Goal: Task Accomplishment & Management: Use online tool/utility

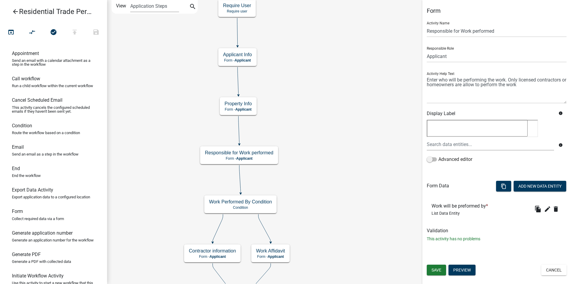
scroll to position [334, 0]
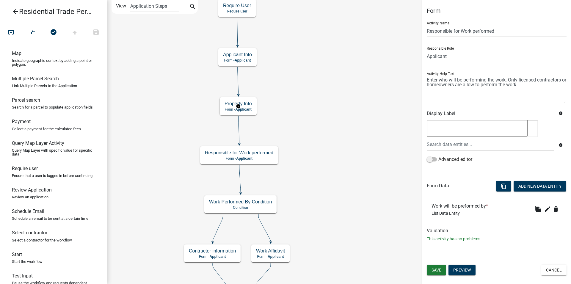
click at [242, 104] on g "Property Info Form - Applicant" at bounding box center [238, 105] width 37 height 17
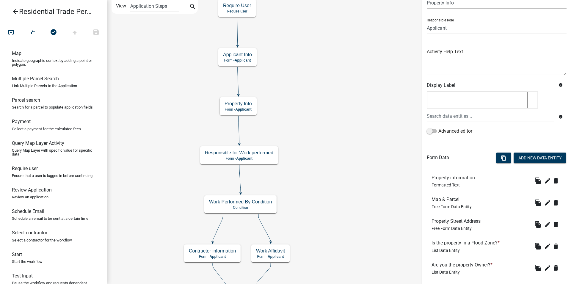
scroll to position [61, 0]
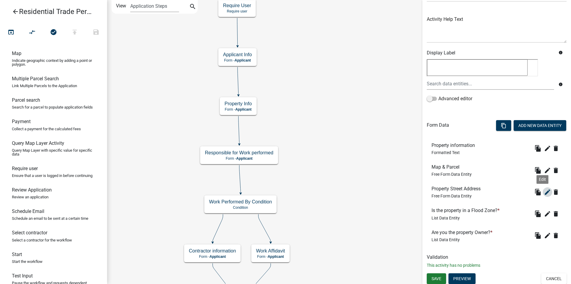
click at [544, 193] on icon "edit" at bounding box center [547, 192] width 7 height 7
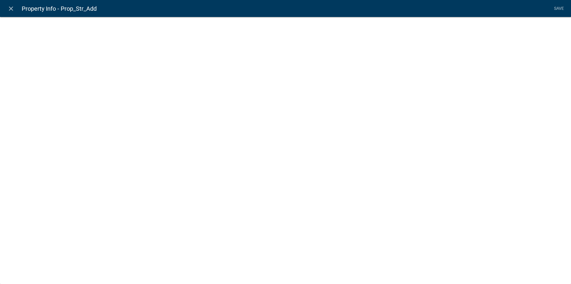
select select "1: Object"
select select "15: Object"
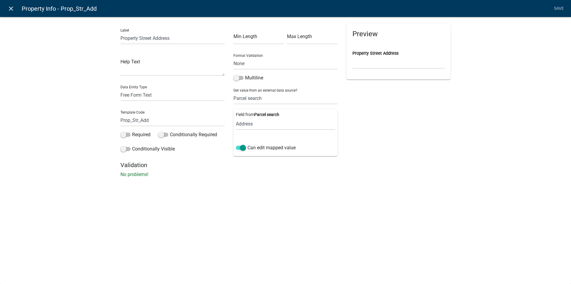
click at [11, 10] on icon "close" at bounding box center [10, 8] width 7 height 7
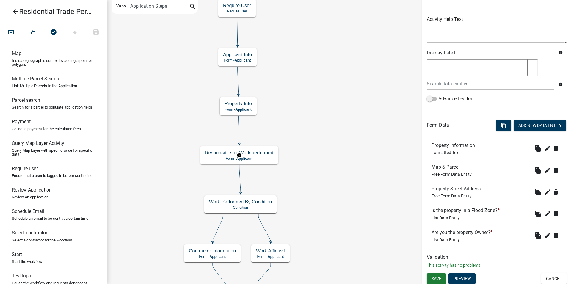
click at [223, 154] on g "Responsible for Work performed Form - Applicant" at bounding box center [239, 154] width 78 height 17
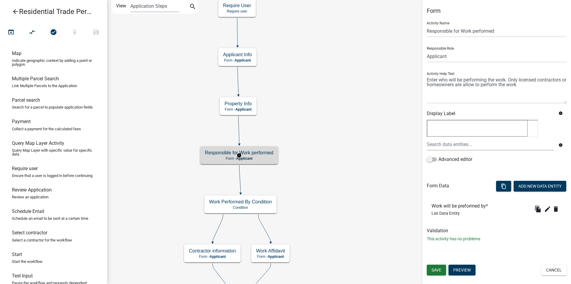
click at [250, 156] on g "Responsible for Work performed Form - Applicant" at bounding box center [239, 154] width 78 height 17
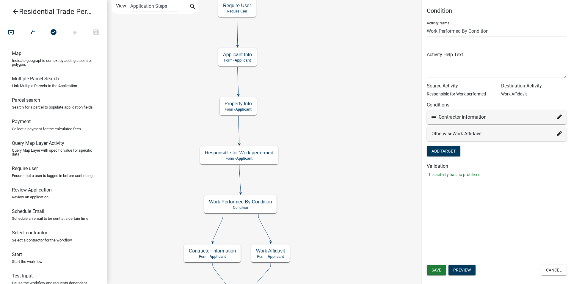
click at [530, 120] on div "Contractor information" at bounding box center [496, 117] width 130 height 7
click at [434, 120] on fa-icon at bounding box center [434, 117] width 7 height 6
click at [434, 116] on icon at bounding box center [433, 116] width 5 height 5
click at [561, 118] on icon at bounding box center [559, 116] width 5 height 5
select select "10: 06c975c9-d606-441c-8846-cb9eea42aaf7"
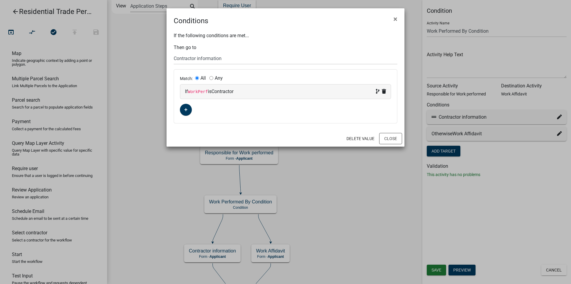
click at [205, 91] on code "WorkPerf" at bounding box center [198, 92] width 20 height 5
select select "137: WorkPerf"
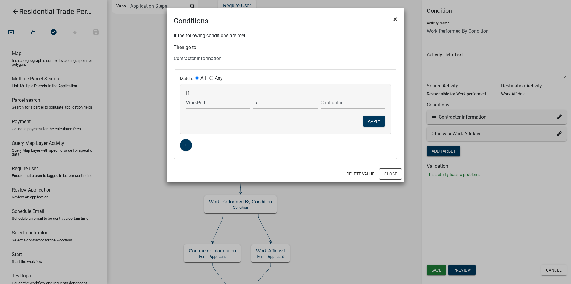
click at [397, 20] on button "×" at bounding box center [395, 19] width 13 height 17
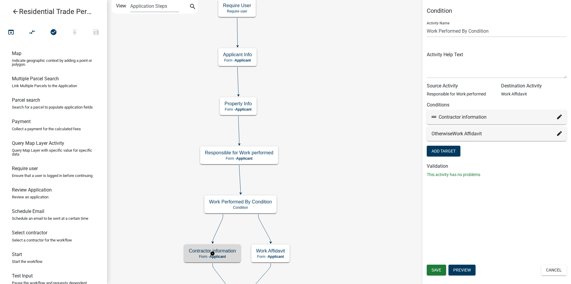
click at [192, 250] on g "Contractor information Form - Applicant" at bounding box center [212, 252] width 56 height 17
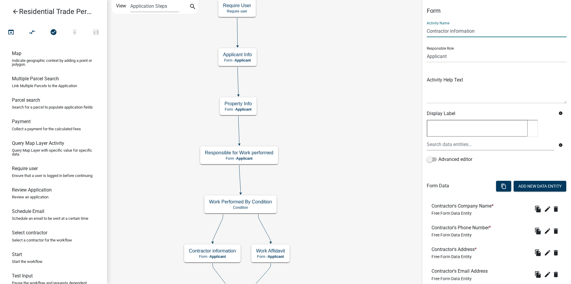
drag, startPoint x: 477, startPoint y: 32, endPoint x: 418, endPoint y: 34, distance: 59.2
click at [427, 34] on input "Contractor information" at bounding box center [497, 31] width 140 height 12
click at [266, 253] on g "Work Affidavit Form - Applicant" at bounding box center [270, 252] width 39 height 17
drag, startPoint x: 459, startPoint y: 33, endPoint x: 426, endPoint y: 35, distance: 32.5
click at [427, 35] on input "Work Affidavit" at bounding box center [497, 31] width 140 height 12
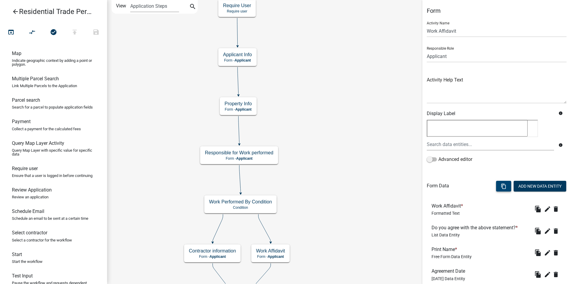
click at [501, 183] on icon "content_copy" at bounding box center [504, 186] width 6 height 6
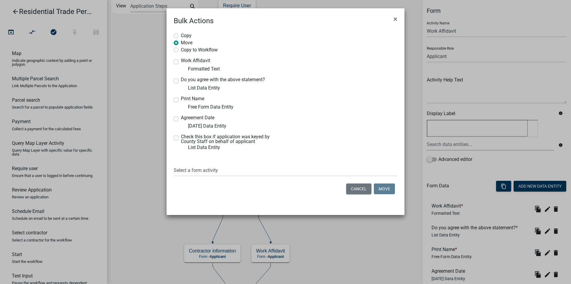
click at [181, 52] on label "Copy to Workflow" at bounding box center [199, 49] width 37 height 6
click at [181, 50] on input "Copy to Workflow" at bounding box center [183, 48] width 4 height 4
radio input "true"
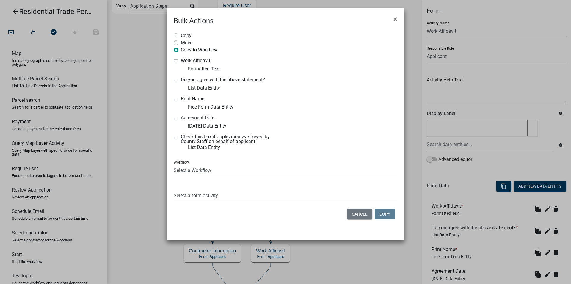
click at [181, 62] on label "Work Affidavit" at bounding box center [195, 60] width 29 height 5
click at [181, 62] on input "Work Affidavit" at bounding box center [183, 60] width 4 height 4
checkbox input "true"
click at [176, 77] on div "Copy Move Copy to Workflow Work Affidavit Formatted Text Do you agree with the …" at bounding box center [286, 127] width 238 height 203
click at [175, 83] on div "Do you agree with the above statement? List Data Entity" at bounding box center [227, 84] width 107 height 14
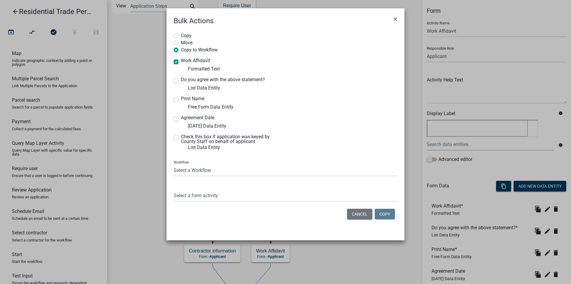
click at [181, 81] on label "Do you agree with the above statement?" at bounding box center [223, 79] width 84 height 5
click at [181, 81] on input "Do you agree with the above statement?" at bounding box center [183, 79] width 4 height 4
checkbox input "true"
click at [181, 99] on label "Print Name" at bounding box center [192, 98] width 23 height 5
click at [181, 99] on input "Print Name" at bounding box center [183, 98] width 4 height 4
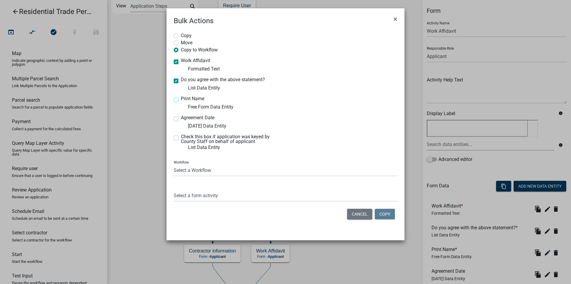
checkbox input "true"
click at [181, 118] on label "Agreement Date" at bounding box center [198, 117] width 34 height 5
click at [181, 118] on input "Agreement Date" at bounding box center [183, 117] width 4 height 4
checkbox input "true"
click at [175, 142] on div "Check this box if application was keyed by County Staff on behalf of applicant …" at bounding box center [227, 142] width 107 height 17
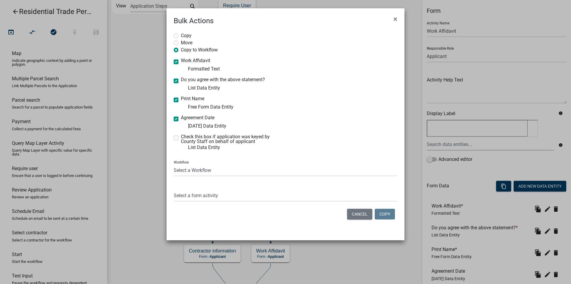
click at [181, 140] on label "Check this box if application was keyed by County Staff on behalf of applicant" at bounding box center [231, 139] width 100 height 10
click at [181, 138] on input "Check this box if application was keyed by County Staff on behalf of applicant" at bounding box center [183, 136] width 4 height 4
checkbox input "true"
click at [174, 164] on select "Select a Workflow Accessory Building Permit ACO Report Addition Building Permit…" at bounding box center [286, 170] width 224 height 12
select select "a6e96102-6ff5-405c-83a9-cbfc44027fe6"
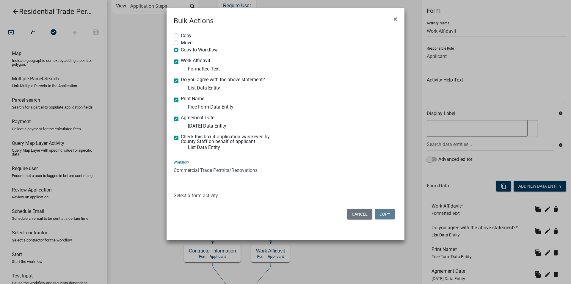
click option "Commercial Trade Permits/Renovations" at bounding box center [0, 0] width 0 height 0
click at [174, 189] on select "Select a form activity Applicant Info Property Info Responsible for Work perfor…" at bounding box center [286, 195] width 224 height 12
select select "f5fe974f-bd58-4253-8f39-703dbb820a60"
click option "Work Affidavit" at bounding box center [0, 0] width 0 height 0
click at [391, 214] on button "Copy" at bounding box center [385, 214] width 20 height 11
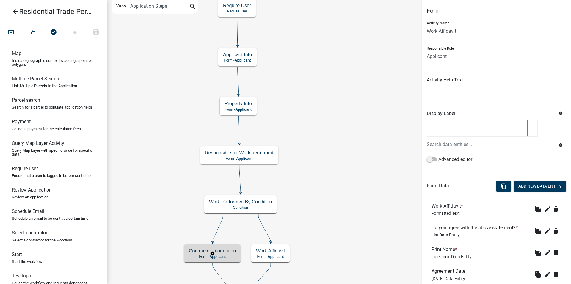
click at [220, 252] on g "Contractor information Form - Applicant" at bounding box center [212, 252] width 56 height 17
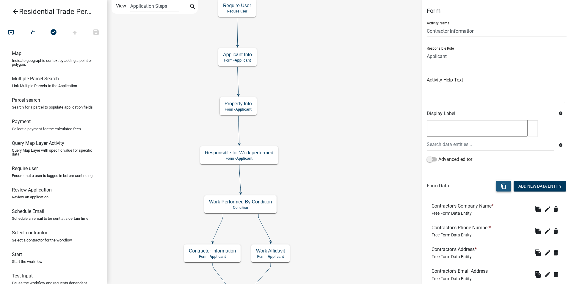
click at [501, 185] on icon "content_copy" at bounding box center [504, 186] width 6 height 6
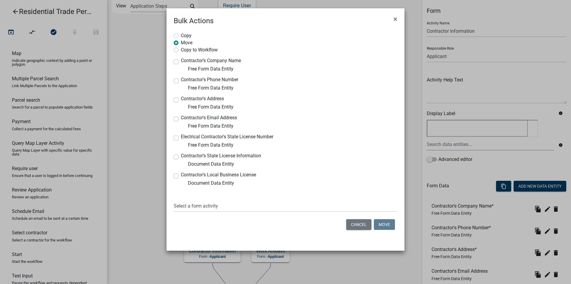
click at [181, 51] on label "Copy to Workflow" at bounding box center [199, 49] width 37 height 6
click at [181, 50] on input "Copy to Workflow" at bounding box center [183, 48] width 4 height 4
radio input "true"
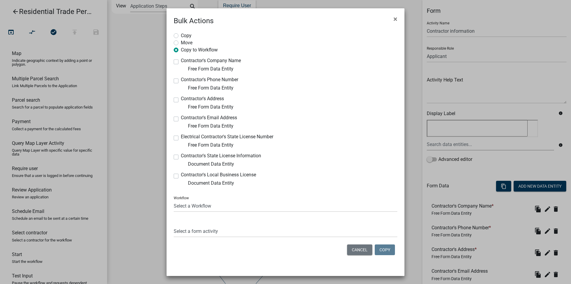
click at [181, 62] on label "Contractor's Company Name" at bounding box center [211, 60] width 60 height 5
click at [181, 62] on input "Contractor's Company Name" at bounding box center [183, 60] width 4 height 4
checkbox input "true"
click at [181, 52] on label "Copy to Workflow" at bounding box center [199, 49] width 37 height 6
click at [181, 50] on input "Copy to Workflow" at bounding box center [183, 48] width 4 height 4
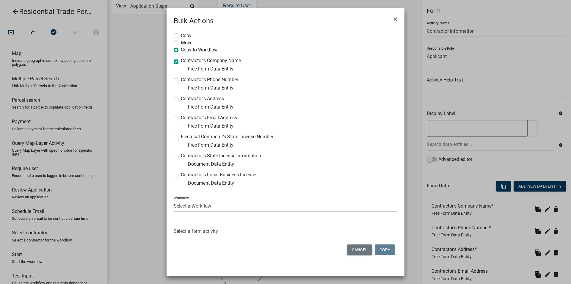
click at [181, 52] on label "Copy to Workflow" at bounding box center [199, 49] width 37 height 6
click at [181, 50] on input "Copy to Workflow" at bounding box center [183, 48] width 4 height 4
click at [181, 81] on label "Contractor's Phone Number" at bounding box center [209, 79] width 57 height 5
click at [181, 81] on input "Contractor's Phone Number" at bounding box center [183, 79] width 4 height 4
checkbox input "true"
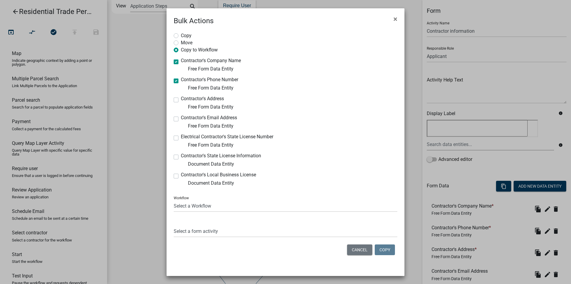
click at [181, 99] on label "Contractor's Address" at bounding box center [202, 98] width 43 height 5
click at [181, 99] on input "Contractor's Address" at bounding box center [183, 98] width 4 height 4
checkbox input "true"
click at [181, 119] on label "Contractor's Email Address" at bounding box center [209, 117] width 56 height 5
click at [181, 119] on input "Contractor's Email Address" at bounding box center [183, 117] width 4 height 4
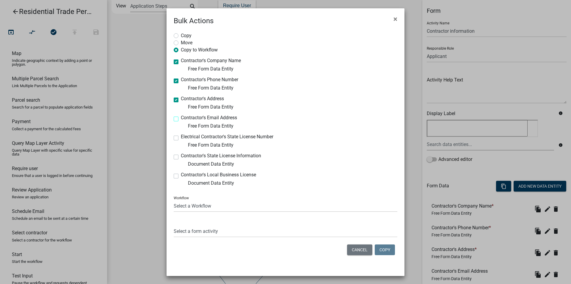
checkbox input "true"
click at [181, 137] on label "Electrical Contractor's State License Number" at bounding box center [227, 136] width 92 height 5
click at [181, 137] on input "Electrical Contractor's State License Number" at bounding box center [183, 136] width 4 height 4
checkbox input "true"
drag, startPoint x: 171, startPoint y: 156, endPoint x: 178, endPoint y: 169, distance: 14.8
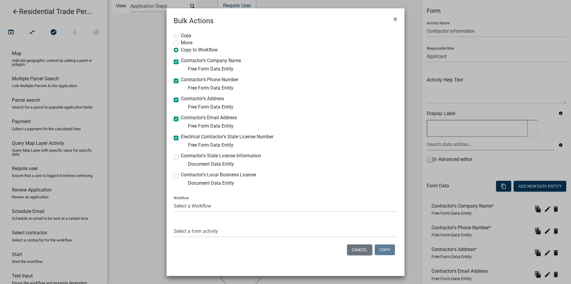
click at [181, 156] on label "Contractor's State License Information" at bounding box center [221, 155] width 80 height 5
click at [181, 156] on input "Contractor's State License Information" at bounding box center [183, 155] width 4 height 4
checkbox input "true"
click at [181, 177] on label "Contractor's Local Business License" at bounding box center [218, 174] width 75 height 5
click at [181, 176] on input "Contractor's Local Business License" at bounding box center [183, 174] width 4 height 4
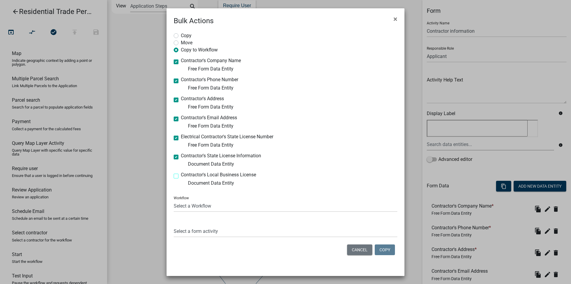
checkbox input "true"
click at [174, 200] on select "Select a Workflow Accessory Building Permit ACO Report Addition Building Permit…" at bounding box center [286, 206] width 224 height 12
select select "a6e96102-6ff5-405c-83a9-cbfc44027fe6"
click option "Commercial Trade Permits/Renovations" at bounding box center [0, 0] width 0 height 0
drag, startPoint x: 283, startPoint y: 150, endPoint x: 293, endPoint y: 114, distance: 37.2
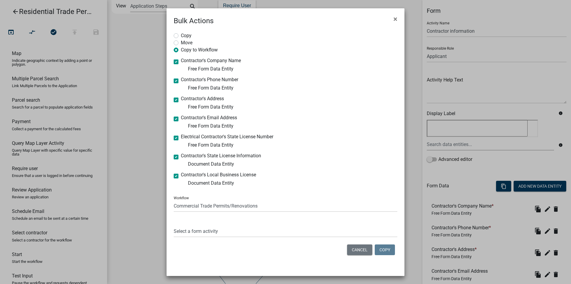
click at [293, 115] on div "Copy Move Copy to Workflow Contractor's Company Name Free Form Data Entity Cont…" at bounding box center [286, 145] width 238 height 238
click at [174, 225] on select "Select a form activity Applicant Info Property Info Responsible for Work perfor…" at bounding box center [286, 231] width 224 height 12
select select "21806a5c-4f5b-4065-8876-bf1d89a8aae3"
click option "Contractor information" at bounding box center [0, 0] width 0 height 0
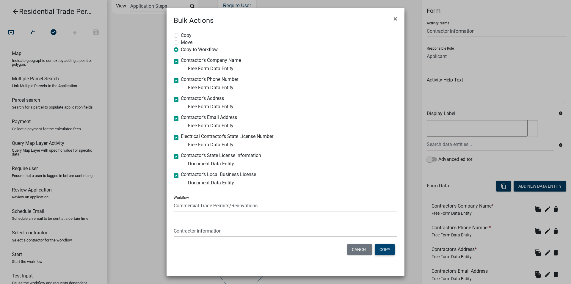
click at [389, 252] on button "Copy" at bounding box center [385, 249] width 20 height 11
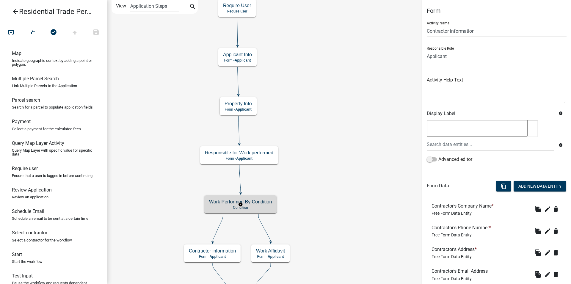
click at [230, 208] on g "Work Performed By Condition Condition" at bounding box center [240, 203] width 72 height 17
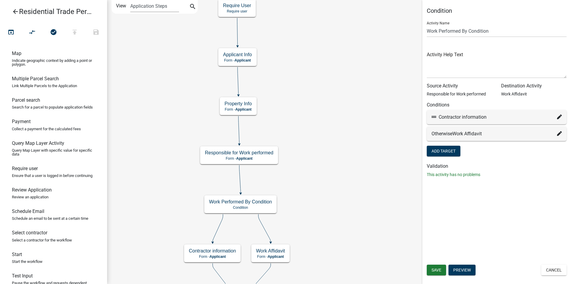
click at [457, 136] on span "Work Affidavit" at bounding box center [466, 134] width 29 height 6
click at [507, 136] on div "Otherwise Work Affidavit" at bounding box center [496, 133] width 130 height 7
click at [561, 116] on icon at bounding box center [559, 116] width 5 height 5
select select "10: 06c975c9-d606-441c-8846-cb9eea42aaf7"
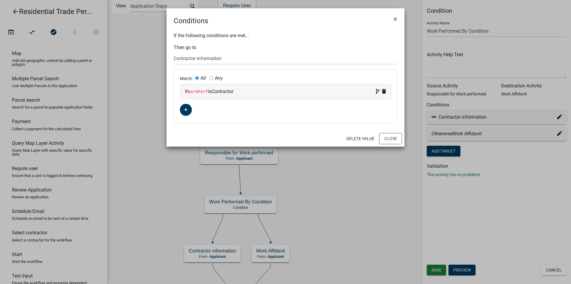
click at [206, 89] on div "If WorkPerf is Contractor" at bounding box center [285, 91] width 201 height 7
select select "137: WorkPerf"
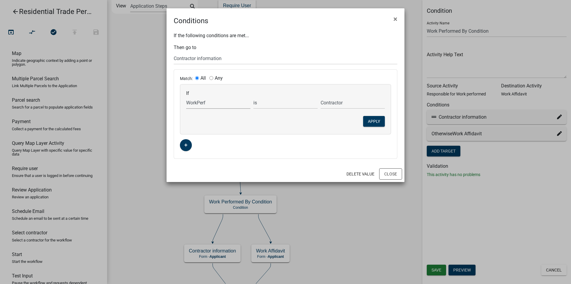
click at [186, 97] on select "Choose... AccountName Address ALL_FEE_RECIPIENTS App_Desc_of_Work APPLICANT_CIT…" at bounding box center [218, 103] width 64 height 12
click at [174, 52] on select "Choose... Start Parcel search Applicant Info Payment End Inspection Request Ins…" at bounding box center [286, 58] width 224 height 12
click at [345, 41] on div "If the following conditions are met... Then go to Choose... Start Parcel search…" at bounding box center [286, 96] width 238 height 140
click at [398, 20] on button "×" at bounding box center [395, 19] width 13 height 17
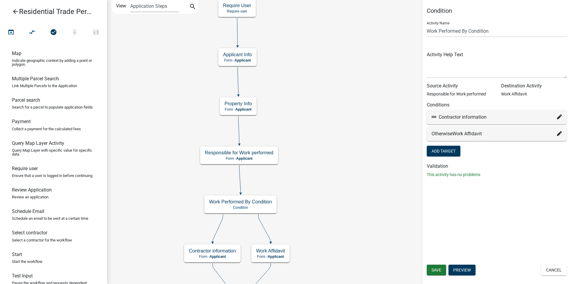
click at [435, 117] on icon at bounding box center [433, 116] width 5 height 5
click at [445, 82] on form "Activity Name Work Performed By Condition Activity Help Text Source Activity Re…" at bounding box center [497, 87] width 140 height 141
click at [264, 151] on g "Responsible for Work performed Form - Applicant" at bounding box center [239, 154] width 78 height 17
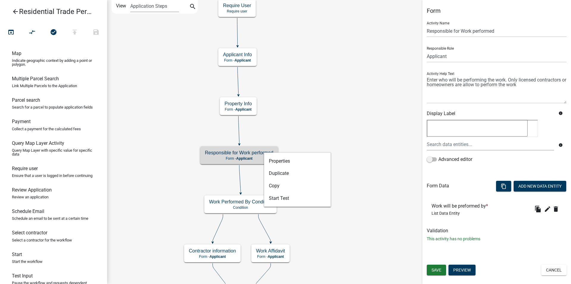
click at [482, 205] on h6 "Work will be preformed by *" at bounding box center [460, 206] width 59 height 6
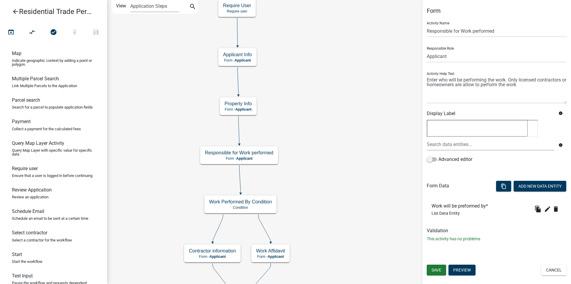
click at [464, 206] on h6 "Work will be preformed by *" at bounding box center [460, 206] width 59 height 6
click at [498, 186] on button "content_copy" at bounding box center [503, 186] width 15 height 11
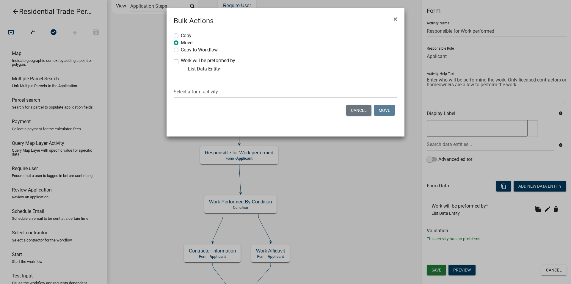
click at [180, 61] on div "Work will be preformed by List Data Entity" at bounding box center [227, 65] width 107 height 14
click at [181, 62] on label "Work will be preformed by" at bounding box center [208, 60] width 54 height 5
click at [181, 62] on input "Work will be preformed by" at bounding box center [183, 60] width 4 height 4
checkbox input "true"
click at [175, 52] on div "Copy to Workflow" at bounding box center [286, 49] width 224 height 7
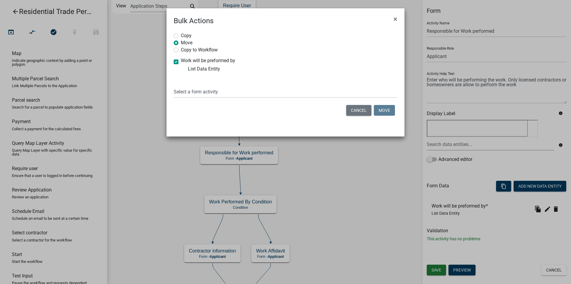
click at [181, 50] on label "Copy to Workflow" at bounding box center [199, 49] width 37 height 6
click at [181, 50] on input "Copy to Workflow" at bounding box center [183, 48] width 4 height 4
radio input "true"
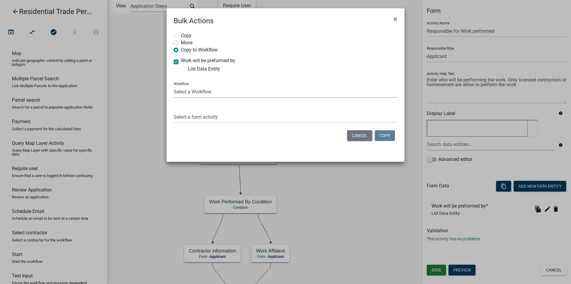
click at [174, 86] on select "Select a Workflow Accessory Building Permit ACO Report Addition Building Permit…" at bounding box center [286, 92] width 224 height 12
select select "a6e96102-6ff5-405c-83a9-cbfc44027fe6"
click option "Commercial Trade Permits/Renovations" at bounding box center [0, 0] width 0 height 0
click at [174, 111] on select "Select a form activity Applicant Info Property Info Responsible for Work perfor…" at bounding box center [286, 117] width 224 height 12
select select "f71ac473-5f73-4e51-b001-c98a86168659"
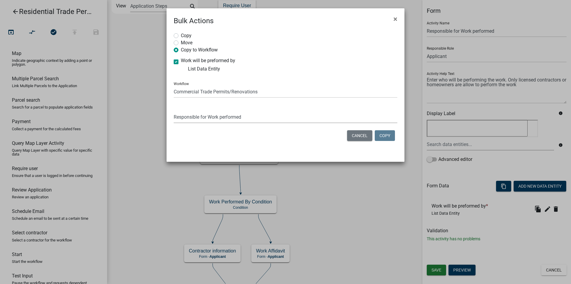
click option "Responsible for Work performed" at bounding box center [0, 0] width 0 height 0
click at [385, 140] on button "Copy" at bounding box center [385, 135] width 20 height 11
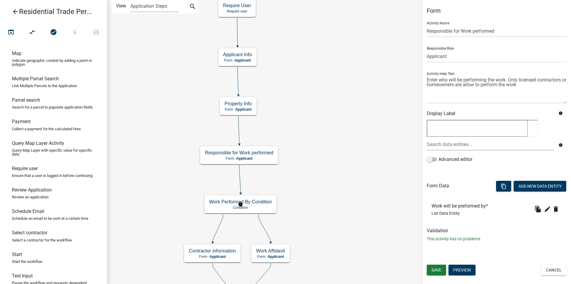
click at [267, 203] on g "Work Performed By Condition Condition" at bounding box center [240, 203] width 72 height 17
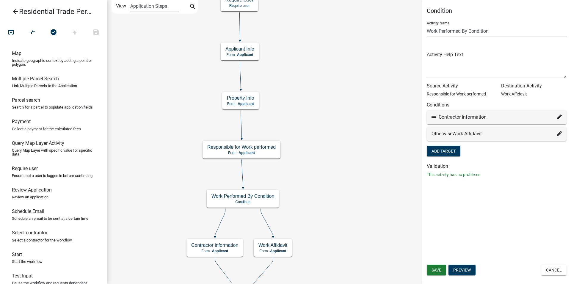
click at [384, 109] on div "Start Start - Applicant Parcel search Parcel search - Applicant Applicant Info …" at bounding box center [339, 142] width 464 height 284
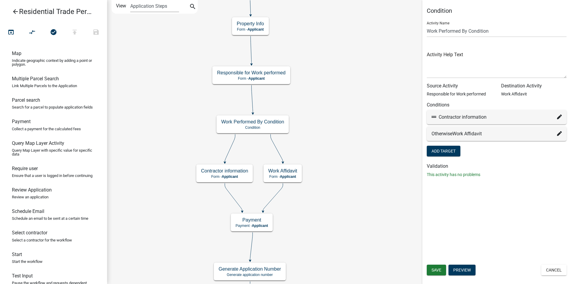
click at [380, 114] on div "Start Start - Applicant Parcel search Parcel search - Applicant Applicant Info …" at bounding box center [339, 142] width 464 height 284
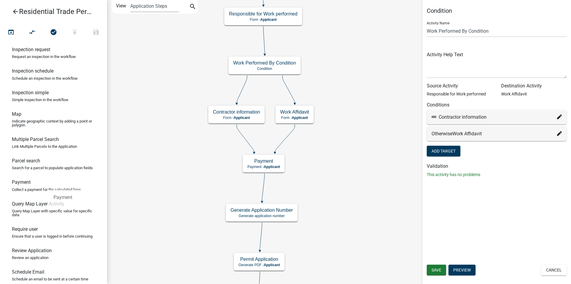
drag, startPoint x: 45, startPoint y: 212, endPoint x: 51, endPoint y: 186, distance: 27.0
click at [51, 186] on ul "Appointment Send an email with a calendar attachment as a step in the workflow …" at bounding box center [53, 163] width 107 height 241
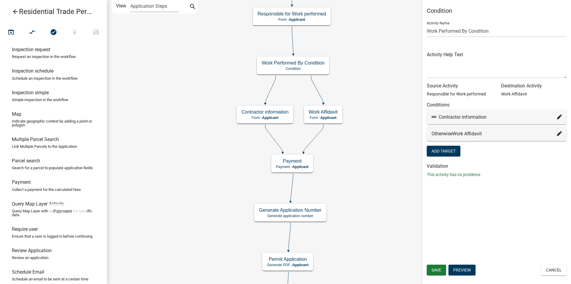
drag, startPoint x: 40, startPoint y: 205, endPoint x: 48, endPoint y: 199, distance: 10.2
click at [48, 199] on ul "Appointment Send an email with a calendar attachment as a step in the workflow …" at bounding box center [53, 163] width 107 height 241
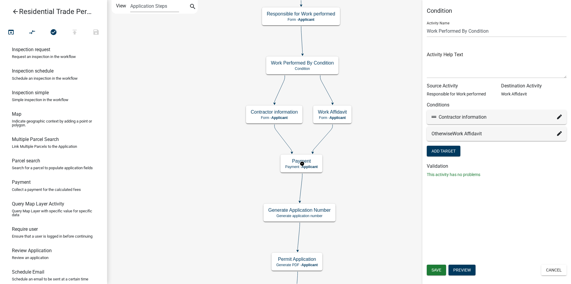
click at [311, 166] on g "Payment Payment - Applicant" at bounding box center [301, 163] width 43 height 17
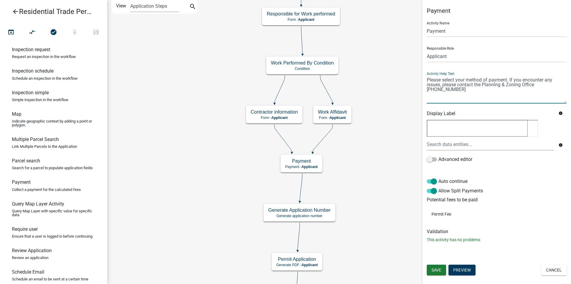
drag, startPoint x: 427, startPoint y: 80, endPoint x: 577, endPoint y: 86, distance: 150.6
click at [566, 86] on textarea at bounding box center [497, 90] width 140 height 28
click at [523, 112] on h6 "Display Label" at bounding box center [490, 114] width 127 height 6
click at [244, 154] on div "Start Start - Applicant Parcel search Parcel search - Applicant Applicant Info …" at bounding box center [339, 142] width 464 height 284
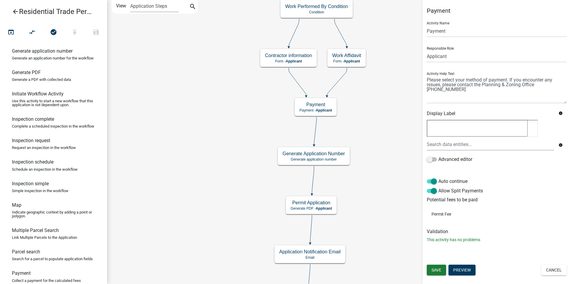
scroll to position [152, 0]
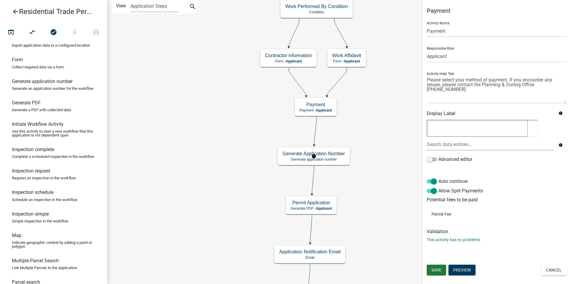
click at [323, 159] on g "Generate Application Number Generate application number" at bounding box center [314, 155] width 72 height 17
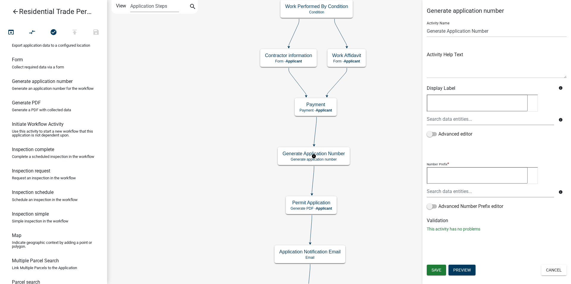
click at [322, 162] on g "Generate Application Number Generate application number" at bounding box center [314, 155] width 72 height 17
click at [330, 207] on g "Permit Application Generate PDF - Applicant" at bounding box center [312, 204] width 52 height 17
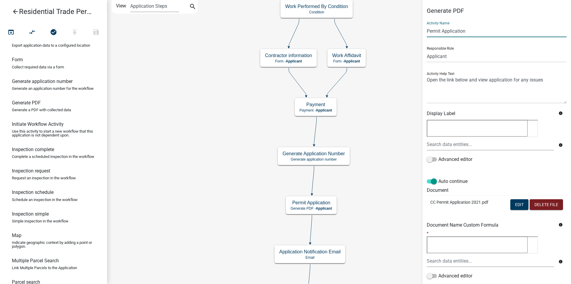
drag, startPoint x: 478, startPoint y: 29, endPoint x: 427, endPoint y: 32, distance: 51.5
click at [427, 32] on input "Permit Application" at bounding box center [497, 31] width 140 height 12
drag, startPoint x: 501, startPoint y: 82, endPoint x: 427, endPoint y: 79, distance: 73.8
click at [427, 79] on textarea at bounding box center [497, 90] width 140 height 28
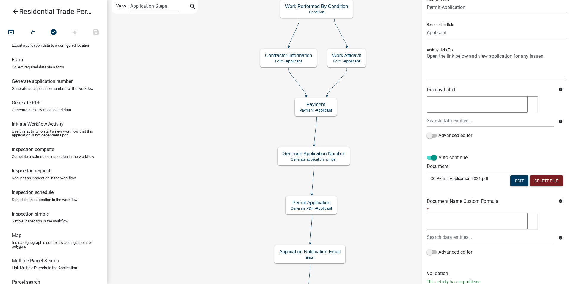
scroll to position [30, 0]
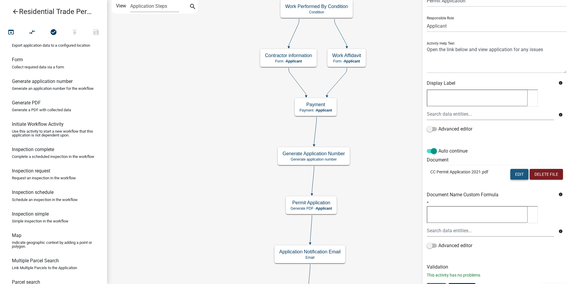
click at [510, 173] on button "Edit" at bounding box center [519, 174] width 18 height 11
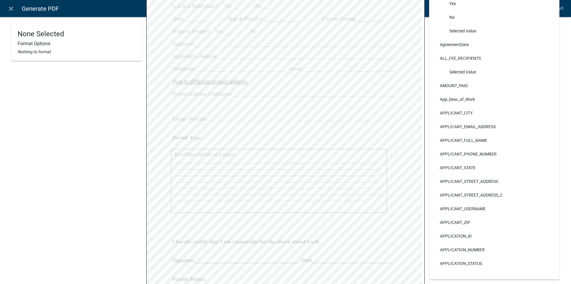
scroll to position [13, 0]
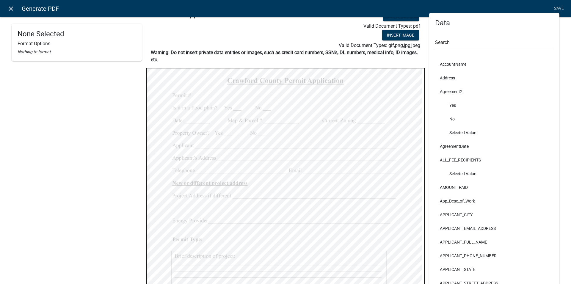
click at [14, 9] on icon "close" at bounding box center [10, 8] width 7 height 7
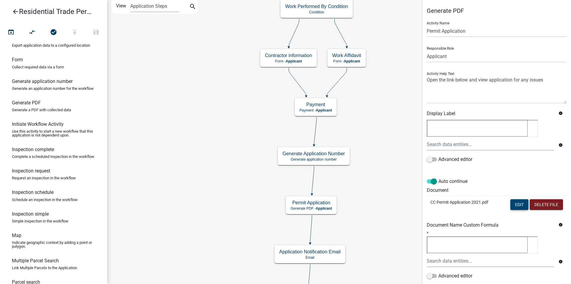
scroll to position [40, 0]
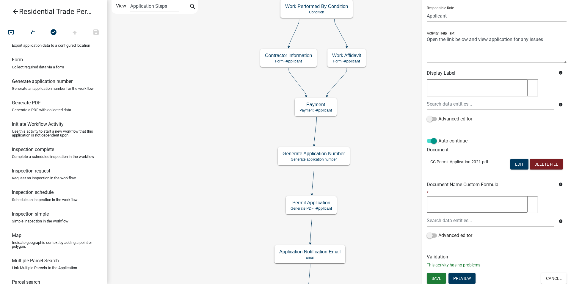
click at [436, 162] on p "CC Permit Application 2021.pdf" at bounding box center [463, 162] width 66 height 6
click at [520, 163] on button "Edit" at bounding box center [519, 164] width 18 height 11
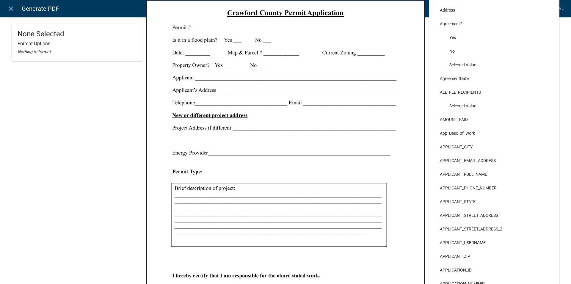
scroll to position [0, 0]
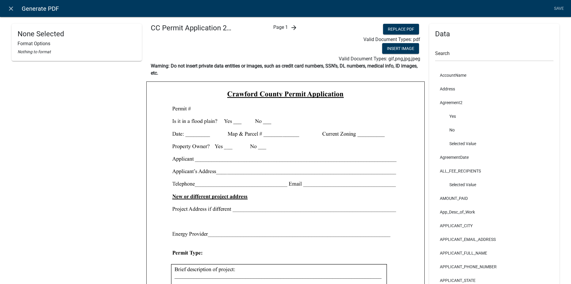
click at [288, 26] on div "Page 1 arrow_forward" at bounding box center [285, 43] width 93 height 39
click at [290, 26] on icon "arrow_forward" at bounding box center [293, 27] width 7 height 7
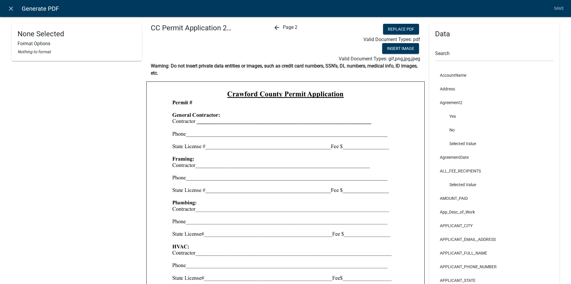
click at [283, 26] on span "Page 2" at bounding box center [290, 27] width 15 height 6
click at [280, 26] on div "arrow_back Page 2" at bounding box center [285, 43] width 93 height 39
click at [392, 31] on button "Replace PDF" at bounding box center [401, 29] width 36 height 11
click at [273, 26] on icon "arrow_back" at bounding box center [276, 27] width 7 height 7
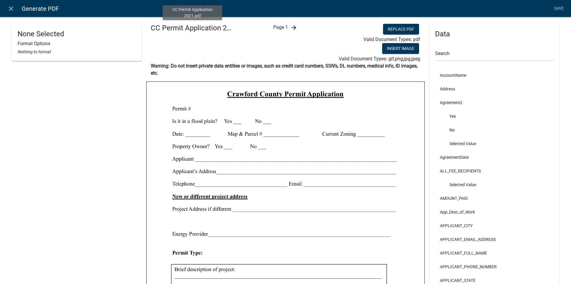
click at [198, 31] on h4 "CC Permit Application 2021.pdf" at bounding box center [193, 28] width 84 height 9
click at [204, 29] on h4 "CC Permit Application 2021.pdf" at bounding box center [193, 28] width 84 height 9
click at [9, 8] on icon "close" at bounding box center [10, 8] width 7 height 7
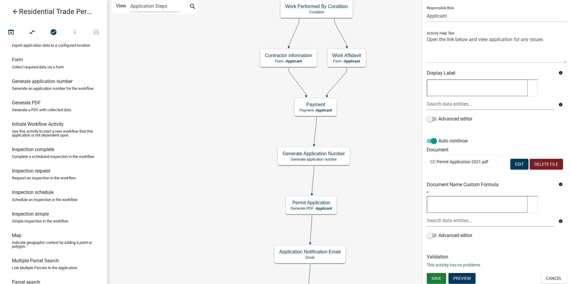
click at [489, 158] on td "CC Permit Application 2021.pdf" at bounding box center [463, 165] width 73 height 20
click at [443, 158] on td "CC Permit Application 2021.pdf" at bounding box center [463, 165] width 73 height 20
click at [514, 164] on button "Edit" at bounding box center [519, 164] width 18 height 11
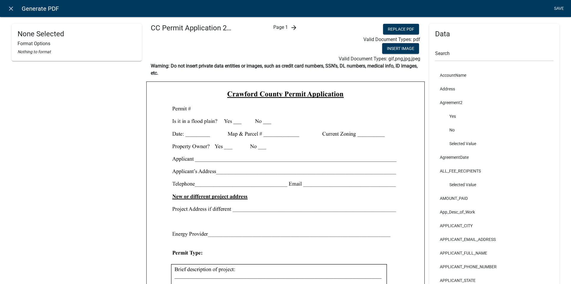
click at [558, 14] on link "Save" at bounding box center [558, 8] width 15 height 11
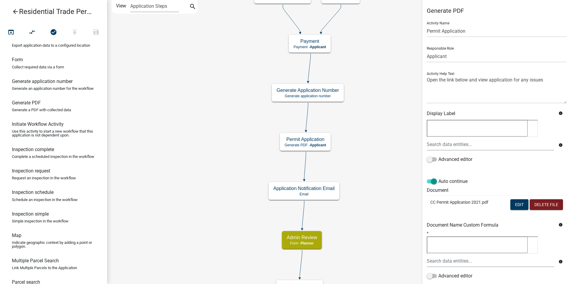
click at [358, 135] on div "Start Start - Applicant Parcel search Parcel search - Applicant Applicant Info …" at bounding box center [339, 142] width 464 height 284
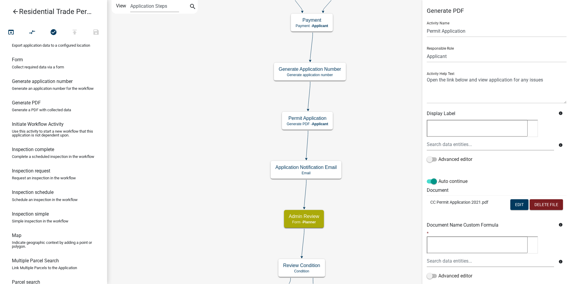
click at [380, 143] on div "Start Start - Applicant Parcel search Parcel search - Applicant Applicant Info …" at bounding box center [339, 142] width 464 height 284
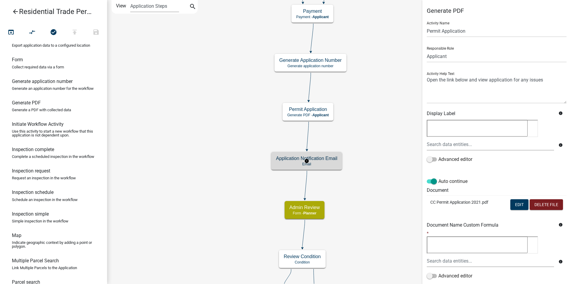
click at [286, 159] on g "Application Notification Email Email" at bounding box center [306, 160] width 71 height 17
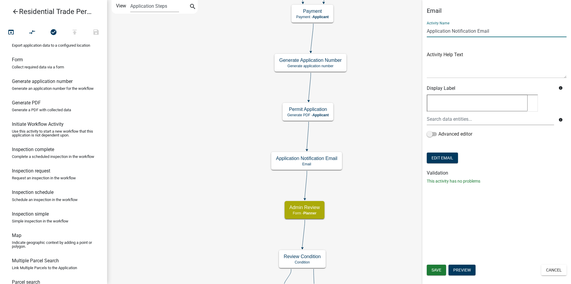
drag, startPoint x: 495, startPoint y: 30, endPoint x: 418, endPoint y: 36, distance: 77.2
click at [427, 36] on input "Application Notification Email" at bounding box center [497, 31] width 140 height 12
click at [434, 265] on button "Save" at bounding box center [436, 270] width 19 height 11
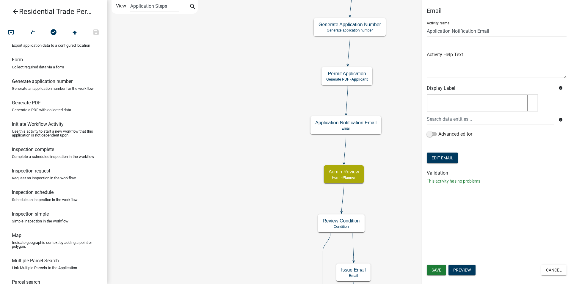
click at [386, 162] on div "Start Start - Applicant Parcel search Parcel search - Applicant Applicant Info …" at bounding box center [339, 142] width 464 height 284
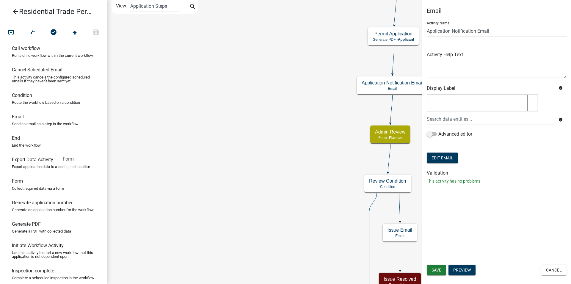
drag, startPoint x: 36, startPoint y: 191, endPoint x: 58, endPoint y: 147, distance: 49.6
click at [58, 147] on ul "Appointment Send an email with a calendar attachment as a step in the workflow …" at bounding box center [53, 163] width 107 height 241
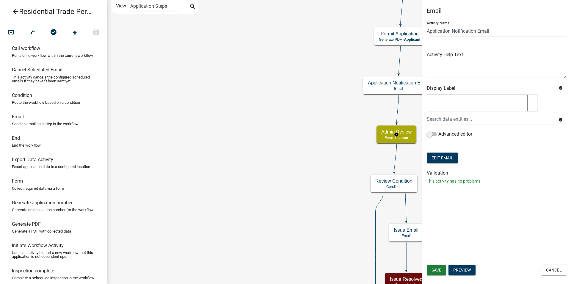
click at [390, 131] on g "Admin Review Form - Planner" at bounding box center [396, 133] width 40 height 17
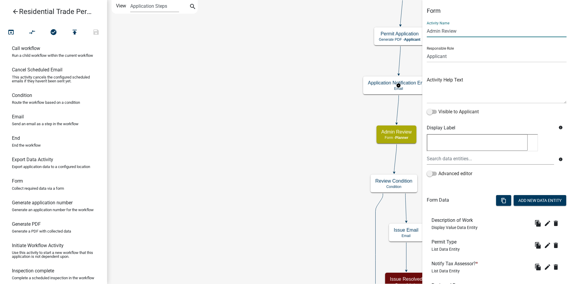
drag, startPoint x: 473, startPoint y: 30, endPoint x: 427, endPoint y: 31, distance: 46.4
click at [427, 31] on input "Admin Review" at bounding box center [497, 31] width 140 height 12
click at [496, 197] on button "content_copy" at bounding box center [503, 200] width 15 height 11
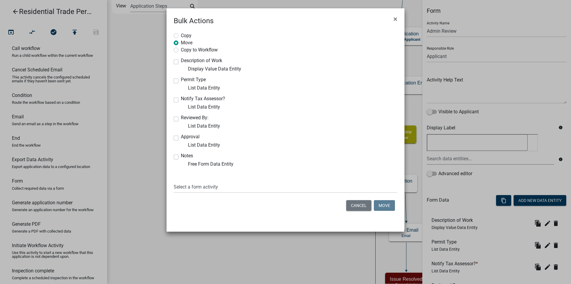
click at [178, 48] on div "Copy to Workflow" at bounding box center [286, 49] width 224 height 7
click at [181, 49] on label "Copy to Workflow" at bounding box center [199, 49] width 37 height 6
click at [181, 49] on input "Copy to Workflow" at bounding box center [183, 48] width 4 height 4
radio input "true"
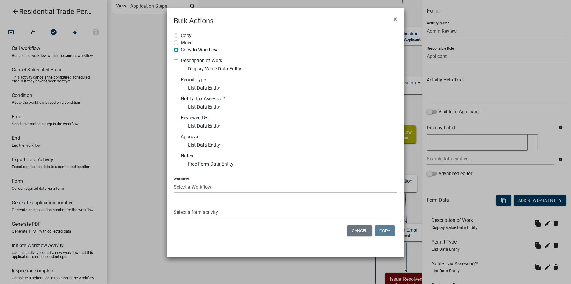
click at [181, 63] on label "Description of Work" at bounding box center [201, 60] width 41 height 5
click at [181, 62] on input "Description of Work" at bounding box center [183, 60] width 4 height 4
checkbox input "true"
click at [177, 76] on div "Copy Move Copy to Workflow Description of Work Display Value Data Entity Permit…" at bounding box center [286, 135] width 238 height 219
click at [181, 81] on label "Permit Type" at bounding box center [193, 79] width 25 height 5
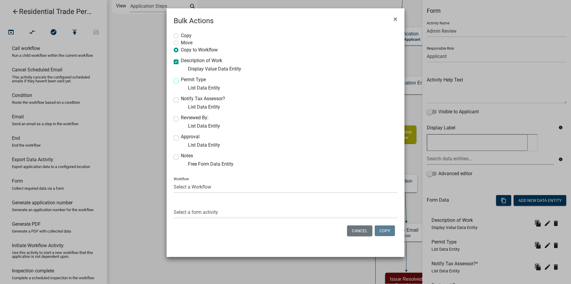
click at [181, 81] on input "Permit Type" at bounding box center [183, 79] width 4 height 4
checkbox input "true"
click at [177, 97] on div "Notify Tax Assessor? List Data Entity" at bounding box center [227, 103] width 107 height 14
click at [178, 116] on div "Reviewed By: List Data Entity" at bounding box center [227, 122] width 107 height 14
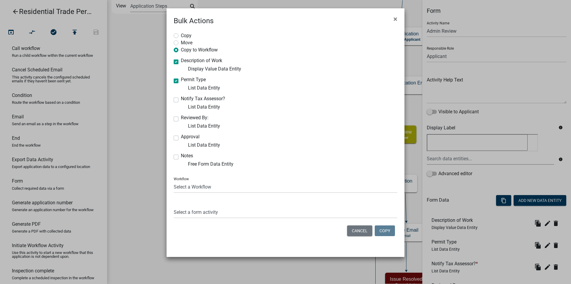
click at [174, 103] on div "Notify Tax Assessor? List Data Entity" at bounding box center [227, 103] width 107 height 14
drag, startPoint x: 331, startPoint y: 131, endPoint x: 183, endPoint y: 167, distance: 152.6
click at [300, 136] on div at bounding box center [343, 141] width 116 height 14
click at [181, 98] on label "Notify Tax Assessor?" at bounding box center [203, 98] width 44 height 5
click at [181, 98] on input "Notify Tax Assessor?" at bounding box center [183, 98] width 4 height 4
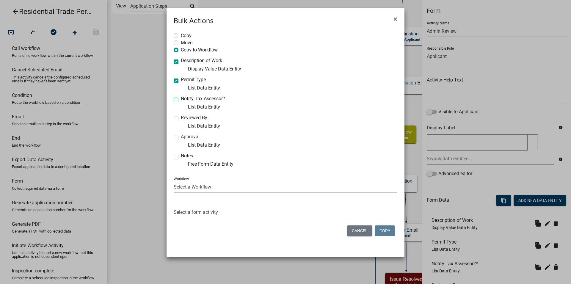
checkbox input "true"
click at [175, 123] on div "Reviewed By: List Data Entity" at bounding box center [227, 122] width 107 height 14
click at [180, 119] on div "Reviewed By: List Data Entity" at bounding box center [227, 122] width 107 height 14
click at [181, 120] on label "Reviewed By:" at bounding box center [195, 117] width 28 height 5
click at [181, 119] on input "Reviewed By:" at bounding box center [183, 117] width 4 height 4
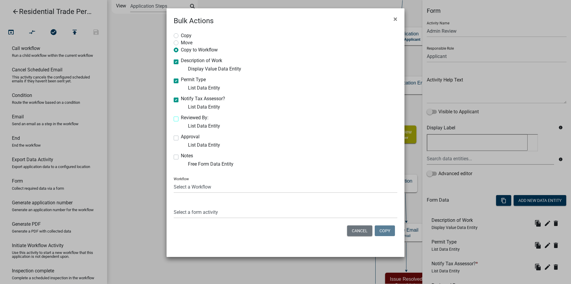
checkbox input "true"
click at [181, 139] on label "Approval" at bounding box center [190, 136] width 19 height 5
click at [181, 138] on input "Approval" at bounding box center [183, 136] width 4 height 4
checkbox input "true"
click at [175, 151] on div "Copy Move Copy to Workflow Description of Work Display Value Data Entity Permit…" at bounding box center [286, 135] width 238 height 219
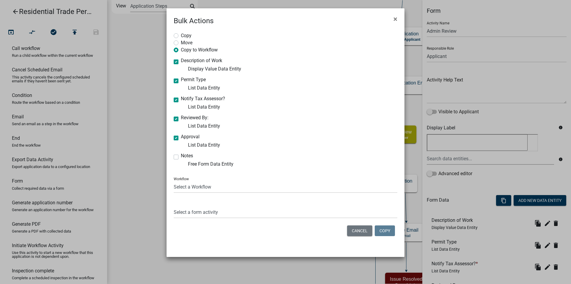
click at [181, 155] on label "Notes" at bounding box center [187, 155] width 12 height 5
click at [181, 155] on input "Notes" at bounding box center [183, 155] width 4 height 4
checkbox input "true"
click at [174, 181] on select "Select a Workflow Accessory Building Permit ACO Report Addition Building Permit…" at bounding box center [286, 187] width 224 height 12
select select "a6e96102-6ff5-405c-83a9-cbfc44027fe6"
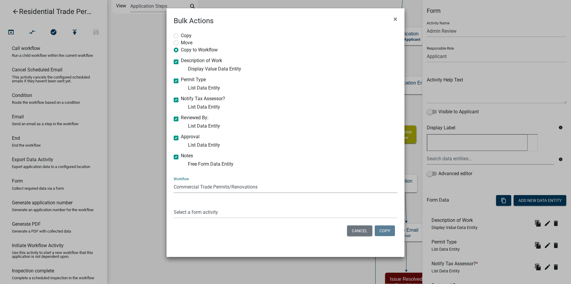
click option "Commercial Trade Permits/Renovations" at bounding box center [0, 0] width 0 height 0
click at [174, 206] on select "Select a form activity Applicant Info Property Info Responsible for Work perfor…" at bounding box center [286, 212] width 224 height 12
select select "4c6b35c6-4f3e-4c84-bc6c-1f49320c05f8"
click option "Form" at bounding box center [0, 0] width 0 height 0
click at [384, 232] on button "Copy" at bounding box center [385, 230] width 20 height 11
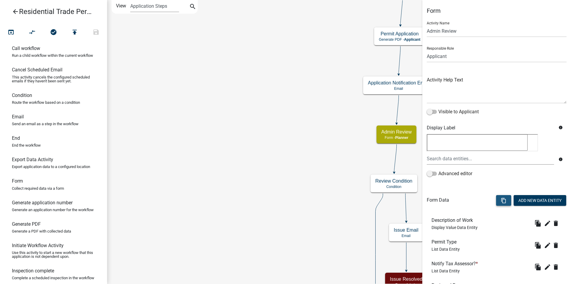
click at [501, 201] on icon "content_copy" at bounding box center [504, 201] width 6 height 6
select select "4c6b35c6-4f3e-4c84-bc6c-1f49320c05f8"
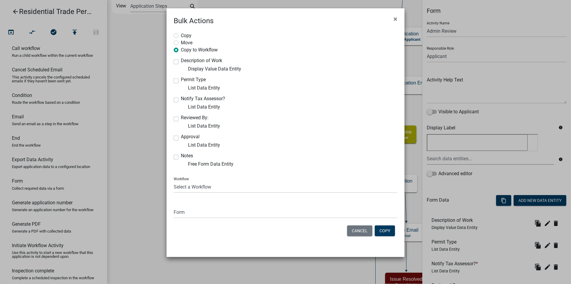
click at [178, 62] on div "Description of Work Display Value Data Entity" at bounding box center [227, 65] width 107 height 14
click at [181, 62] on label "Description of Work" at bounding box center [201, 60] width 41 height 5
click at [181, 62] on input "Description of Work" at bounding box center [183, 60] width 4 height 4
checkbox input "true"
click at [181, 79] on label "Permit Type" at bounding box center [193, 79] width 25 height 5
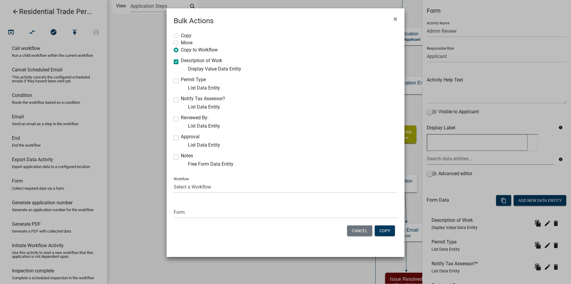
click at [181, 79] on input "Permit Type" at bounding box center [183, 79] width 4 height 4
checkbox input "true"
click at [174, 93] on div "Copy Move Copy to Workflow Description of Work Display Value Data Entity Permit…" at bounding box center [286, 135] width 238 height 219
click at [172, 101] on div "Notify Tax Assessor? List Data Entity" at bounding box center [227, 103] width 116 height 14
click at [173, 101] on div "Notify Tax Assessor? List Data Entity" at bounding box center [227, 103] width 116 height 14
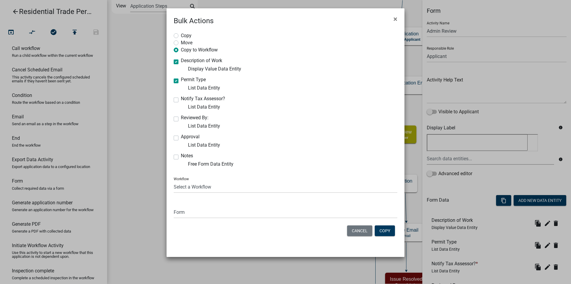
click at [175, 103] on div "Notify Tax Assessor? List Data Entity" at bounding box center [227, 103] width 107 height 14
click at [181, 101] on label "Notify Tax Assessor?" at bounding box center [203, 98] width 44 height 5
click at [181, 100] on input "Notify Tax Assessor?" at bounding box center [183, 98] width 4 height 4
checkbox input "true"
click at [181, 118] on label "Reviewed By:" at bounding box center [195, 117] width 28 height 5
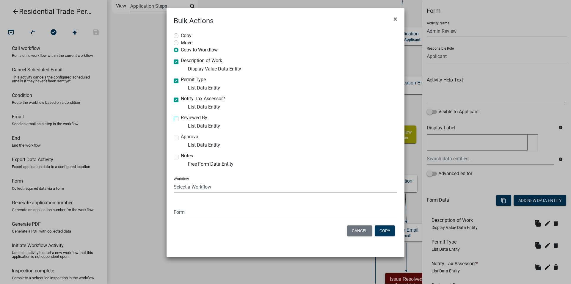
click at [181, 118] on input "Reviewed By:" at bounding box center [183, 117] width 4 height 4
checkbox input "true"
click at [181, 138] on label "Approval" at bounding box center [190, 136] width 19 height 5
click at [181, 138] on input "Approval" at bounding box center [183, 136] width 4 height 4
checkbox input "true"
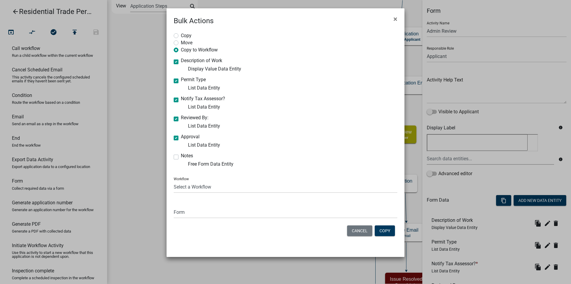
click at [181, 157] on label "Notes" at bounding box center [187, 155] width 12 height 5
click at [181, 157] on input "Notes" at bounding box center [183, 155] width 4 height 4
checkbox input "true"
click at [174, 181] on select "Select a Workflow Accessory Building Permit ACO Report Addition Building Permit…" at bounding box center [286, 187] width 224 height 12
select select "a6e96102-6ff5-405c-83a9-cbfc44027fe6"
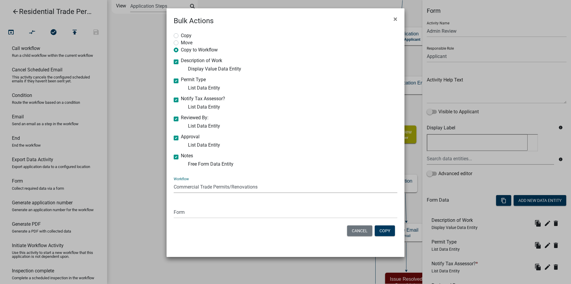
click option "Commercial Trade Permits/Renovations" at bounding box center [0, 0] width 0 height 0
click at [174, 206] on select "Select a form activity Applicant Info Property Info Responsible for Work perfor…" at bounding box center [286, 212] width 224 height 12
click option "Admin Review" at bounding box center [0, 0] width 0 height 0
click at [392, 232] on button "Copy" at bounding box center [385, 230] width 20 height 11
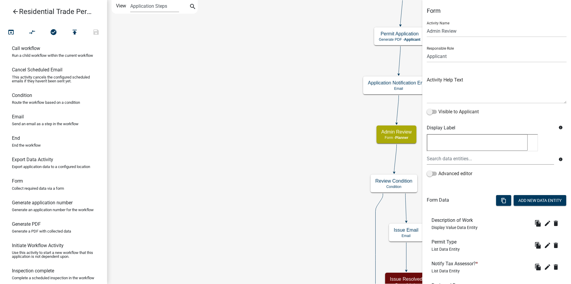
click at [238, 153] on div "Start Start - Applicant Parcel search Parcel search - Applicant Applicant Info …" at bounding box center [339, 142] width 464 height 284
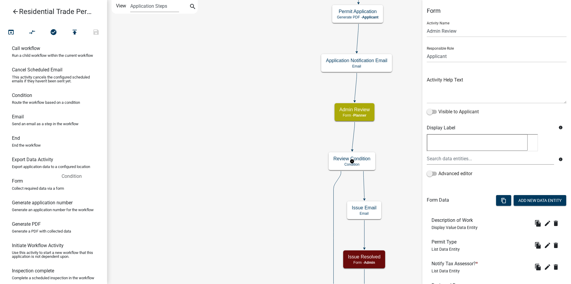
drag, startPoint x: 44, startPoint y: 109, endPoint x: 59, endPoint y: 158, distance: 51.3
click at [54, 164] on ul "Appointment Send an email with a calendar attachment as a step in the workflow …" at bounding box center [53, 163] width 107 height 241
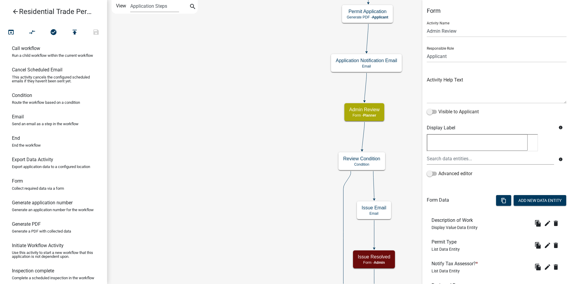
click at [346, 163] on g "Review Condition Condition" at bounding box center [361, 160] width 47 height 17
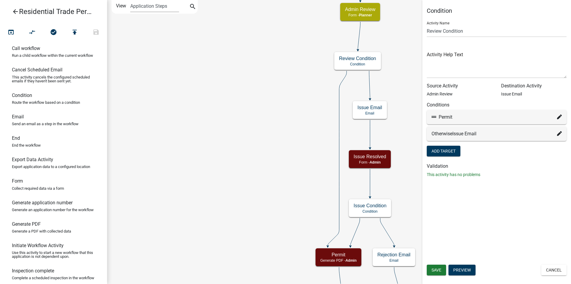
click at [397, 90] on div "Start Start - Applicant Parcel search Parcel search - Applicant Applicant Info …" at bounding box center [339, 142] width 464 height 284
click at [361, 112] on g "Issue Email Email" at bounding box center [370, 109] width 34 height 17
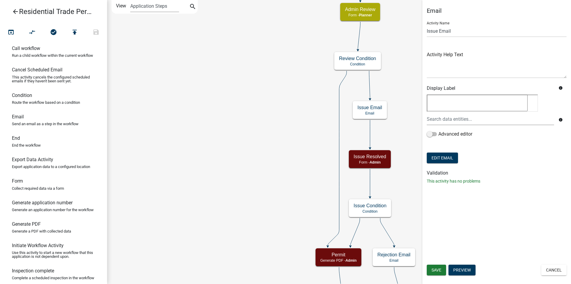
click at [205, 101] on div "Start Start - Applicant Parcel search Parcel search - Applicant Applicant Info …" at bounding box center [339, 142] width 464 height 284
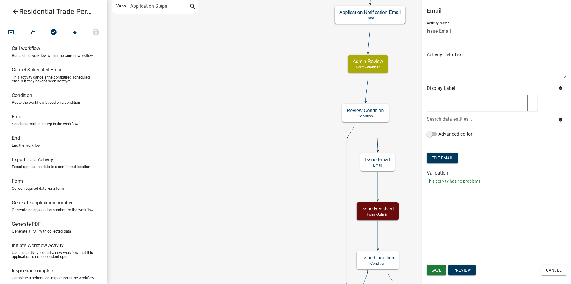
click at [243, 124] on div "Start Start - Applicant Parcel search Parcel search - Applicant Applicant Info …" at bounding box center [339, 142] width 464 height 284
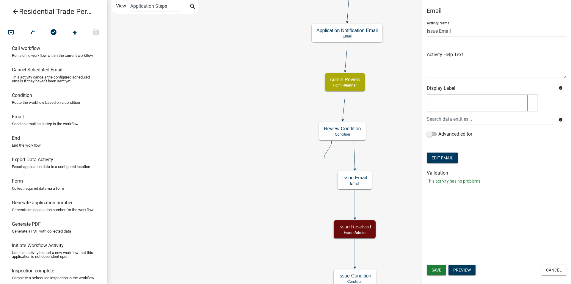
click at [246, 43] on div "Start Start - Applicant Parcel search Parcel search - Applicant Applicant Info …" at bounding box center [339, 142] width 464 height 284
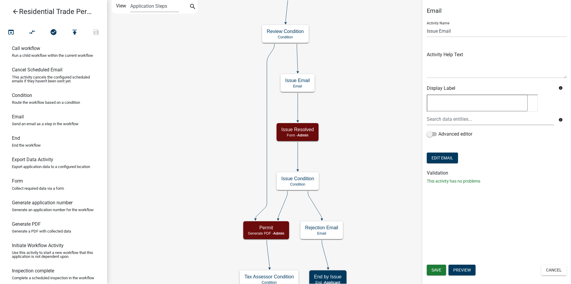
click at [240, 54] on div "Start Start - Applicant Parcel search Parcel search - Applicant Applicant Info …" at bounding box center [339, 142] width 464 height 284
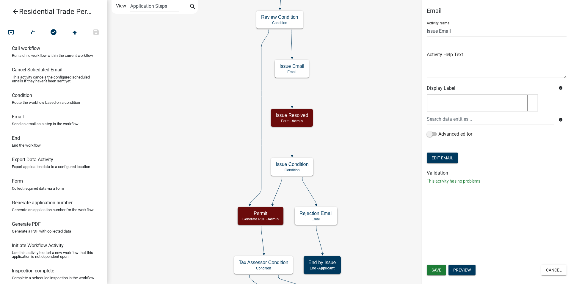
click at [335, 25] on div "Start Start - Applicant Parcel search Parcel search - Applicant Applicant Info …" at bounding box center [339, 142] width 464 height 284
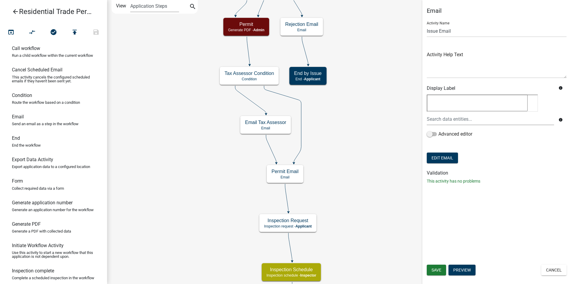
click at [368, 23] on div "Start Start - Applicant Parcel search Parcel search - Applicant Applicant Info …" at bounding box center [339, 142] width 464 height 284
click at [373, 46] on div "Start Start - Applicant Parcel search Parcel search - Applicant Applicant Info …" at bounding box center [339, 142] width 464 height 284
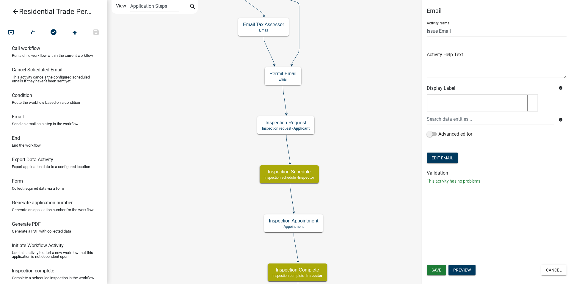
click at [108, 103] on div "Start Start - Applicant Parcel search Parcel search - Applicant Applicant Info …" at bounding box center [339, 142] width 464 height 284
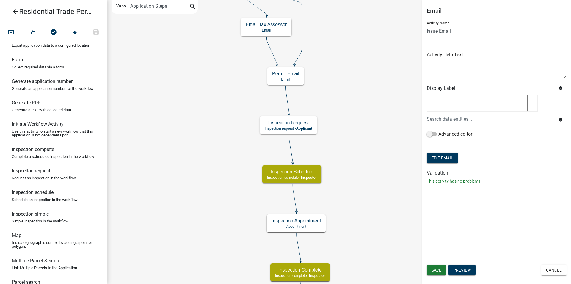
scroll to position [273, 0]
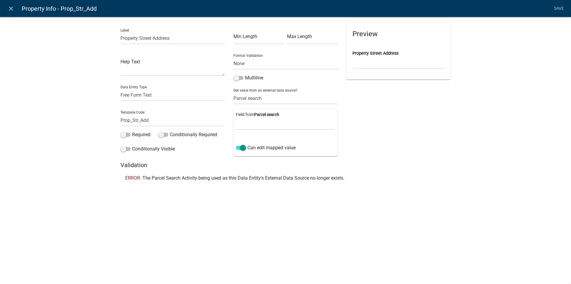
select select "1: Object"
select select
click at [12, 7] on icon "close" at bounding box center [10, 8] width 7 height 7
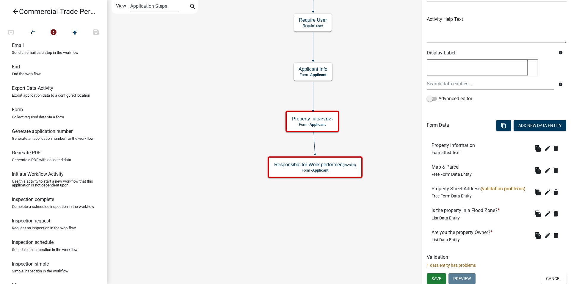
click at [360, 139] on div "Start Start - Applicant Parcel search Parcel search - Applicant Require User Re…" at bounding box center [339, 142] width 464 height 284
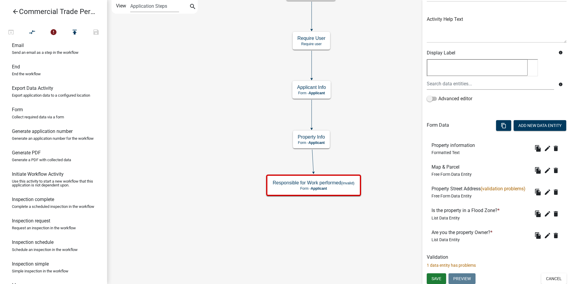
click at [352, 101] on div "Start Start - Applicant Parcel search Parcel search - Applicant Require User Re…" at bounding box center [339, 142] width 464 height 284
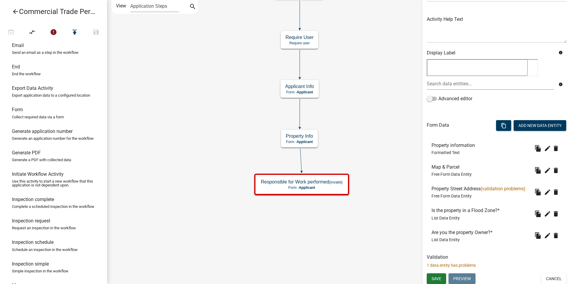
click at [350, 71] on div "Start Start - Applicant Parcel search Parcel search - Applicant Require User Re…" at bounding box center [339, 142] width 464 height 284
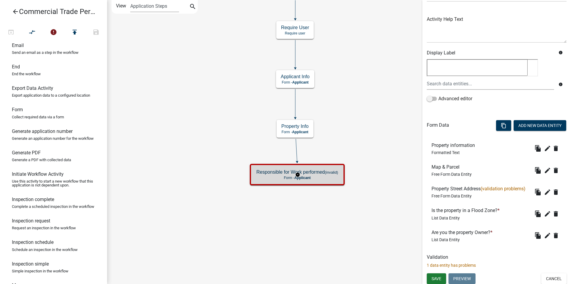
click at [337, 182] on g "Responsible for Work performed (invalid) Form - Applicant" at bounding box center [298, 174] width 96 height 21
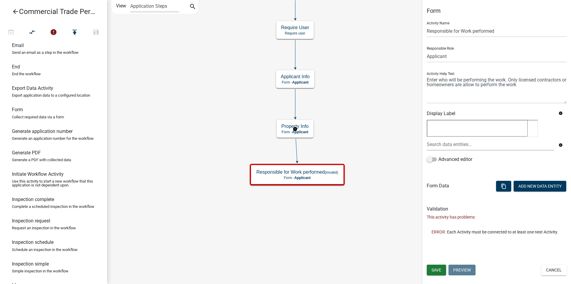
click at [307, 133] on g "Property Info Form - Applicant" at bounding box center [295, 128] width 37 height 17
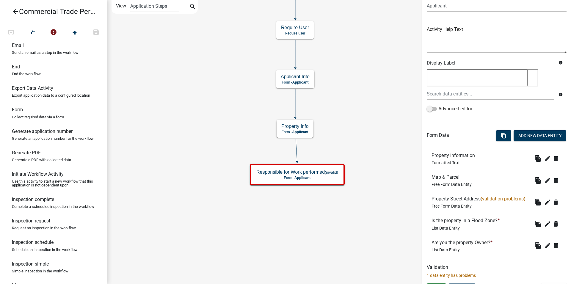
scroll to position [61, 0]
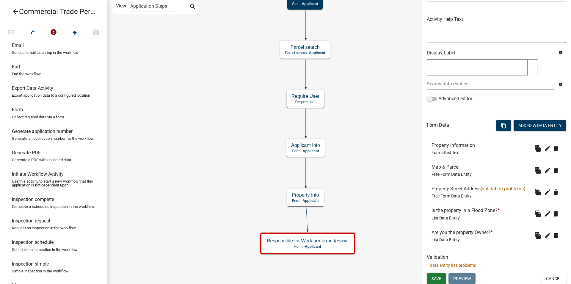
click at [354, 164] on div "Start Start - Applicant Parcel search Parcel search - Applicant Require User Re…" at bounding box center [339, 142] width 464 height 284
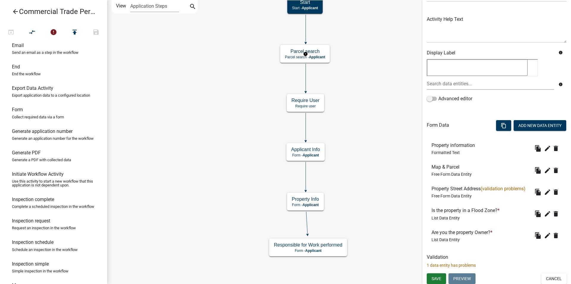
click at [326, 57] on g "Parcel search Parcel search - Applicant" at bounding box center [305, 53] width 51 height 17
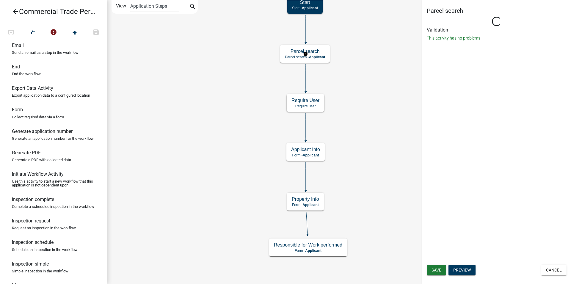
scroll to position [0, 0]
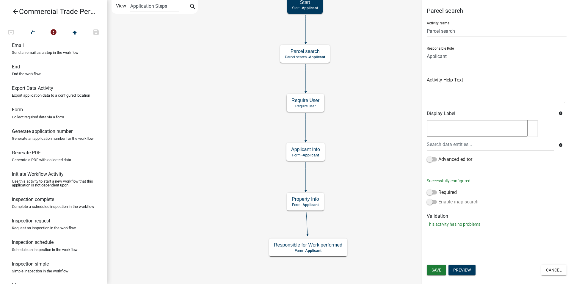
click at [430, 202] on span at bounding box center [432, 202] width 10 height 4
click at [438, 198] on input "Enable map search" at bounding box center [438, 198] width 0 height 0
click at [429, 194] on span at bounding box center [432, 192] width 10 height 4
click at [438, 189] on input "Required" at bounding box center [438, 189] width 0 height 0
click at [438, 213] on button "Configure Map" at bounding box center [448, 213] width 42 height 11
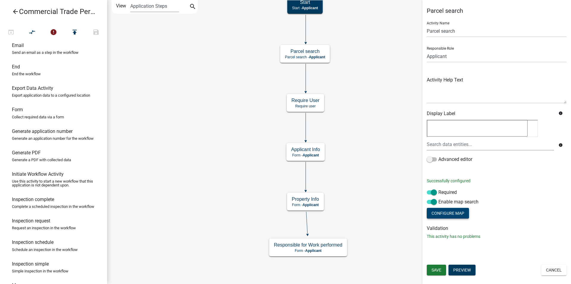
select select
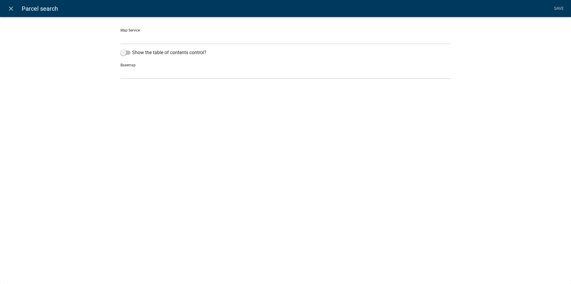
click at [120, 32] on select "[GEOGRAPHIC_DATA] ([URL])" at bounding box center [285, 38] width 330 height 12
select select "0: Object"
click option "[GEOGRAPHIC_DATA] ([URL])" at bounding box center [0, 0] width 0 height 0
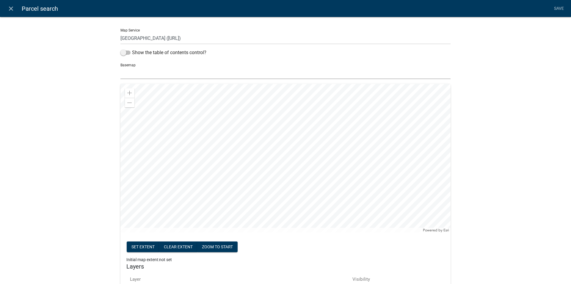
click at [120, 67] on select "no basemap topo satellite hybrid gray terrain osm topo-vector streets-relief-ve…" at bounding box center [285, 73] width 330 height 12
select select "satellite"
click option "satellite" at bounding box center [0, 0] width 0 height 0
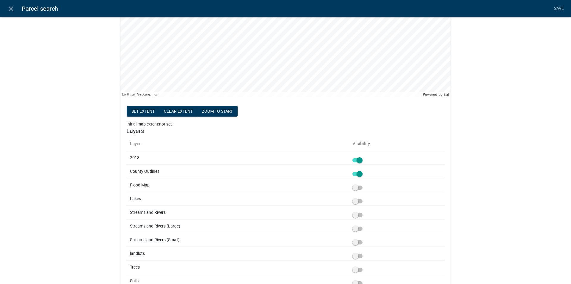
scroll to position [34, 0]
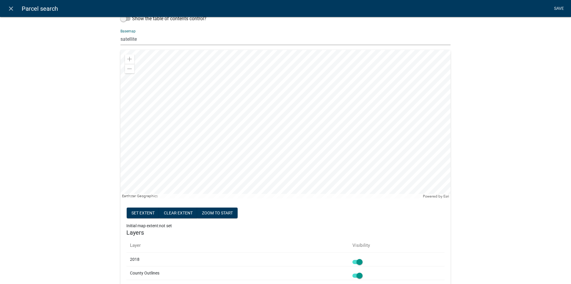
click at [555, 10] on link "Save" at bounding box center [558, 8] width 15 height 11
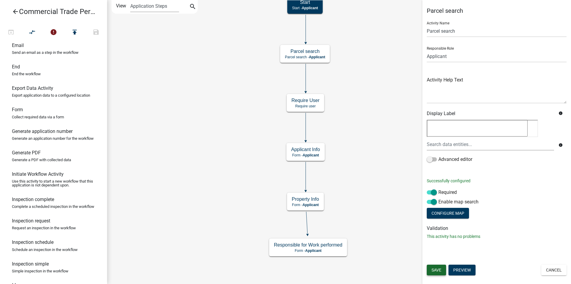
click at [441, 267] on button "Save" at bounding box center [436, 270] width 19 height 11
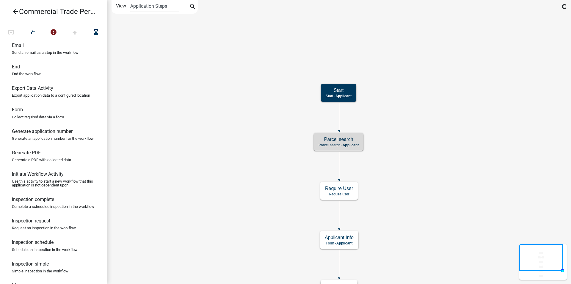
click at [409, 150] on div "Start Start - Applicant Parcel search Parcel search - Applicant Require User Re…" at bounding box center [339, 142] width 464 height 284
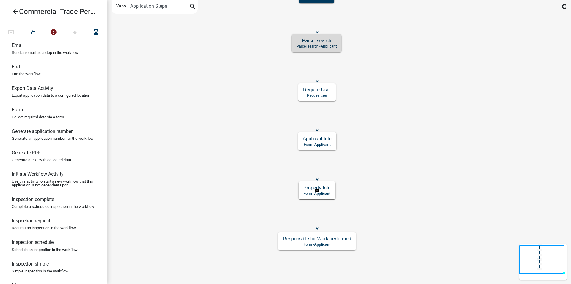
click at [316, 194] on g "Property Info Form - Applicant" at bounding box center [317, 189] width 37 height 17
click at [324, 189] on h5 "Property Info" at bounding box center [316, 188] width 27 height 6
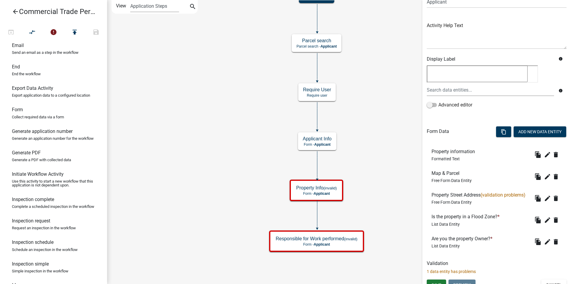
scroll to position [61, 0]
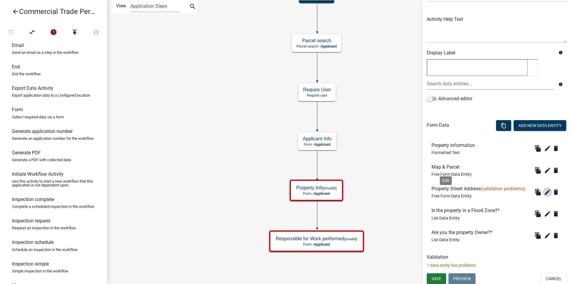
click at [544, 196] on icon "edit" at bounding box center [547, 192] width 7 height 7
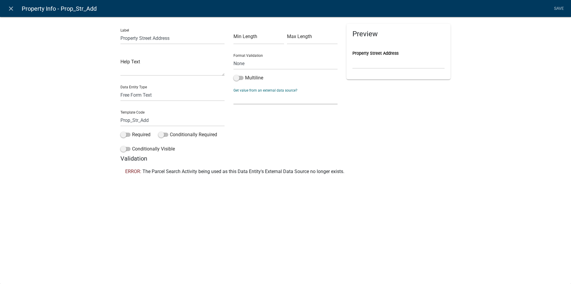
click at [233, 92] on select "None Parcel search Applicant Data" at bounding box center [285, 98] width 104 height 12
select select "1: Object"
click option "Parcel search" at bounding box center [0, 0] width 0 height 0
select select
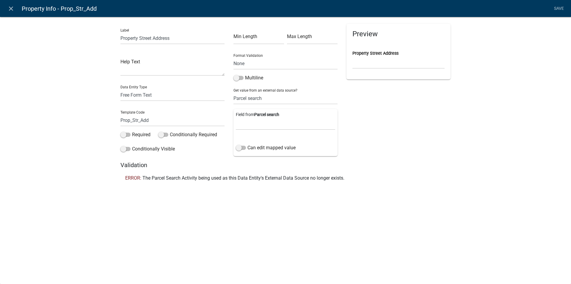
click at [249, 143] on div "Field from Parcel search Parcel ID Owner Name Owner City Owner State Owner Zip …" at bounding box center [285, 132] width 104 height 47
click at [245, 146] on label "Can edit mapped value" at bounding box center [266, 147] width 60 height 7
click at [247, 144] on input "Can edit mapped value" at bounding box center [247, 144] width 0 height 0
click at [233, 57] on select "None Email PhoneNumber" at bounding box center [285, 63] width 104 height 12
click at [245, 66] on select "None Email PhoneNumber" at bounding box center [285, 63] width 104 height 12
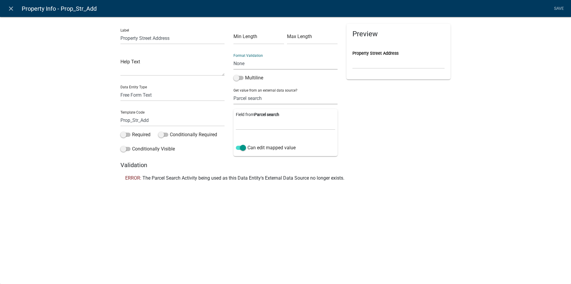
click at [233, 92] on select "None Parcel search Applicant Data" at bounding box center [285, 98] width 104 height 12
click option "Parcel search" at bounding box center [0, 0] width 0 height 0
click at [233, 57] on select "None Email PhoneNumber" at bounding box center [285, 63] width 104 height 12
click at [259, 67] on select "None Email PhoneNumber" at bounding box center [285, 63] width 104 height 12
click at [561, 7] on li "Save" at bounding box center [558, 8] width 15 height 11
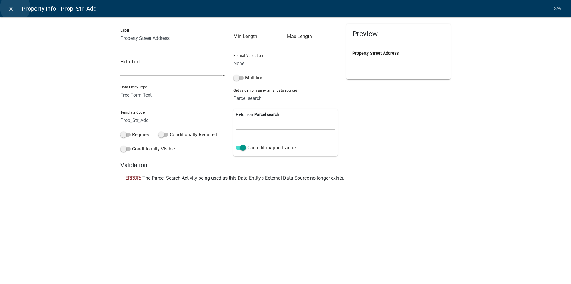
click at [15, 7] on link "close" at bounding box center [11, 8] width 12 height 12
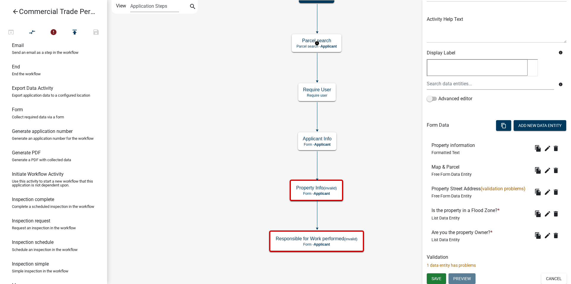
click at [321, 40] on g "Parcel search Parcel search - Applicant" at bounding box center [317, 42] width 51 height 17
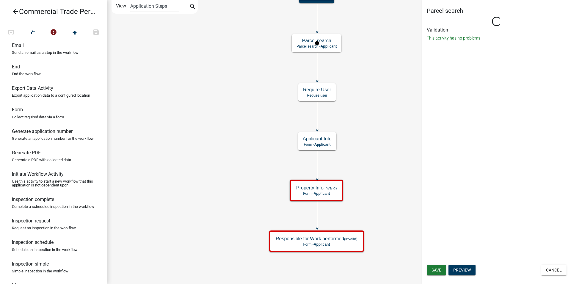
scroll to position [0, 0]
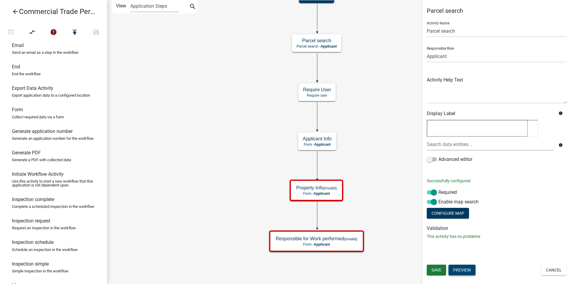
click at [464, 271] on button "Preview" at bounding box center [461, 270] width 27 height 11
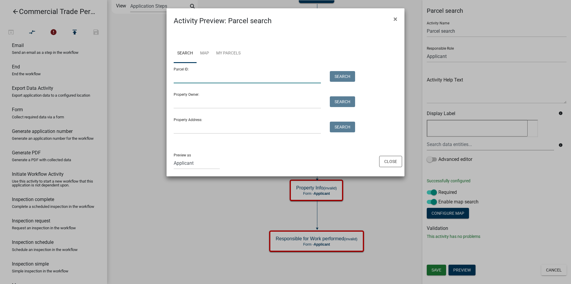
click at [234, 82] on input "Parcel ID:" at bounding box center [247, 77] width 147 height 12
click at [396, 22] on span "×" at bounding box center [395, 19] width 4 height 8
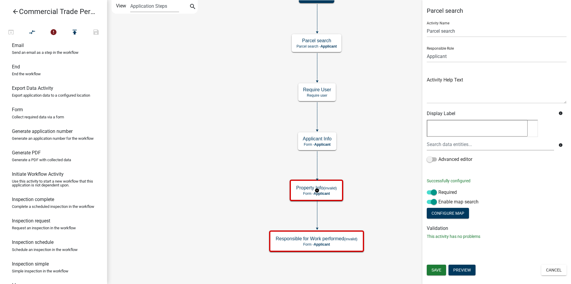
click at [332, 195] on g "Property Info (invalid) Form - Applicant" at bounding box center [317, 190] width 55 height 21
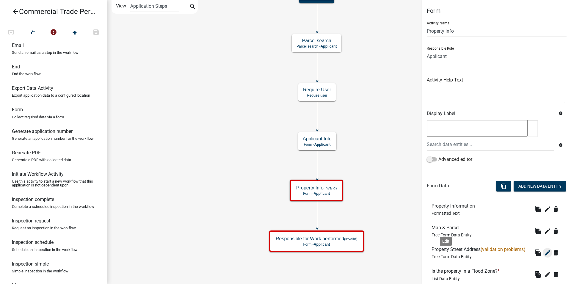
click at [544, 256] on icon "edit" at bounding box center [547, 252] width 7 height 7
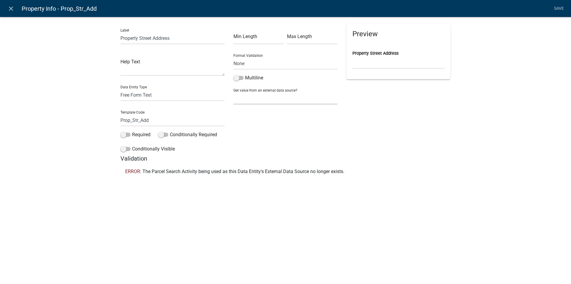
click at [233, 92] on select "None Parcel search Applicant Data" at bounding box center [285, 98] width 104 height 12
select select "1: Object"
click option "Parcel search" at bounding box center [0, 0] width 0 height 0
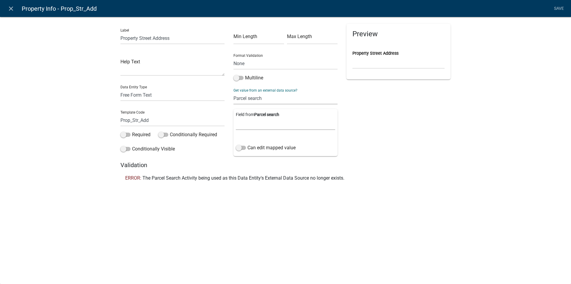
click at [236, 118] on select "Parcel ID Owner Name Owner City Owner State Owner Zip Owner Address 1 Owner Add…" at bounding box center [285, 124] width 99 height 12
select select "15: Object"
click option "Address" at bounding box center [0, 0] width 0 height 0
click at [243, 147] on span at bounding box center [241, 148] width 10 height 4
click at [247, 144] on input "Can edit mapped value" at bounding box center [247, 144] width 0 height 0
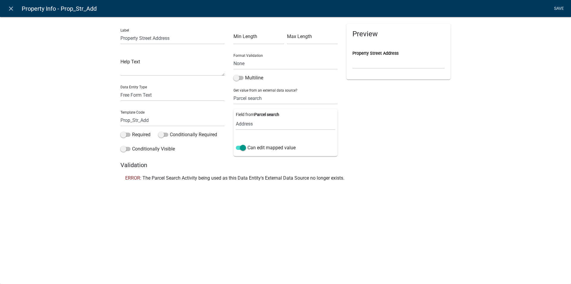
click at [555, 9] on link "Save" at bounding box center [558, 8] width 15 height 11
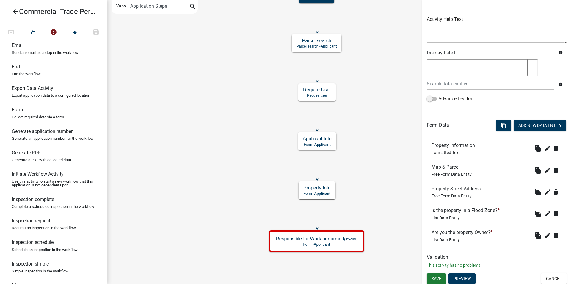
scroll to position [62, 0]
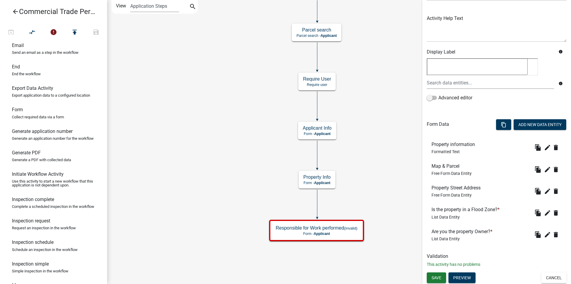
click at [232, 182] on div "Start Start - Applicant Parcel search Parcel search - Applicant Require User Re…" at bounding box center [339, 142] width 464 height 284
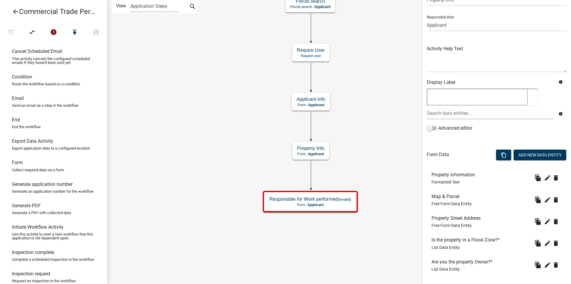
scroll to position [41, 0]
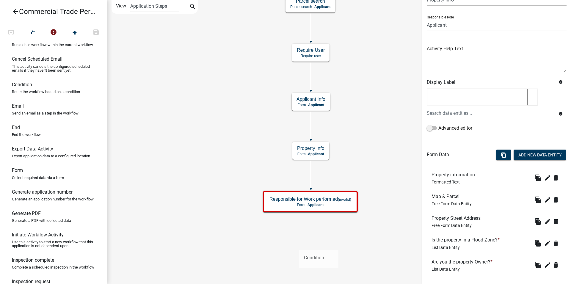
drag, startPoint x: 59, startPoint y: 98, endPoint x: 299, endPoint y: 245, distance: 281.6
click at [299, 245] on div "arrow_back Commercial Trade Permits/Renovations open_in_browser compare_arrows …" at bounding box center [285, 142] width 571 height 284
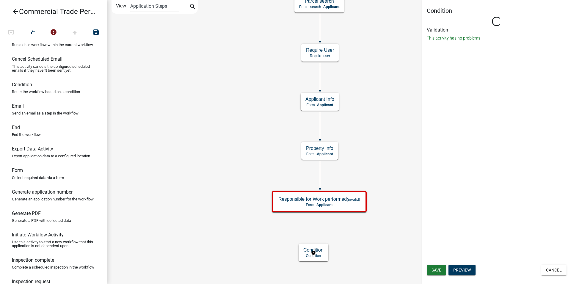
scroll to position [0, 0]
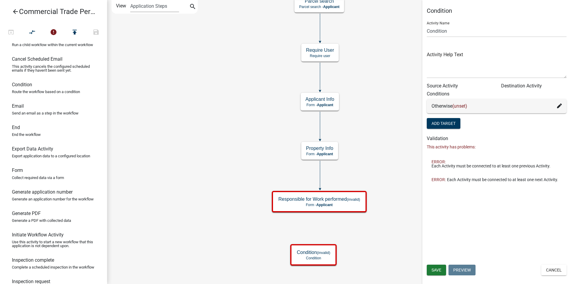
click at [558, 103] on div "Otherwise (unset)" at bounding box center [497, 106] width 140 height 14
click at [562, 108] on div "Otherwise (unset)" at bounding box center [497, 106] width 140 height 14
click at [561, 107] on icon at bounding box center [559, 105] width 5 height 5
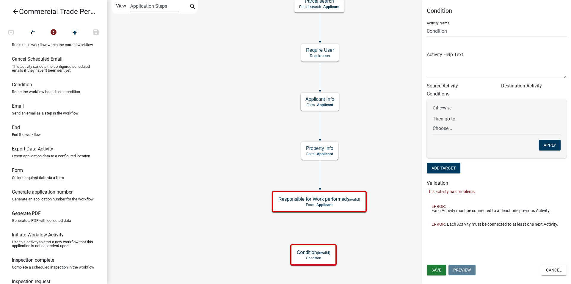
click at [433, 122] on select "Choose... Start Parcel search Require User Applicant Info Property Info Respons…" at bounding box center [497, 128] width 128 height 12
click at [476, 110] on p "Otherwise" at bounding box center [497, 108] width 128 height 6
click at [74, 186] on link "Form Collect required data via a form" at bounding box center [53, 175] width 107 height 21
drag, startPoint x: 60, startPoint y: 187, endPoint x: 160, endPoint y: 120, distance: 120.7
click at [172, 112] on div "arrow_back Commercial Trade Permits/Renovations open_in_browser compare_arrows …" at bounding box center [285, 142] width 571 height 284
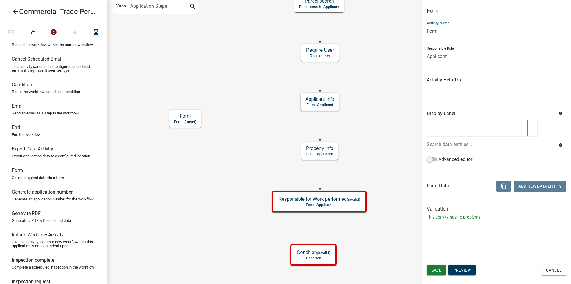
drag, startPoint x: 462, startPoint y: 30, endPoint x: 416, endPoint y: 26, distance: 46.3
click at [427, 29] on input "Form" at bounding box center [497, 31] width 140 height 12
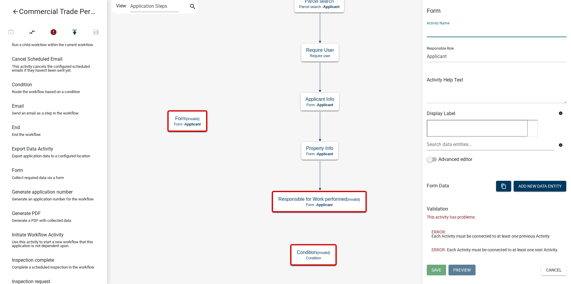
click at [470, 31] on input "text" at bounding box center [497, 31] width 140 height 12
paste input "Contractor information"
type input "Contractor information"
click at [440, 270] on span "Save" at bounding box center [436, 270] width 10 height 5
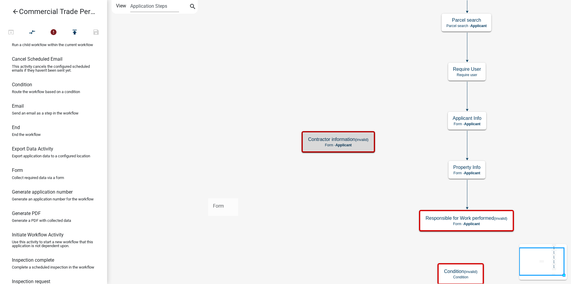
drag, startPoint x: 28, startPoint y: 185, endPoint x: 263, endPoint y: 186, distance: 235.8
click at [263, 186] on div "arrow_back Commercial Trade Permits/Renovations open_in_browser compare_arrows …" at bounding box center [285, 142] width 571 height 284
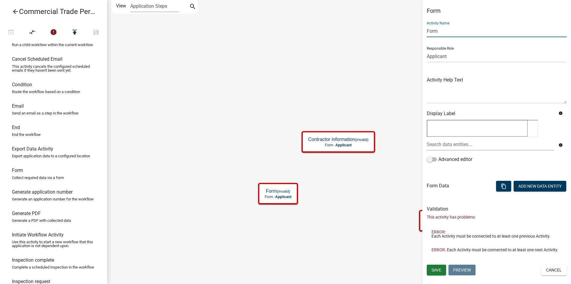
drag, startPoint x: 444, startPoint y: 35, endPoint x: 428, endPoint y: 32, distance: 15.8
click at [428, 32] on input "Form" at bounding box center [497, 31] width 140 height 12
type input "F"
paste input "Work Affidavit"
type input "Work Affidavit"
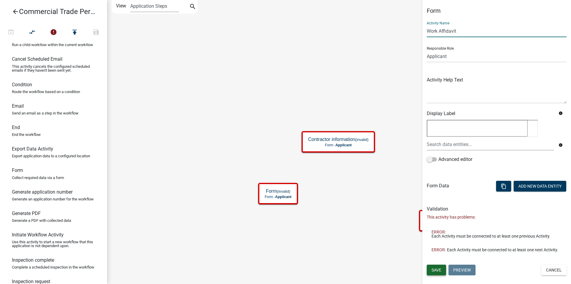
click at [439, 272] on span "Save" at bounding box center [436, 270] width 10 height 5
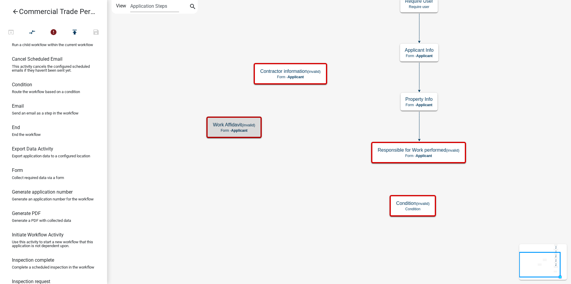
click at [77, 90] on div "arrow_back Commercial Trade Permits/Renovations open_in_browser compare_arrows …" at bounding box center [285, 142] width 571 height 284
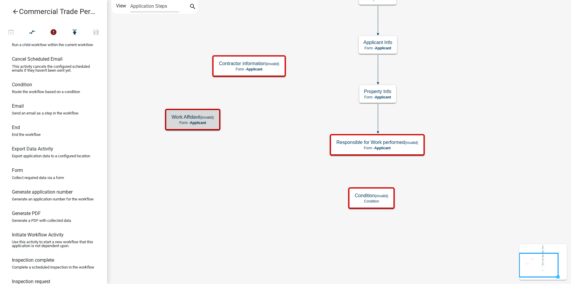
click at [177, 127] on div "Start Start - Applicant Parcel search Parcel search - Applicant Require User Re…" at bounding box center [339, 142] width 464 height 284
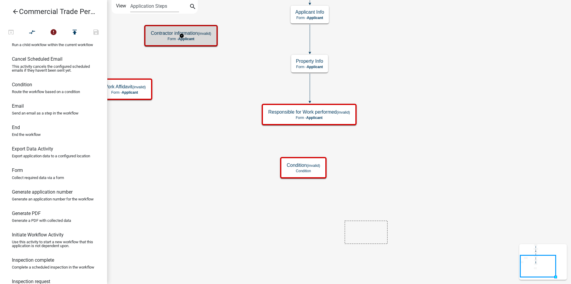
click at [375, 241] on icon "Start Start - Applicant Parcel search Parcel search - Applicant Require User Re…" at bounding box center [338, 141] width 463 height 283
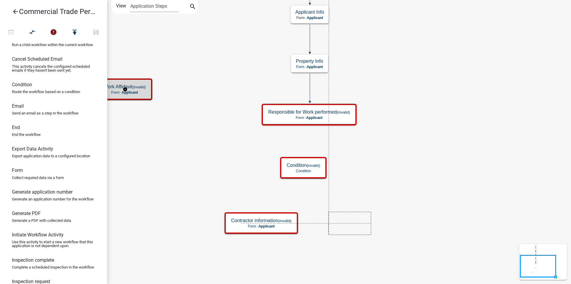
click at [355, 223] on icon "Start Start - Applicant Parcel search Parcel search - Applicant Require User Re…" at bounding box center [338, 141] width 463 height 283
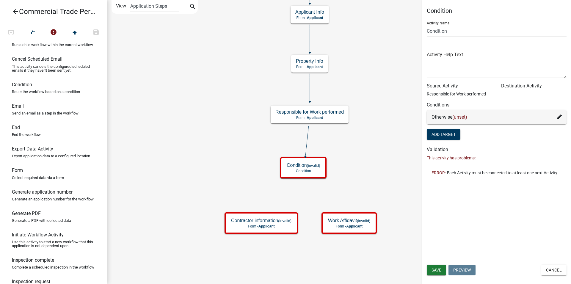
click at [474, 120] on div "Otherwise (unset)" at bounding box center [496, 117] width 130 height 7
click at [561, 117] on icon at bounding box center [559, 116] width 5 height 5
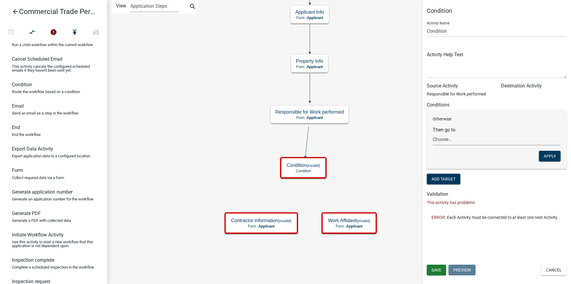
click at [433, 133] on select "Choose... Start Parcel search Require User Applicant Info Property Info Contrac…" at bounding box center [497, 139] width 128 height 12
select select "7: f5fe974f-bd58-4253-8f39-703dbb820a60"
click option "Work Affidavit" at bounding box center [0, 0] width 0 height 0
drag, startPoint x: 442, startPoint y: 123, endPoint x: 409, endPoint y: 128, distance: 33.0
click at [422, 128] on div "Condition Activity Name Condition Activity Help Text Source Activity Responsibl…" at bounding box center [496, 142] width 149 height 284
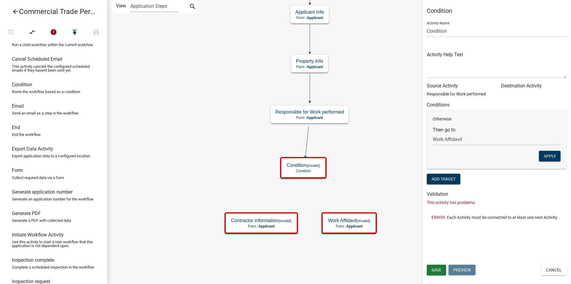
click at [464, 128] on form "Then go to Choose... Start Parcel search Require User Applicant Info Property I…" at bounding box center [497, 136] width 128 height 18
click at [552, 156] on button "Apply" at bounding box center [550, 156] width 22 height 11
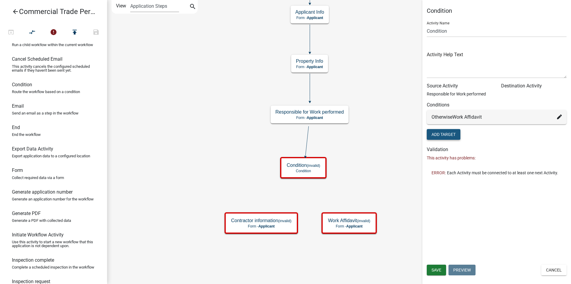
click at [456, 136] on button "Add Target" at bounding box center [444, 134] width 34 height 11
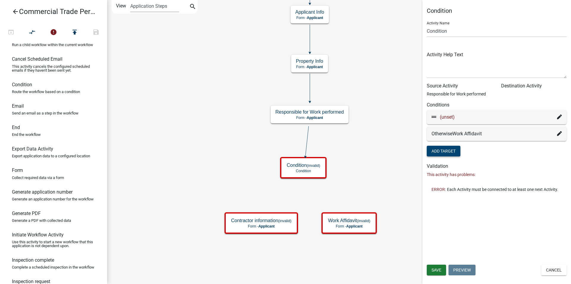
click at [560, 120] on fa-icon at bounding box center [559, 117] width 5 height 7
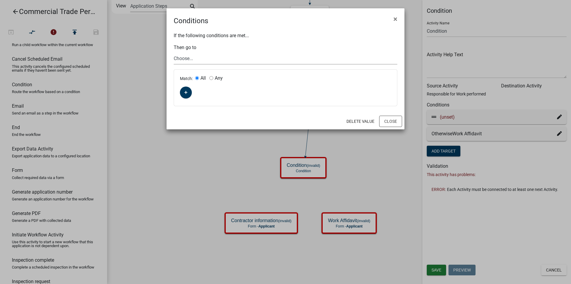
click at [174, 52] on select "Choose... Start Parcel search Require User Applicant Info Property Info Contrac…" at bounding box center [286, 58] width 224 height 12
select select "6: 21806a5c-4f5b-4065-8876-bf1d89a8aae3"
click option "Contractor information" at bounding box center [0, 0] width 0 height 0
click at [207, 94] on div "Match: All Any" at bounding box center [285, 88] width 223 height 36
click at [181, 97] on div "Match: All Any" at bounding box center [285, 88] width 223 height 36
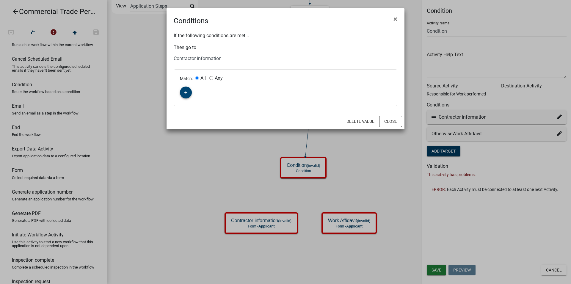
click at [187, 93] on icon "button" at bounding box center [185, 93] width 3 height 4
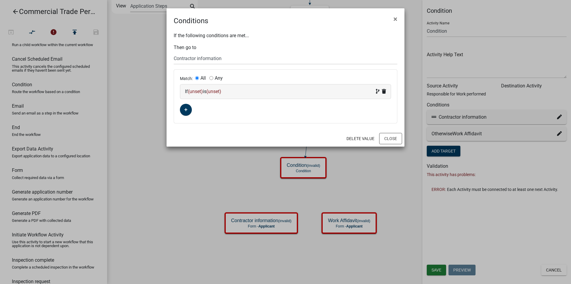
click at [199, 93] on span "(unset)" at bounding box center [195, 92] width 15 height 6
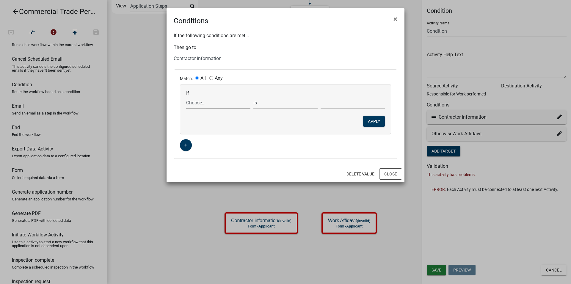
click at [186, 97] on select "Choose... AccountName Address ALL_FEE_RECIPIENTS App_Desc_of_Work APPLICANT_CIT…" at bounding box center [218, 103] width 64 height 12
select select "136: WORKFLOW_NAME"
click option "WORKFLOW_NAME" at bounding box center [0, 0] width 0 height 0
click at [186, 97] on select "Choose... AccountName Address ALL_FEE_RECIPIENTS App_Desc_of_Work APPLICANT_CIT…" at bounding box center [218, 103] width 64 height 12
click option "WORKFLOW_NAME" at bounding box center [0, 0] width 0 height 0
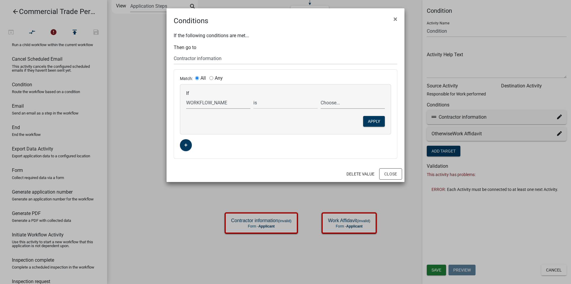
click at [321, 97] on select "Choose..." at bounding box center [353, 103] width 64 height 12
click at [174, 52] on select "Choose... Start Parcel search Require User Applicant Info Property Info Contrac…" at bounding box center [286, 58] width 224 height 12
click option "Contractor information" at bounding box center [0, 0] width 0 height 0
click at [186, 97] on select "Choose... AccountName Address ALL_FEE_RECIPIENTS App_Desc_of_Work APPLICANT_CIT…" at bounding box center [218, 103] width 64 height 12
click at [211, 79] on input "Any" at bounding box center [211, 78] width 4 height 4
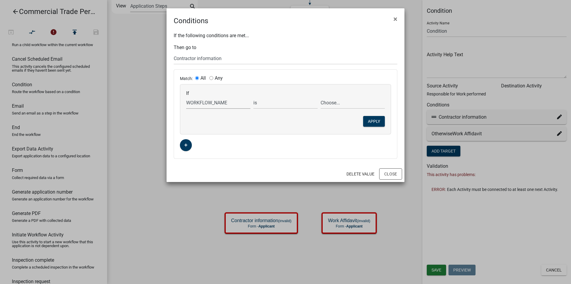
radio input "true"
click at [198, 79] on input "All" at bounding box center [197, 78] width 4 height 4
radio input "true"
radio input "false"
click at [186, 97] on select "Choose... AccountName Address ALL_FEE_RECIPIENTS App_Desc_of_Work APPLICANT_CIT…" at bounding box center [218, 103] width 64 height 12
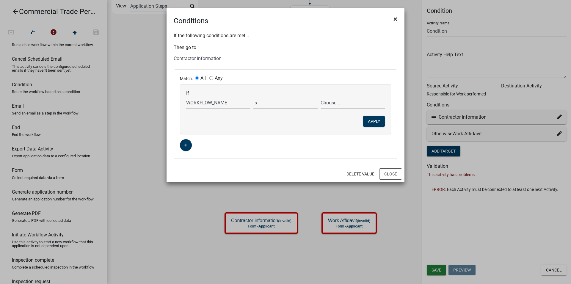
click at [394, 20] on span "×" at bounding box center [395, 19] width 4 height 8
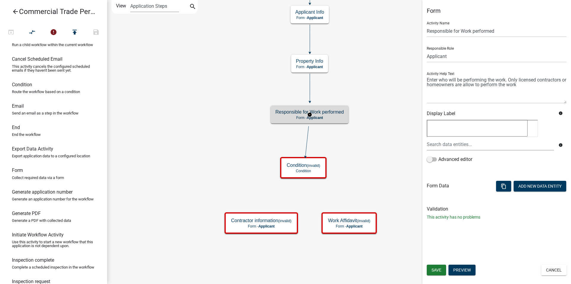
click at [329, 123] on rect at bounding box center [310, 114] width 42 height 23
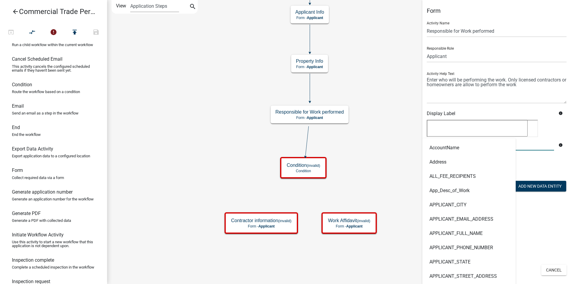
click at [445, 142] on input "text" at bounding box center [490, 144] width 127 height 12
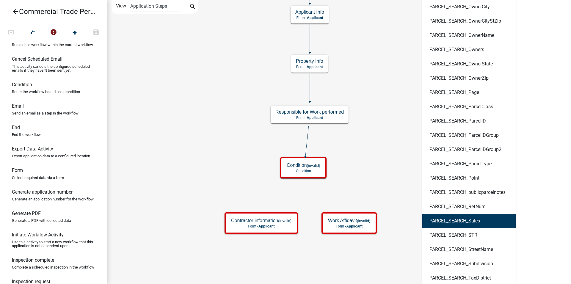
scroll to position [1486, 0]
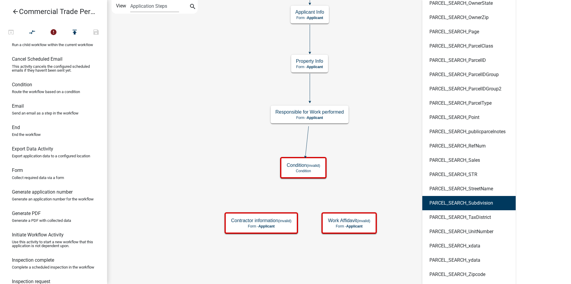
click at [546, 175] on div "Form Activity Name Responsible for Work performed Responsible Role Applicant Ad…" at bounding box center [496, 142] width 149 height 284
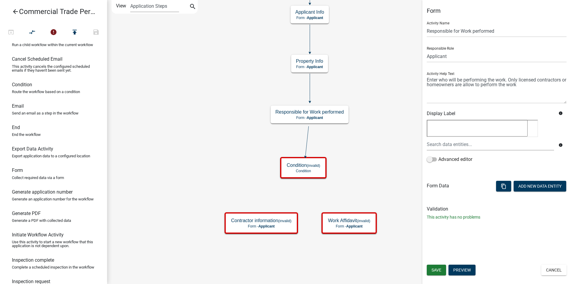
click at [528, 129] on textarea at bounding box center [477, 128] width 101 height 17
click at [521, 127] on textarea at bounding box center [477, 128] width 101 height 17
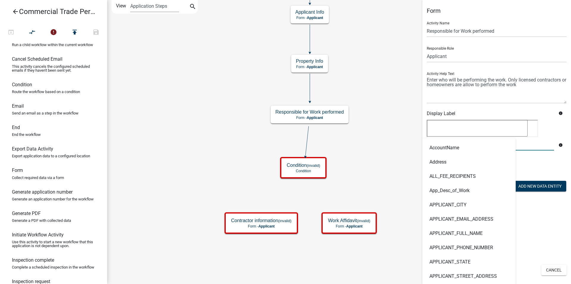
click at [469, 144] on input "text" at bounding box center [490, 144] width 127 height 12
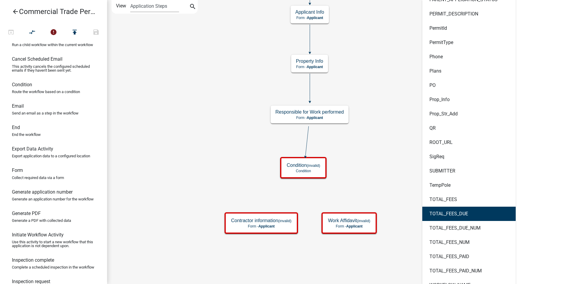
scroll to position [1800, 0]
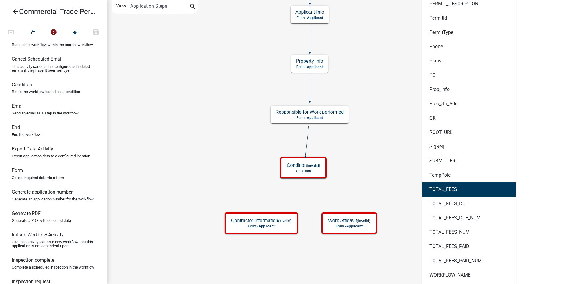
click at [400, 133] on icon "Start Start - Applicant Parcel search Parcel search - Applicant Require User Re…" at bounding box center [338, 141] width 463 height 283
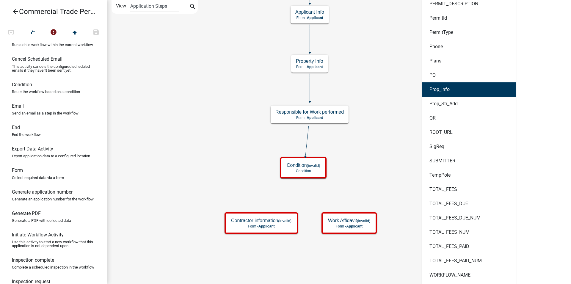
click at [529, 91] on div "Form Activity Name Responsible for Work performed Responsible Role Applicant Ad…" at bounding box center [496, 142] width 149 height 284
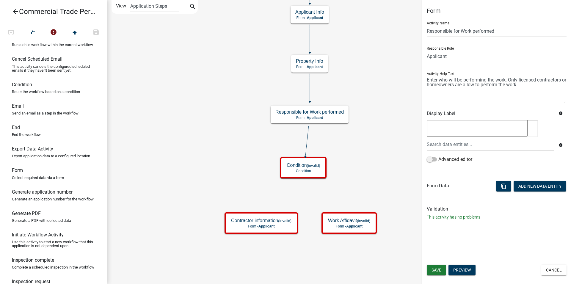
scroll to position [0, 0]
click at [460, 123] on textarea at bounding box center [477, 128] width 101 height 17
type textarea "WorkPerf"
click at [434, 271] on span "Save" at bounding box center [436, 270] width 10 height 5
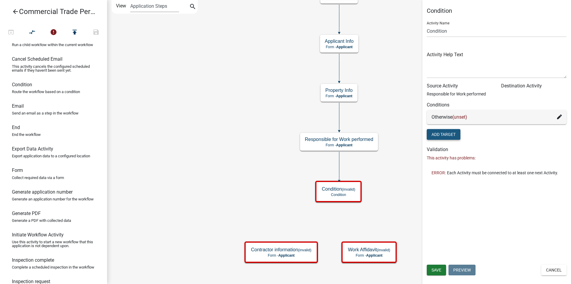
click at [458, 131] on button "Add Target" at bounding box center [444, 134] width 34 height 11
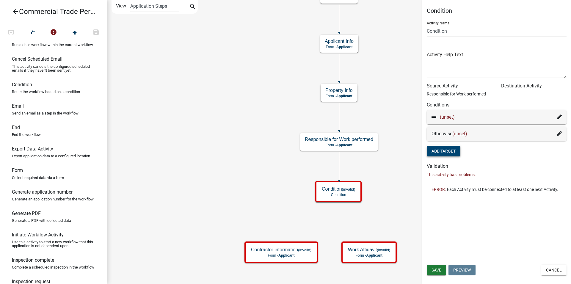
click at [560, 119] on icon at bounding box center [559, 116] width 5 height 5
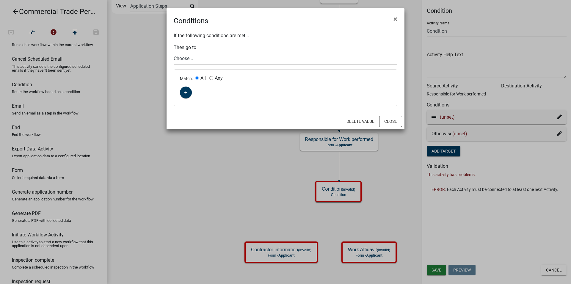
click at [174, 52] on select "Choose... Start Parcel search Require User Applicant Info Property Info Contrac…" at bounding box center [286, 58] width 224 height 12
select select "6: 21806a5c-4f5b-4065-8876-bf1d89a8aae3"
click option "Contractor information" at bounding box center [0, 0] width 0 height 0
click at [185, 94] on icon "button" at bounding box center [185, 93] width 3 height 4
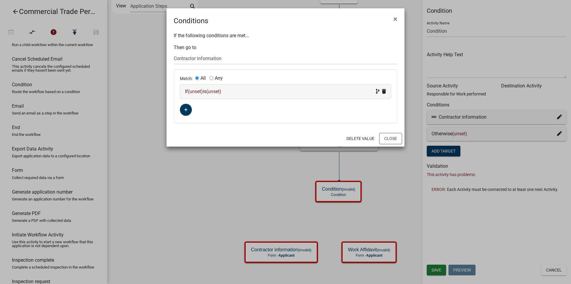
click at [193, 92] on span "(unset)" at bounding box center [195, 92] width 15 height 6
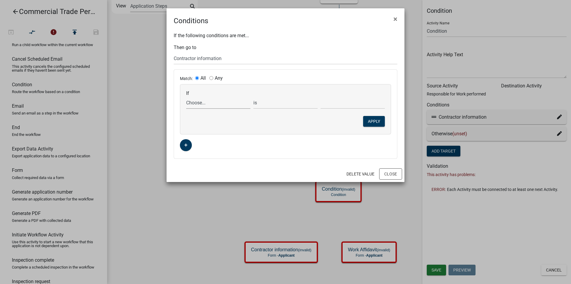
click at [186, 97] on select "Choose... AccountName Address ALL_FEE_RECIPIENTS App_Desc_of_Work APPLICANT_CIT…" at bounding box center [218, 103] width 64 height 12
select select "136: WORKFLOW_NAME"
click option "WORKFLOW_NAME" at bounding box center [0, 0] width 0 height 0
click at [332, 96] on div "If Choose... AccountName Address ALL_FEE_RECIPIENTS App_Desc_of_Work APPLICANT_…" at bounding box center [286, 99] width 202 height 18
click at [183, 150] on button "button" at bounding box center [186, 145] width 12 height 12
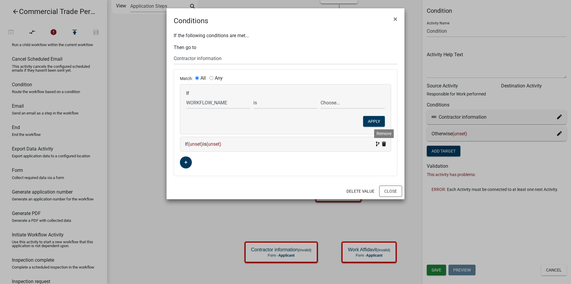
click at [384, 144] on icon at bounding box center [384, 144] width 4 height 5
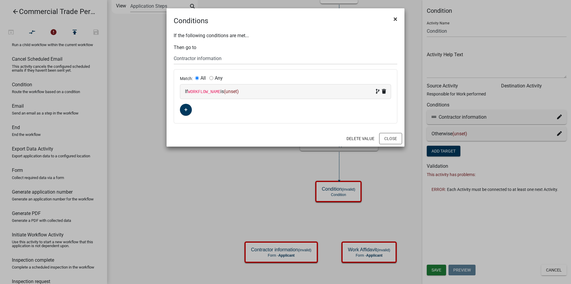
click at [398, 19] on button "×" at bounding box center [395, 19] width 13 height 17
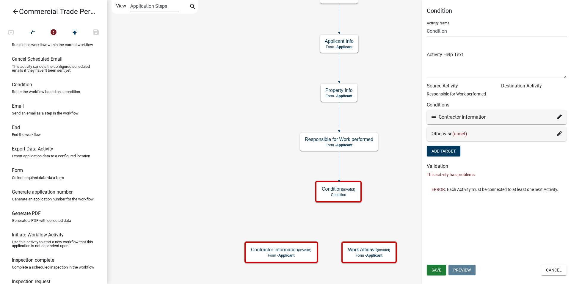
click at [325, 153] on icon "Start Start - Applicant Parcel search Parcel search - Applicant Require User Re…" at bounding box center [338, 141] width 463 height 283
click at [326, 149] on g "Responsible for Work performed Form - Applicant" at bounding box center [339, 141] width 78 height 17
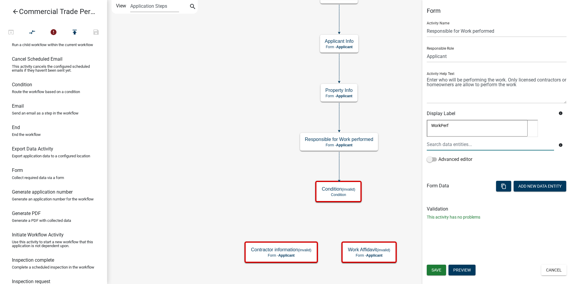
drag, startPoint x: 487, startPoint y: 131, endPoint x: 407, endPoint y: 135, distance: 79.5
click at [427, 135] on textarea "WorkPerf" at bounding box center [477, 128] width 101 height 17
click at [341, 149] on g "Responsible for Work performed Form - Applicant" at bounding box center [339, 141] width 78 height 17
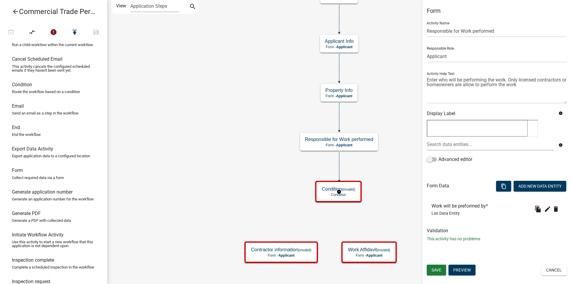
click at [358, 196] on icon "Start Start - Applicant Parcel search Parcel search - Applicant Require User Re…" at bounding box center [338, 141] width 463 height 283
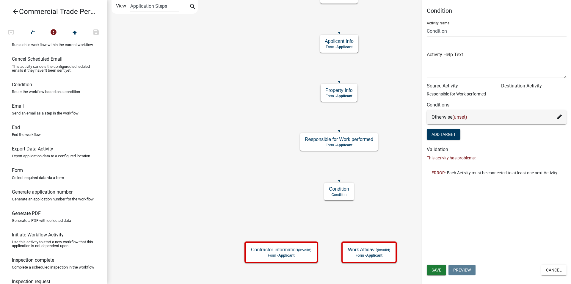
click at [556, 115] on div "Otherwise (unset)" at bounding box center [496, 117] width 130 height 7
click at [558, 116] on icon at bounding box center [559, 116] width 5 height 5
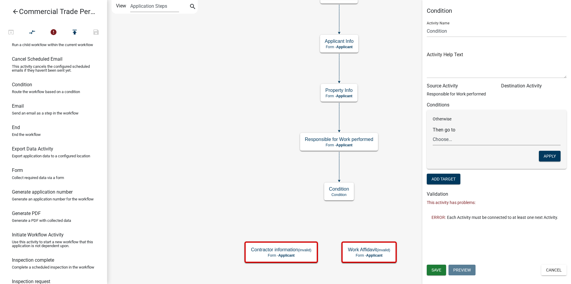
click at [433, 133] on select "Choose... Start Parcel search Require User Applicant Info Property Info Contrac…" at bounding box center [497, 139] width 128 height 12
select select "6: 21806a5c-4f5b-4065-8876-bf1d89a8aae3"
click option "Contractor information" at bounding box center [0, 0] width 0 height 0
click at [553, 158] on button "Apply" at bounding box center [550, 156] width 22 height 11
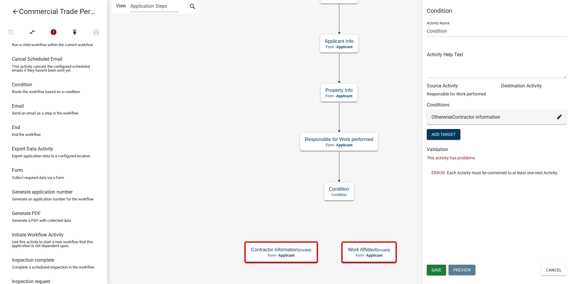
click at [560, 119] on icon at bounding box center [559, 116] width 5 height 5
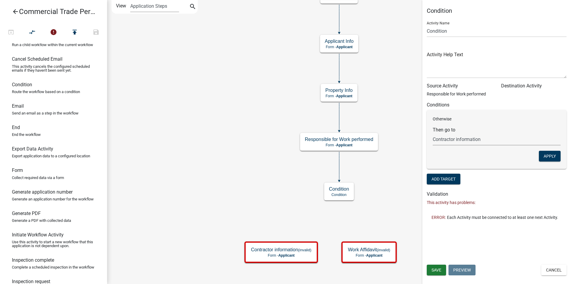
click at [433, 133] on select "Choose... Start Parcel search Require User Applicant Info Property Info Contrac…" at bounding box center [497, 139] width 128 height 12
select select "7: f5fe974f-bd58-4253-8f39-703dbb820a60"
click option "Work Affidavit" at bounding box center [0, 0] width 0 height 0
click at [545, 156] on button "Apply" at bounding box center [550, 156] width 22 height 11
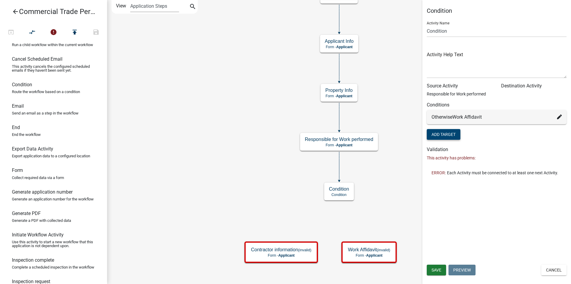
click at [449, 133] on button "Add Target" at bounding box center [444, 134] width 34 height 11
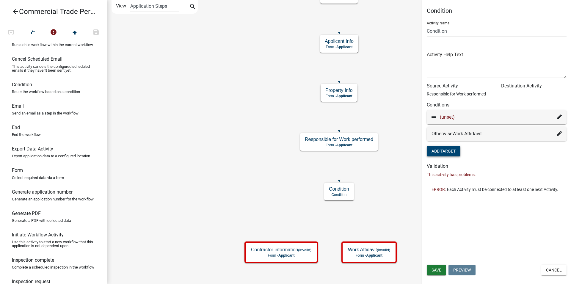
click at [559, 118] on icon at bounding box center [559, 116] width 5 height 5
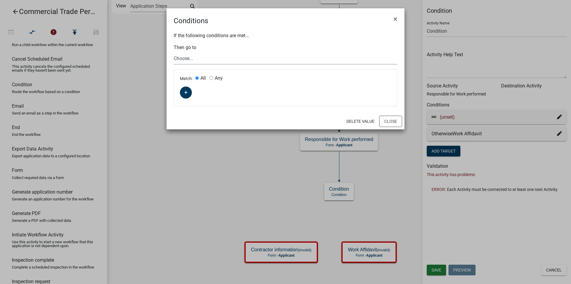
click at [174, 52] on select "Choose... Start Parcel search Require User Applicant Info Property Info Contrac…" at bounding box center [286, 58] width 224 height 12
select select "6: 21806a5c-4f5b-4065-8876-bf1d89a8aae3"
click option "Contractor information" at bounding box center [0, 0] width 0 height 0
click at [185, 95] on button "button" at bounding box center [186, 93] width 12 height 12
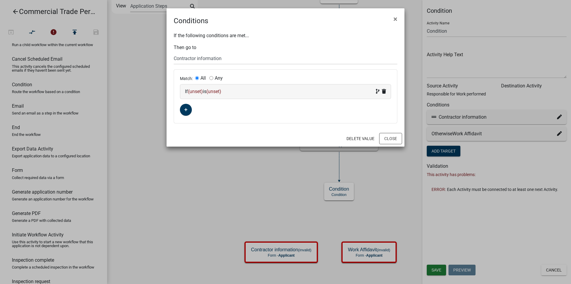
click at [201, 91] on span "(unset)" at bounding box center [195, 92] width 15 height 6
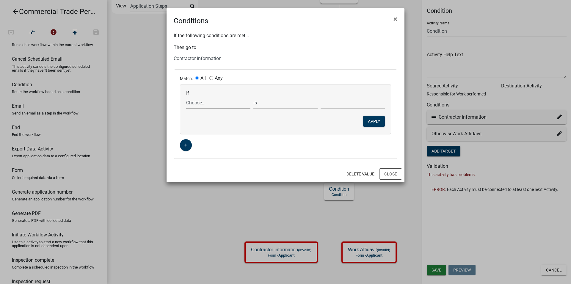
click at [186, 97] on select "Choose... AccountName Address ALL_FEE_RECIPIENTS App_Desc_of_Work APPLICANT_CIT…" at bounding box center [218, 103] width 64 height 12
select select "137: WorkPerf"
click option "WorkPerf" at bounding box center [0, 0] width 0 height 0
click at [253, 97] on select "is is not exists does not exist is greater than is less than contains does not …" at bounding box center [285, 103] width 64 height 12
click at [321, 97] on select "Choose... Contractor Property Owner" at bounding box center [353, 103] width 64 height 12
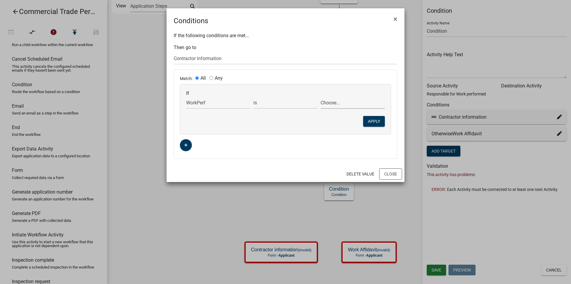
select select "1: Contractor"
click option "Contractor" at bounding box center [0, 0] width 0 height 0
click at [375, 123] on button "Apply" at bounding box center [374, 121] width 22 height 11
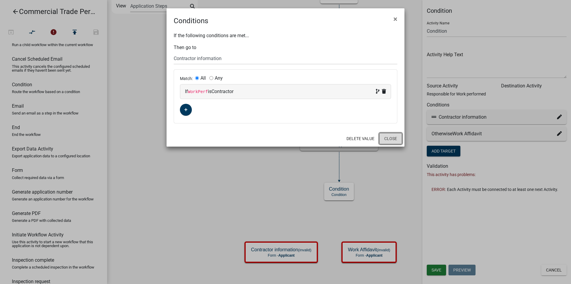
click at [384, 135] on button "Close" at bounding box center [390, 138] width 23 height 11
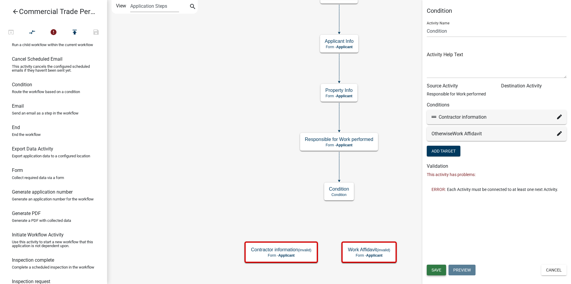
click at [437, 268] on span "Save" at bounding box center [436, 270] width 10 height 5
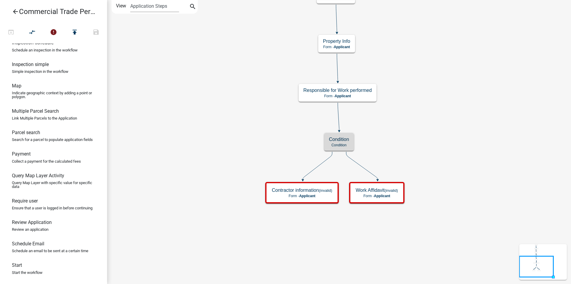
scroll to position [332, 0]
drag, startPoint x: 26, startPoint y: 152, endPoint x: 324, endPoint y: 236, distance: 310.0
click at [324, 236] on div "arrow_back Commercial Trade Permits/Renovations open_in_browser compare_arrows …" at bounding box center [285, 142] width 571 height 284
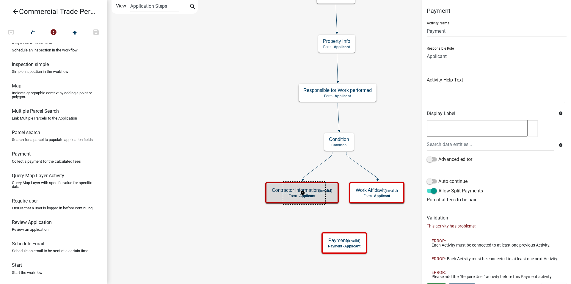
click at [305, 194] on g "Contractor information (invalid) Form - Applicant" at bounding box center [302, 192] width 75 height 21
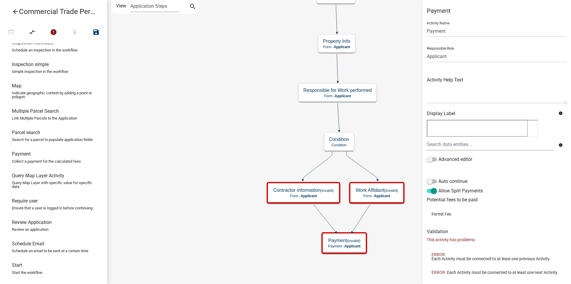
click at [389, 233] on icon "Start Start - Applicant Parcel search Parcel search - Applicant Require User Re…" at bounding box center [338, 141] width 463 height 283
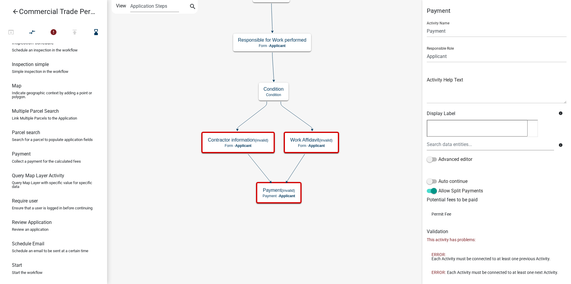
click at [324, 192] on div "Start Start - Applicant Parcel search Parcel search - Applicant Require User Re…" at bounding box center [339, 142] width 464 height 284
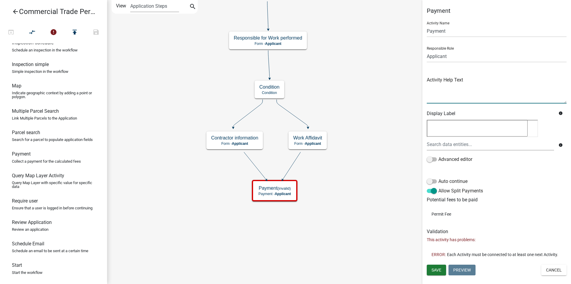
click at [453, 94] on textarea at bounding box center [497, 90] width 140 height 28
paste textarea "Please select your method of payment. If you encounter any issues, please conta…"
type textarea "Please select your method of payment. If you encounter any issues, please conta…"
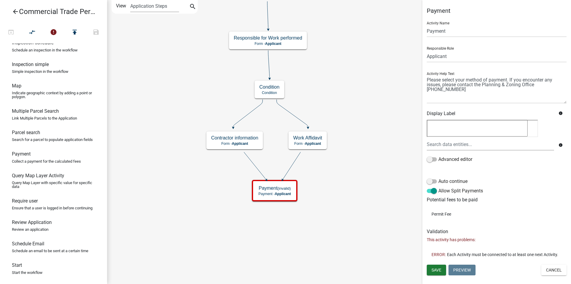
click at [410, 83] on icon "Start Start - Applicant Parcel search Parcel search - Applicant Require User Re…" at bounding box center [338, 141] width 463 height 283
click at [428, 181] on span at bounding box center [432, 181] width 10 height 4
click at [438, 178] on input "Auto continue" at bounding box center [438, 178] width 0 height 0
click at [432, 271] on span "Save" at bounding box center [436, 270] width 10 height 5
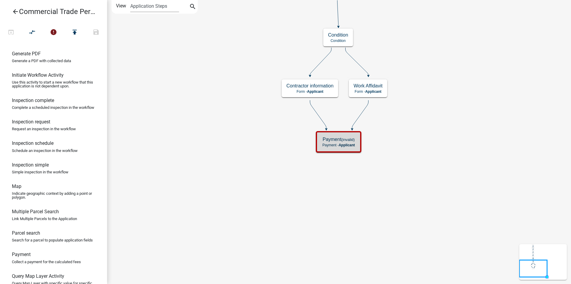
scroll to position [180, 0]
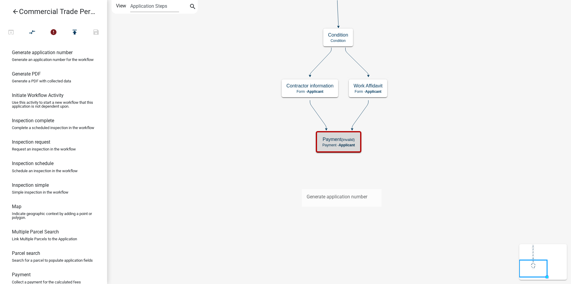
drag, startPoint x: 24, startPoint y: 72, endPoint x: 301, endPoint y: 184, distance: 299.3
click at [301, 184] on div "arrow_back Commercial Trade Permits/Renovations open_in_browser compare_arrows …" at bounding box center [285, 142] width 571 height 284
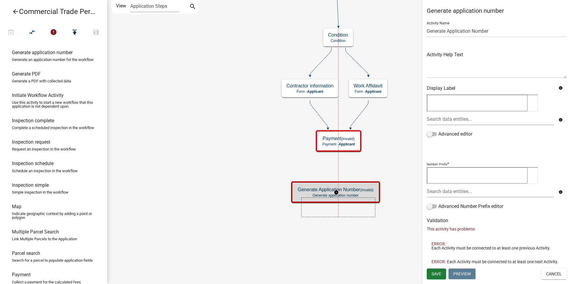
click at [329, 206] on icon "Start Start - Applicant Parcel search Parcel search - Applicant Require User Re…" at bounding box center [338, 141] width 463 height 283
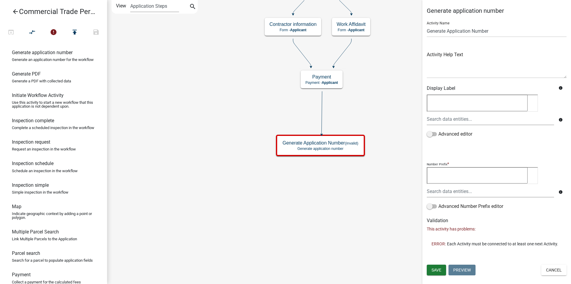
click at [191, 156] on div "Start Start - Applicant Parcel search Parcel search - Applicant Require User Re…" at bounding box center [339, 142] width 464 height 284
click at [429, 269] on button "Save" at bounding box center [436, 270] width 19 height 11
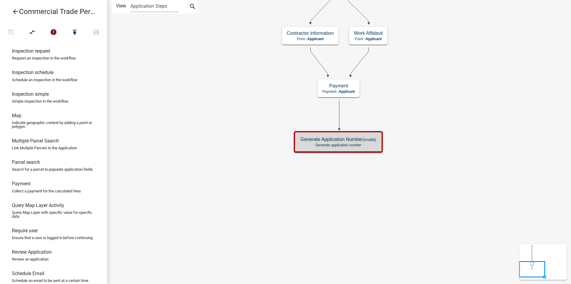
scroll to position [211, 0]
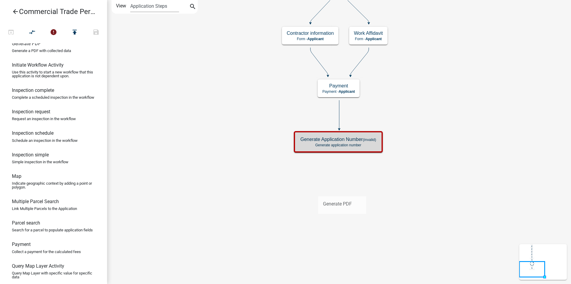
drag, startPoint x: 29, startPoint y: 63, endPoint x: 318, endPoint y: 191, distance: 316.7
click at [318, 191] on div "arrow_back Commercial Trade Permits/Renovations open_in_browser compare_arrows …" at bounding box center [285, 142] width 571 height 284
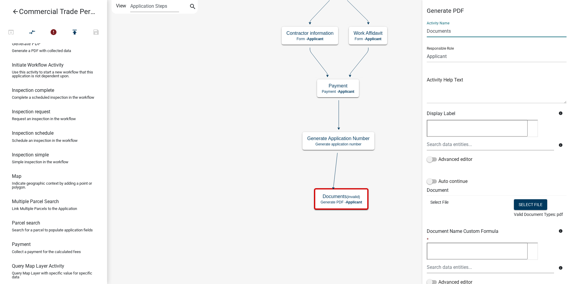
drag, startPoint x: 458, startPoint y: 33, endPoint x: 401, endPoint y: 40, distance: 57.2
click at [427, 37] on input "Documents" at bounding box center [497, 31] width 140 height 12
click at [442, 32] on input "text" at bounding box center [497, 31] width 140 height 12
paste input "Permit Application"
type input "Permit Application"
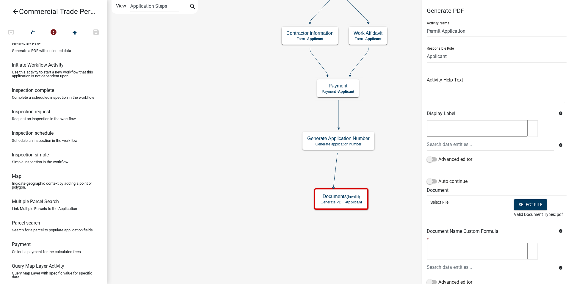
click at [448, 53] on select "Applicant Admin Animal Control Officer Planner Inspector" at bounding box center [497, 56] width 140 height 12
click option "Applicant" at bounding box center [0, 0] width 0 height 0
paste textarea "Open the link below and view application for any issues"
type textarea "Open the link below and view application for any issues"
click at [171, 162] on icon "Start Start - Applicant Parcel search Parcel search - Applicant Require User Re…" at bounding box center [338, 141] width 463 height 283
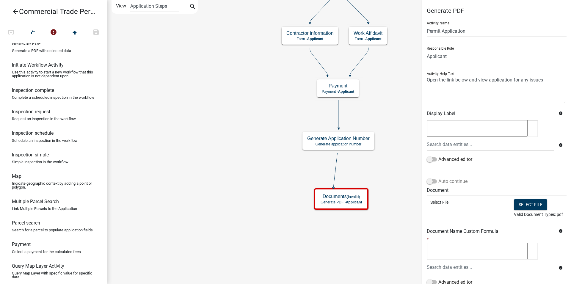
click at [436, 183] on label "Auto continue" at bounding box center [447, 181] width 41 height 7
click at [438, 178] on input "Auto continue" at bounding box center [438, 178] width 0 height 0
click at [263, 179] on div "Start Start - Applicant Parcel search Parcel search - Applicant Require User Re…" at bounding box center [339, 142] width 464 height 284
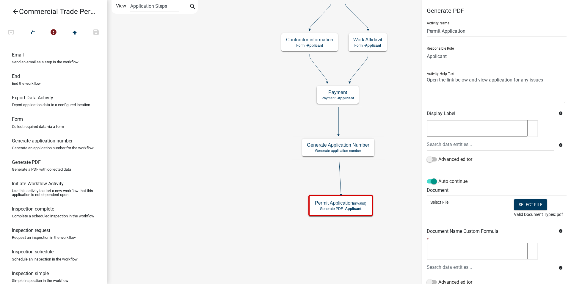
scroll to position [59, 0]
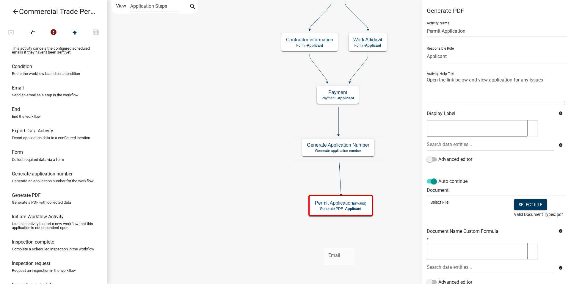
drag, startPoint x: 22, startPoint y: 103, endPoint x: 324, endPoint y: 243, distance: 332.5
click at [324, 243] on div "arrow_back Commercial Trade Permits/Renovations open_in_browser compare_arrows …" at bounding box center [285, 142] width 571 height 284
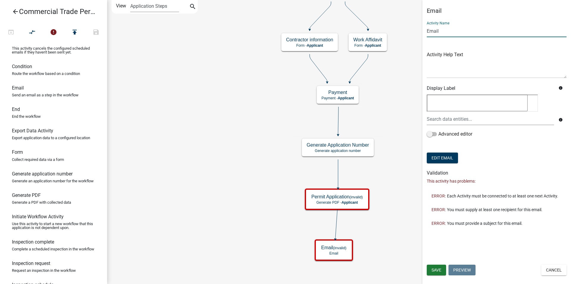
click at [444, 34] on input "Email" at bounding box center [497, 31] width 140 height 12
type input "E"
paste input "Application Notification Email"
type input "Application Notification Email"
click at [439, 265] on button "Save" at bounding box center [436, 270] width 19 height 11
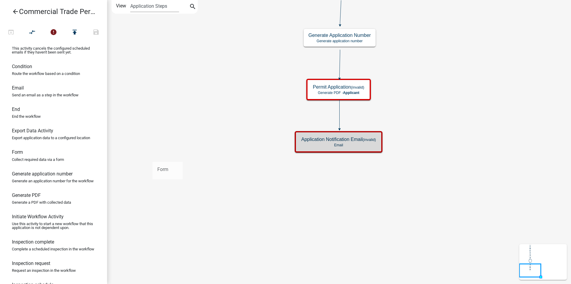
drag, startPoint x: 55, startPoint y: 161, endPoint x: 171, endPoint y: 165, distance: 116.3
click at [171, 165] on div "arrow_back Commercial Trade Permits/Renovations open_in_browser compare_arrows …" at bounding box center [285, 142] width 571 height 284
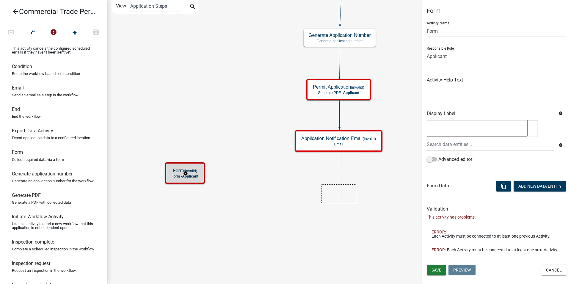
click at [347, 196] on icon "Start Start - Applicant Parcel search Parcel search - Applicant Require User Re…" at bounding box center [338, 141] width 463 height 283
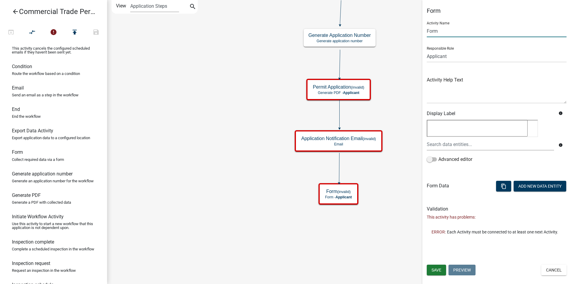
click at [440, 36] on input "Form" at bounding box center [497, 31] width 140 height 12
type input "F"
paste input "Admin Review"
type input "Admin Review"
click at [179, 212] on icon "Start Start - Applicant Parcel search Parcel search - Applicant Require User Re…" at bounding box center [338, 141] width 463 height 283
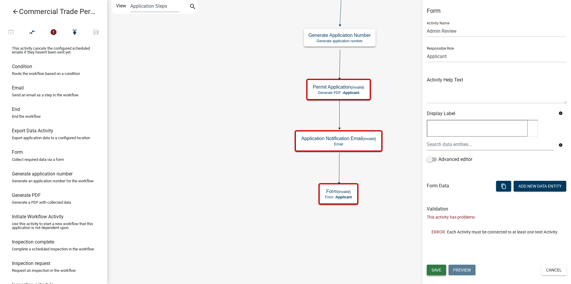
click at [428, 273] on button "Save" at bounding box center [436, 270] width 19 height 11
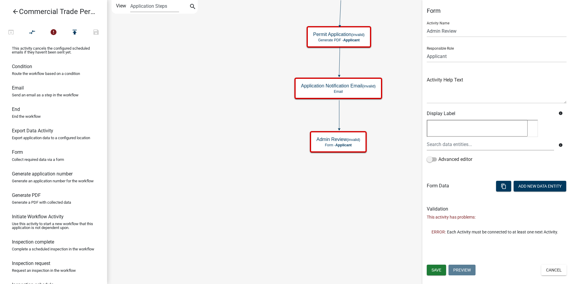
click at [376, 223] on icon "Start Start - Applicant Parcel search Parcel search - Applicant Require User Re…" at bounding box center [338, 141] width 463 height 283
click at [552, 271] on button "Cancel" at bounding box center [553, 270] width 25 height 11
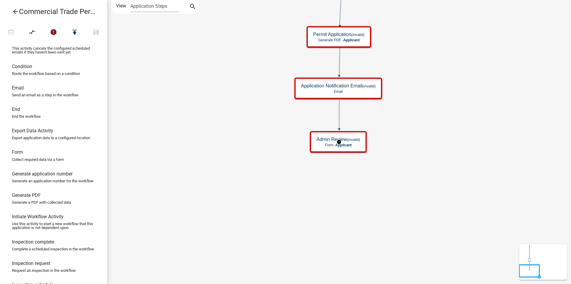
click at [343, 145] on g "Admin Review (invalid) Form - Applicant" at bounding box center [339, 141] width 58 height 21
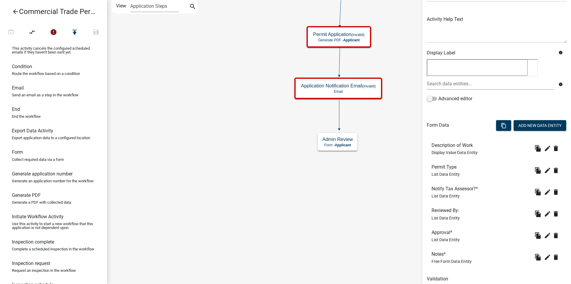
scroll to position [101, 0]
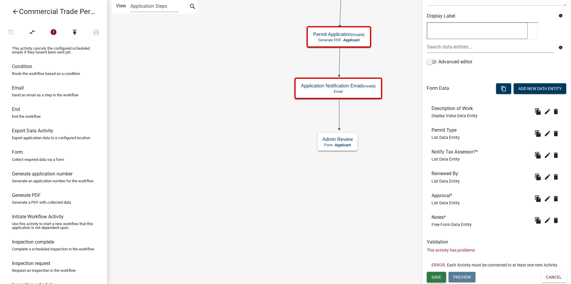
click at [443, 274] on button "Save" at bounding box center [436, 277] width 19 height 11
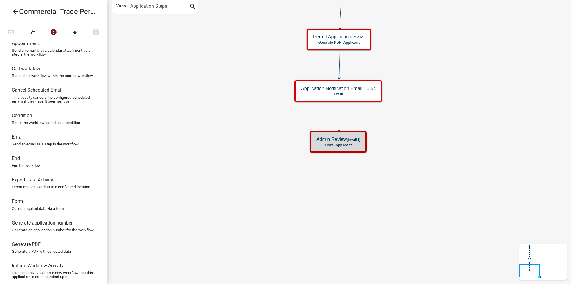
scroll to position [0, 0]
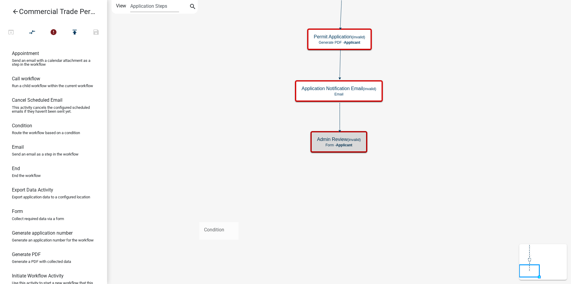
drag, startPoint x: 29, startPoint y: 142, endPoint x: 199, endPoint y: 217, distance: 186.5
click at [199, 217] on div "arrow_back Commercial Trade Permits/Renovations open_in_browser compare_arrows …" at bounding box center [285, 142] width 571 height 284
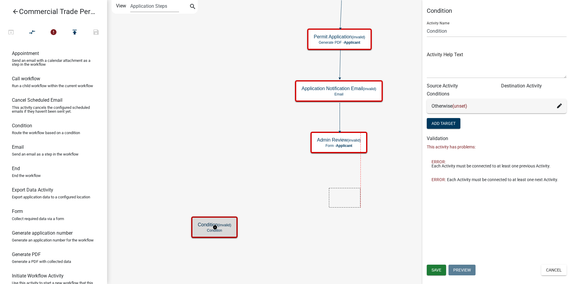
click at [341, 200] on icon "Start Start - Applicant Parcel search Parcel search - Applicant Require User Re…" at bounding box center [338, 141] width 463 height 283
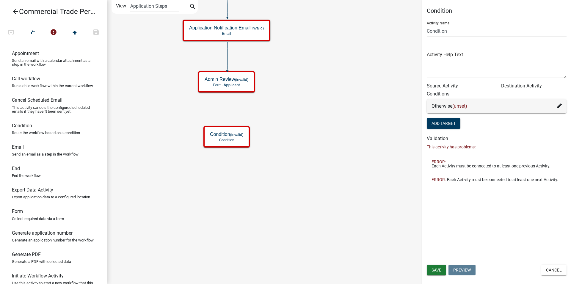
click at [97, 119] on div "arrow_back Commercial Trade Permits/Renovations open_in_browser compare_arrows …" at bounding box center [285, 142] width 571 height 284
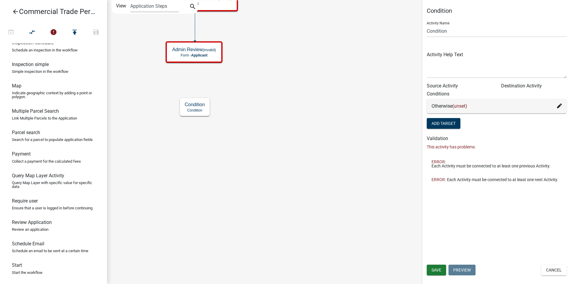
scroll to position [332, 0]
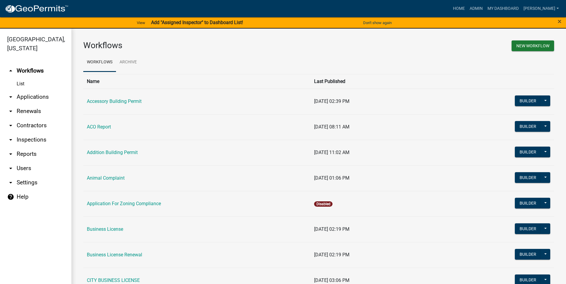
scroll to position [102, 0]
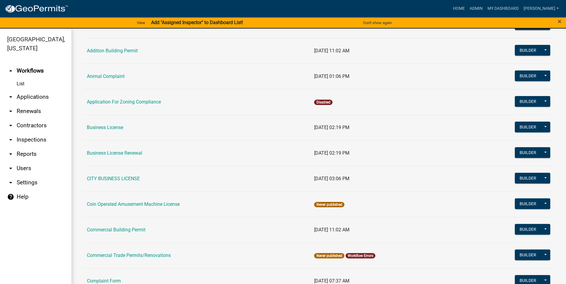
click at [33, 93] on link "arrow_drop_down Applications" at bounding box center [35, 97] width 71 height 14
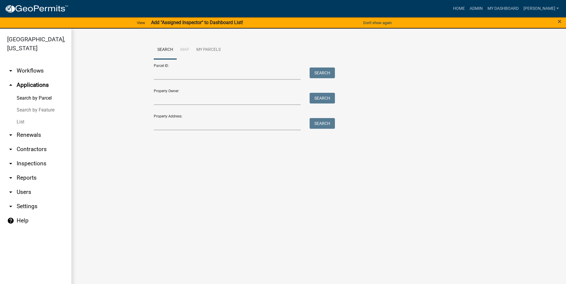
click at [173, 131] on div "Search Map My Parcels Parcel ID: Search Property Owner: Search Property Address…" at bounding box center [318, 87] width 339 height 95
click at [174, 120] on input "Property Address:" at bounding box center [227, 124] width 147 height 12
click at [51, 122] on link "List" at bounding box center [35, 122] width 71 height 12
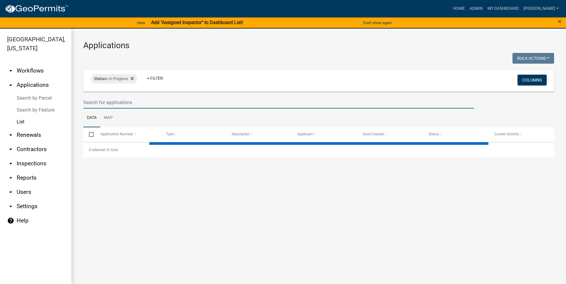
select select "3: 100"
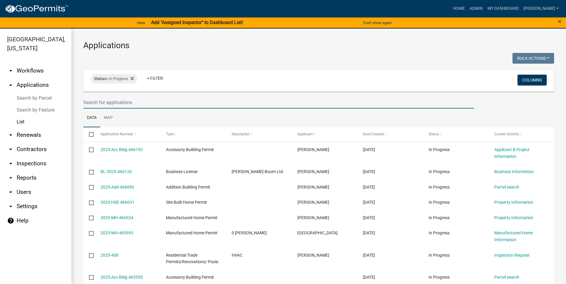
click at [129, 101] on input "text" at bounding box center [278, 102] width 391 height 12
type input "3085"
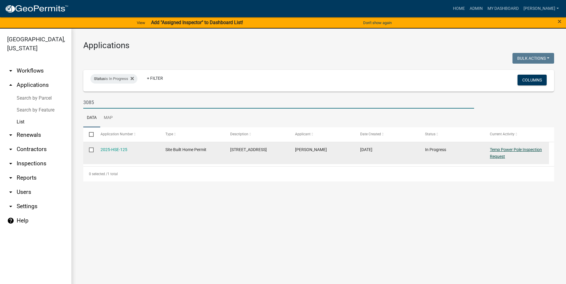
click at [512, 150] on link "Temp Power Pole Inspection Request" at bounding box center [516, 153] width 52 height 12
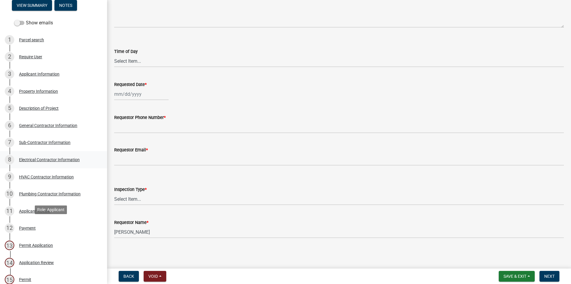
scroll to position [121, 0]
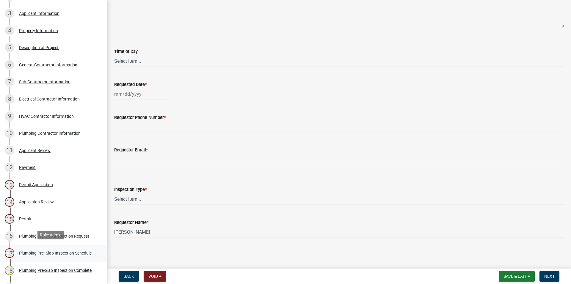
click at [79, 251] on div "Plumbing Pre- Slab Inspection Schedule" at bounding box center [55, 253] width 73 height 4
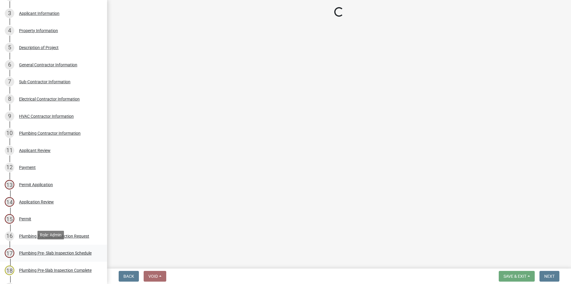
select select "386c4b37-132c-45b4-be0e-b439663810e4"
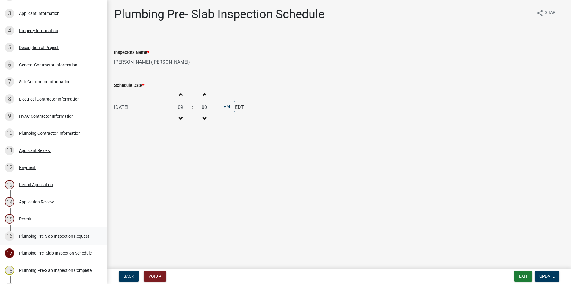
click at [63, 229] on link "16 Plumbing Pre-Slab Inspection Request" at bounding box center [53, 235] width 107 height 17
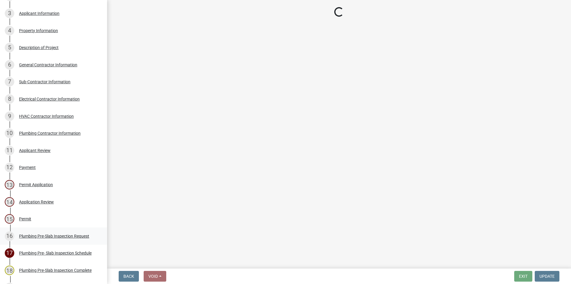
select select "c17fd054-7220-48ca-8ff3-64345a3d9763"
select select "8b3da3ef-5655-47e3-b2d2-e1e9c5c23ed8"
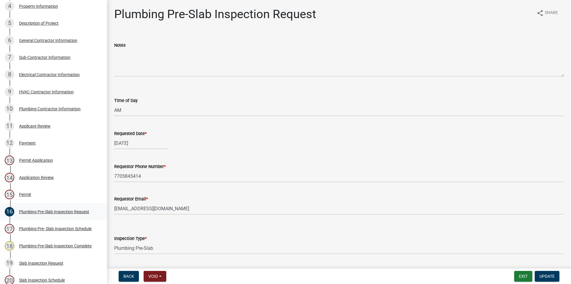
scroll to position [182, 0]
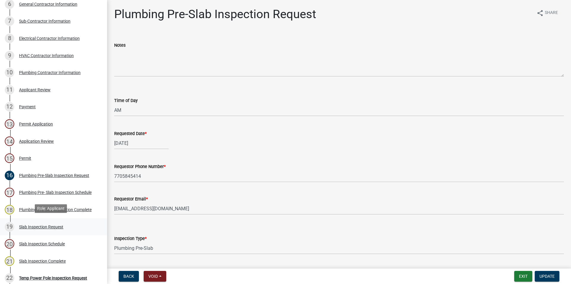
click at [44, 225] on div "Slab Inspection Request" at bounding box center [41, 227] width 44 height 4
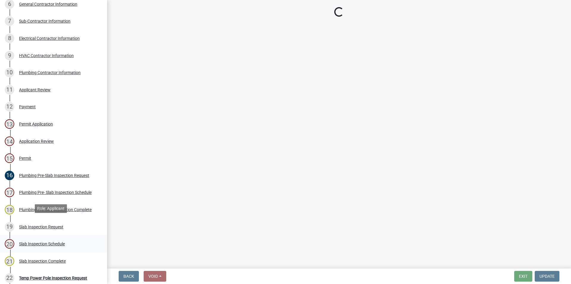
select select "c17fd054-7220-48ca-8ff3-64345a3d9763"
select select "02018635-faff-42bf-89c4-8baf0c46d922"
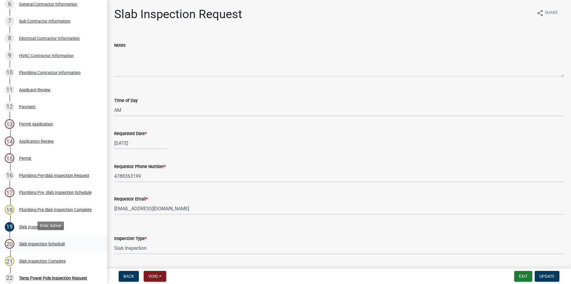
click at [53, 243] on div "Slab Inspection Schedule" at bounding box center [42, 244] width 46 height 4
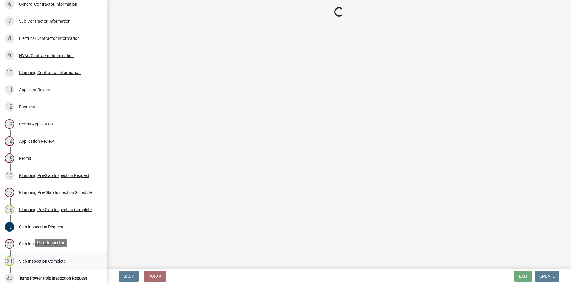
select select "386c4b37-132c-45b4-be0e-b439663810e4"
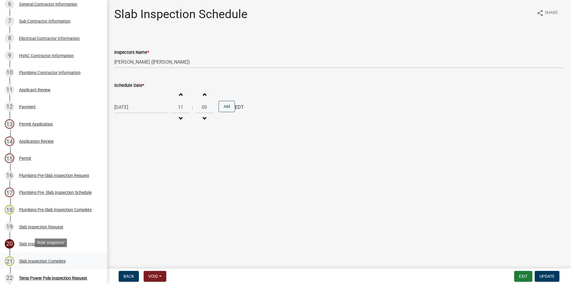
click at [57, 260] on div "Slab Inspection Complete" at bounding box center [42, 261] width 47 height 4
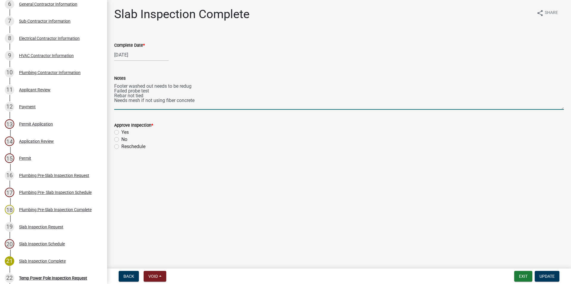
drag, startPoint x: 207, startPoint y: 101, endPoint x: 107, endPoint y: 85, distance: 101.7
click at [114, 85] on textarea "Footer washed out needs to be redug Failed probe test Rebar not tied Needs mesh…" at bounding box center [339, 96] width 450 height 28
click at [236, 103] on textarea "Footer washed out needs to be redug Failed probe test Rebar not tied Needs mesh…" at bounding box center [339, 96] width 450 height 28
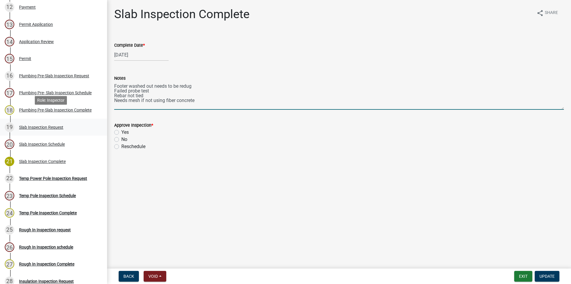
scroll to position [273, 0]
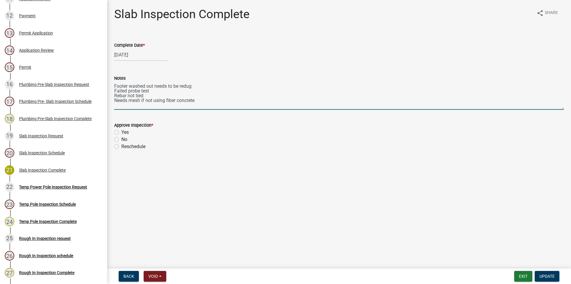
click at [114, 100] on textarea "Footer washed out needs to be redug Failed probe test Rebar not tied Needs mesh…" at bounding box center [339, 96] width 450 height 28
click at [109, 84] on div "Slab Inspection Complete share Share Complete Date * 08/18/2025 Notes Footer wa…" at bounding box center [339, 84] width 464 height 154
click at [210, 97] on textarea "Footer washed out needs to be redug Failed probe test Rebar not tied Needs mesh…" at bounding box center [339, 96] width 450 height 28
click at [194, 98] on textarea "Footer washed out needs to be redug Failed probe test Rebar not tied Needs mesh…" at bounding box center [339, 96] width 450 height 28
click at [199, 99] on textarea "Footer washed out needs to be redug Failed probe test Rebar not tied Needs mesh…" at bounding box center [339, 96] width 450 height 28
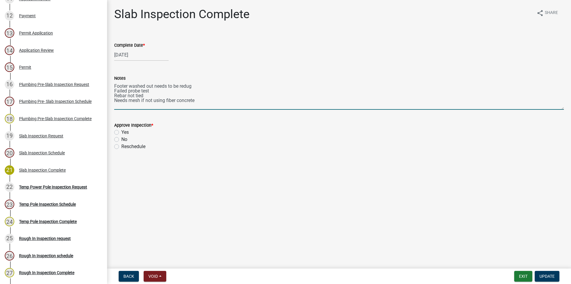
click at [130, 100] on textarea "Footer washed out needs to be redug Failed probe test Rebar not tied Needs mesh…" at bounding box center [339, 96] width 450 height 28
click at [168, 109] on textarea "Footer washed out needs to be redug Failed probe test Rebar not tied Needs mesh…" at bounding box center [339, 96] width 450 height 28
click at [198, 101] on textarea "Footer washed out needs to be redug Failed probe test Rebar not tied Needs mesh…" at bounding box center [339, 96] width 450 height 28
click at [192, 101] on textarea "Footer washed out needs to be redug Failed probe test Rebar not tied Needs mesh…" at bounding box center [339, 96] width 450 height 28
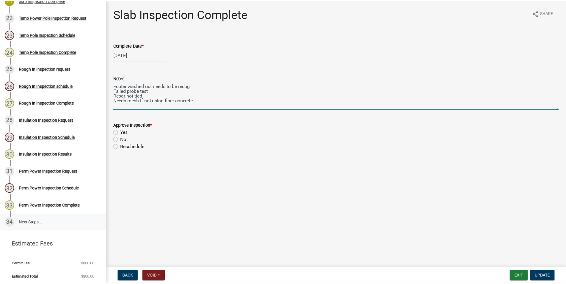
scroll to position [444, 0]
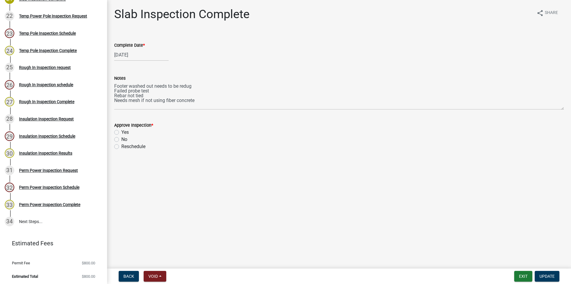
click at [134, 150] on wm-data-entity-input "Approve Inspection * Yes No Reschedule" at bounding box center [339, 134] width 450 height 41
click at [134, 147] on label "Reschedule" at bounding box center [133, 146] width 24 height 7
click at [125, 147] on input "Reschedule" at bounding box center [123, 145] width 4 height 4
radio input "true"
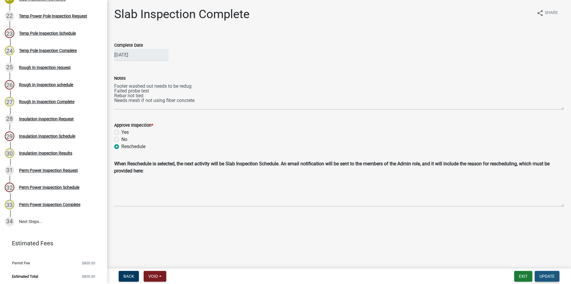
click at [549, 277] on span "Update" at bounding box center [546, 276] width 15 height 5
click at [197, 213] on div "Required" at bounding box center [339, 212] width 450 height 7
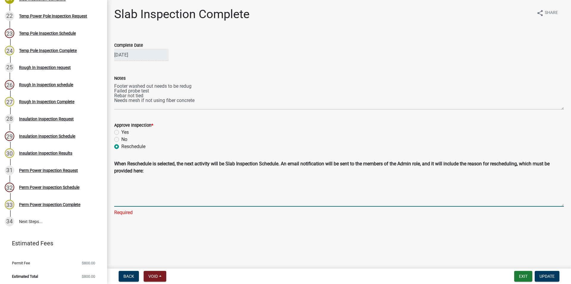
click at [200, 204] on textarea "Reschedule Reason" at bounding box center [339, 192] width 450 height 30
type textarea "Failed original"
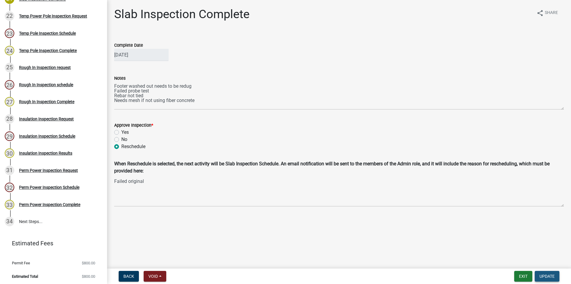
click at [543, 278] on span "Update" at bounding box center [546, 276] width 15 height 5
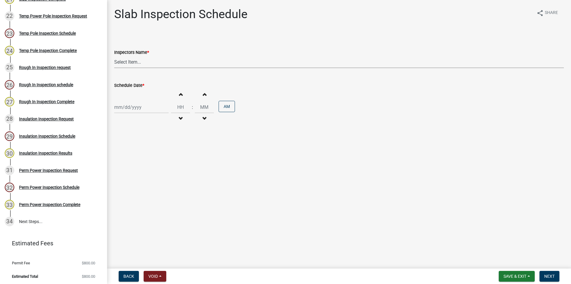
click at [114, 56] on select "Select Item... Jeremy.andrews (Jeremy ) j.watson (Jake Watson)" at bounding box center [339, 62] width 450 height 12
select select "a844a88f-ba44-4800-9e08-05e10520dbf6"
click option "Jeremy.andrews (Jeremy )" at bounding box center [0, 0] width 0 height 0
click at [140, 111] on input "Schedule Date *" at bounding box center [141, 107] width 54 height 12
select select "8"
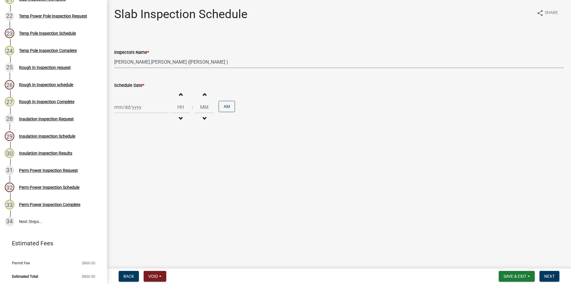
select select "2025"
click at [141, 167] on div "20" at bounding box center [139, 168] width 10 height 10
type input "08/20/2025"
click at [187, 95] on button "Increment hours" at bounding box center [180, 94] width 12 height 11
type input "01"
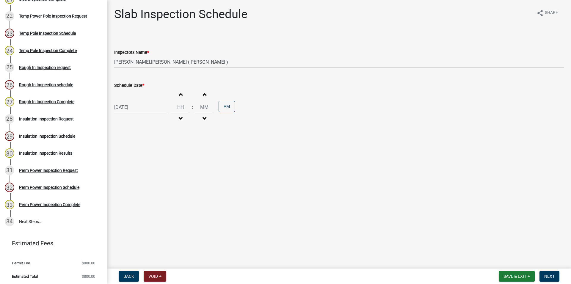
type input "00"
click at [187, 95] on button "Increment hours" at bounding box center [180, 94] width 12 height 11
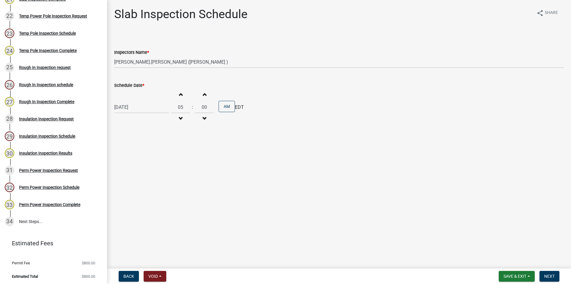
click at [185, 118] on button "Decrement hours" at bounding box center [180, 118] width 12 height 11
click at [181, 92] on button "Increment hours" at bounding box center [180, 94] width 12 height 11
click at [186, 118] on button "Decrement hours" at bounding box center [180, 118] width 12 height 11
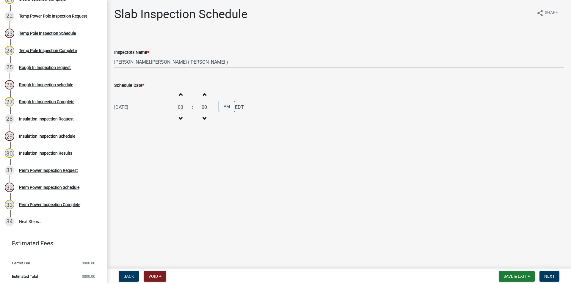
type input "02"
click at [225, 109] on button "AM" at bounding box center [227, 106] width 16 height 11
click at [547, 274] on span "Next" at bounding box center [549, 276] width 10 height 5
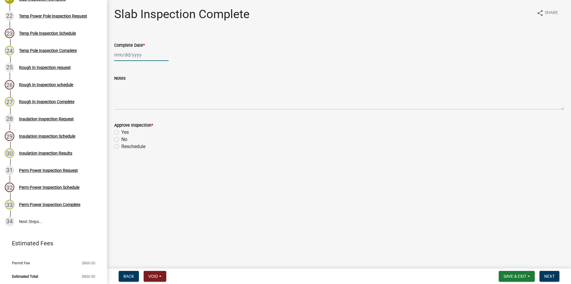
click at [131, 52] on input "Complete Date *" at bounding box center [141, 55] width 54 height 12
select select "8"
select select "2025"
click at [256, 56] on div "Jan Feb Mar Apr May Jun Jul Aug Sep Oct Nov Dec 1525 1526 1527 1528 1529 1530 1…" at bounding box center [339, 55] width 450 height 12
click at [504, 272] on button "Save & Exit" at bounding box center [517, 276] width 36 height 11
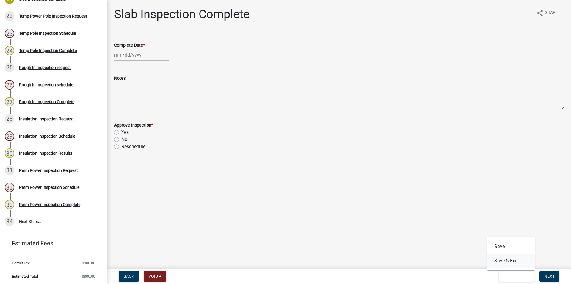
click at [505, 257] on button "Save & Exit" at bounding box center [511, 261] width 48 height 14
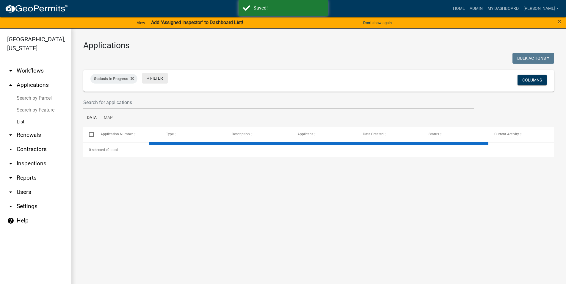
select select "3: 100"
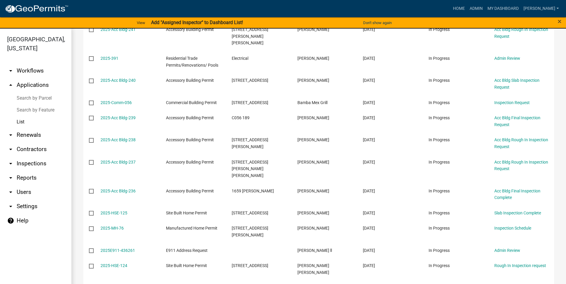
scroll to position [1288, 0]
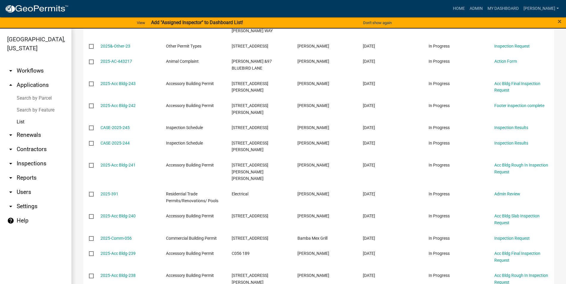
click at [41, 167] on link "arrow_drop_down Inspections" at bounding box center [35, 163] width 71 height 14
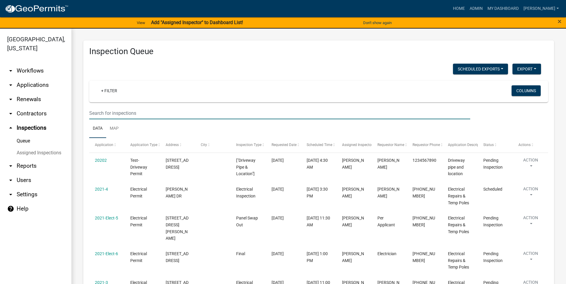
click at [123, 111] on input "text" at bounding box center [279, 113] width 381 height 12
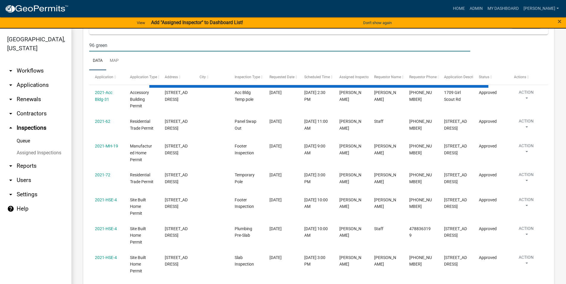
scroll to position [47, 0]
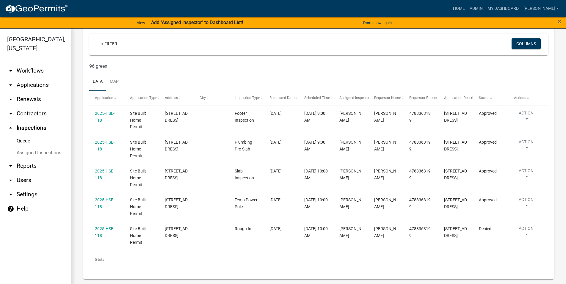
type input "96 green"
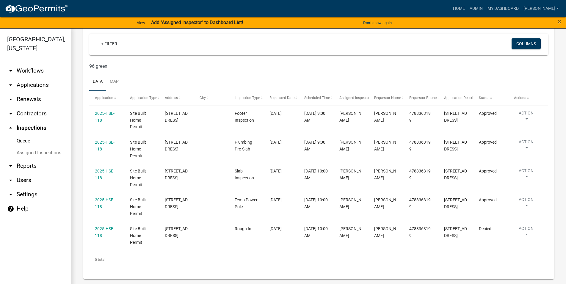
click at [27, 87] on link "arrow_drop_down Applications" at bounding box center [35, 85] width 71 height 14
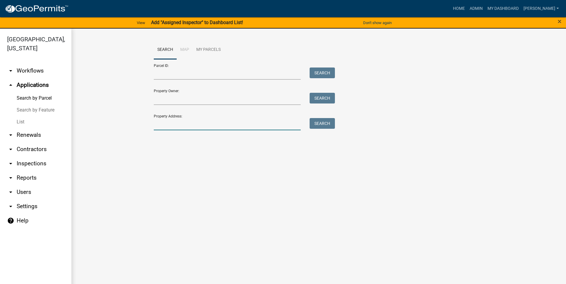
click at [172, 121] on input "Property Address:" at bounding box center [227, 124] width 147 height 12
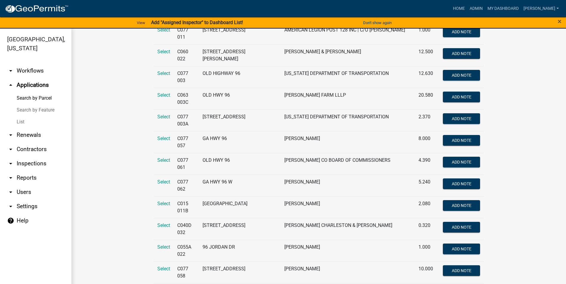
scroll to position [475, 0]
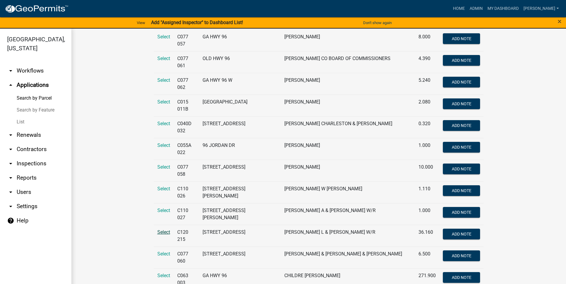
type input "96"
click at [162, 229] on span "Select" at bounding box center [163, 232] width 13 height 6
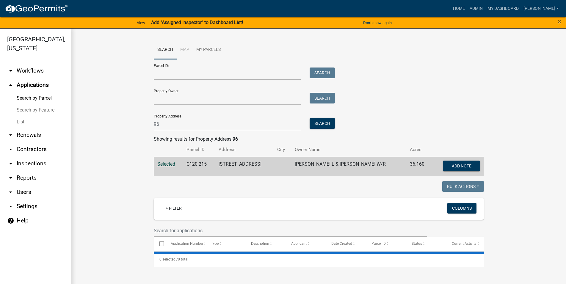
scroll to position [0, 0]
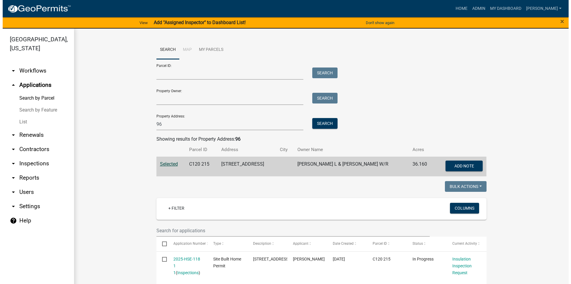
scroll to position [102, 0]
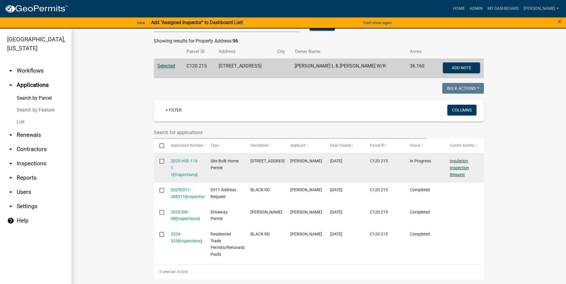
click at [458, 159] on link "Insulation Inspection Request" at bounding box center [459, 167] width 19 height 18
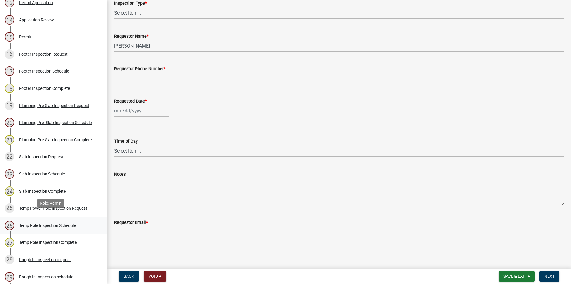
scroll to position [364, 0]
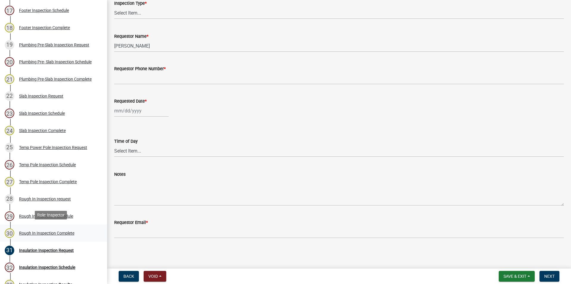
click at [56, 231] on div "Rough In Inspection Complete" at bounding box center [46, 233] width 55 height 4
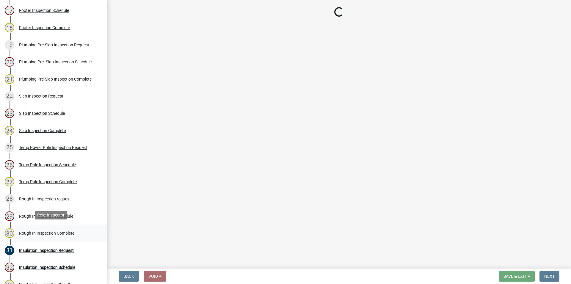
scroll to position [0, 0]
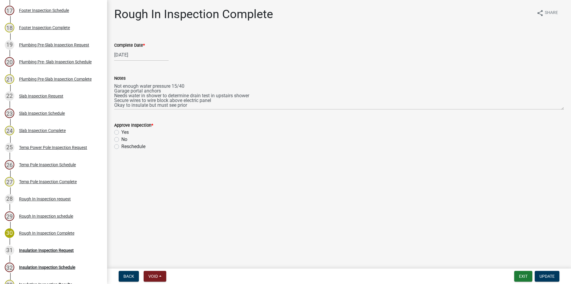
click at [121, 145] on label "Reschedule" at bounding box center [133, 146] width 24 height 7
click at [121, 145] on input "Reschedule" at bounding box center [123, 145] width 4 height 4
radio input "true"
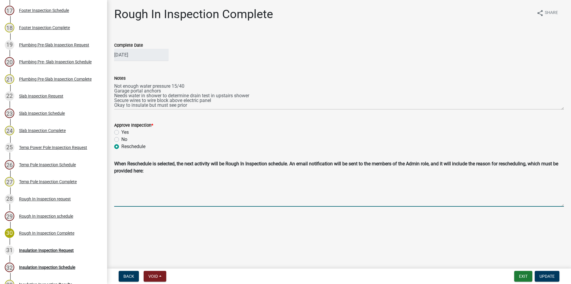
click at [139, 198] on textarea "Reschedule Reason" at bounding box center [339, 192] width 450 height 30
type textarea "failed Corrections have been made and they requested a re-inspection w/ insulat…"
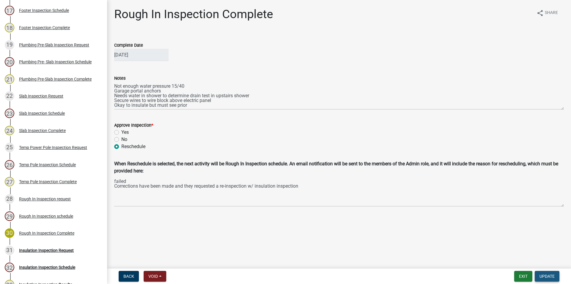
click at [538, 273] on button "Update" at bounding box center [547, 276] width 25 height 11
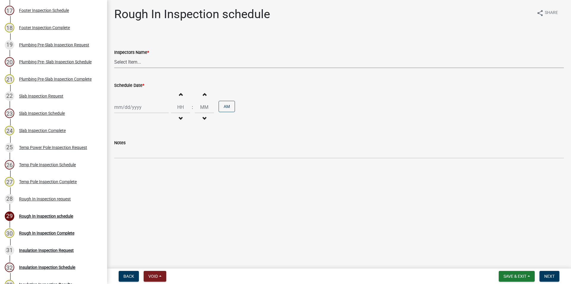
click at [114, 56] on select "Select Item... Jeremy.andrews (Jeremy ) j.watson (Jake Watson)" at bounding box center [339, 62] width 450 height 12
select select "a844a88f-ba44-4800-9e08-05e10520dbf6"
click option "Jeremy.andrews (Jeremy )" at bounding box center [0, 0] width 0 height 0
click at [139, 107] on input "Schedule Date *" at bounding box center [141, 107] width 54 height 12
select select "8"
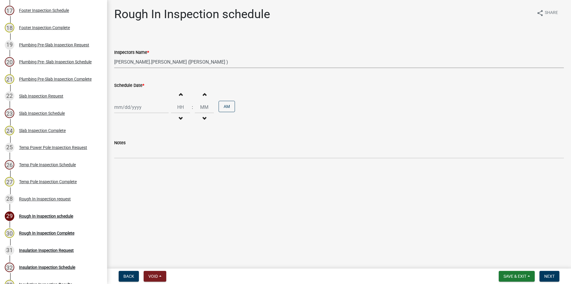
select select "2025"
click at [137, 167] on div "20" at bounding box center [139, 168] width 10 height 10
type input "08/20/2025"
click at [179, 93] on button "Increment hours" at bounding box center [180, 94] width 12 height 11
type input "01"
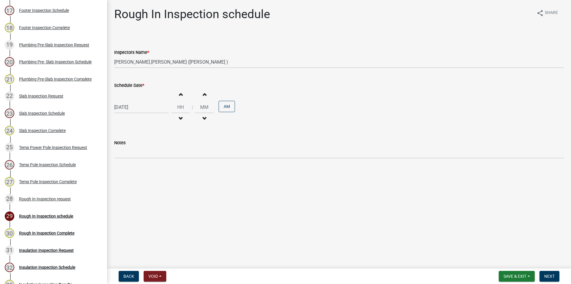
type input "00"
click at [179, 93] on button "Increment hours" at bounding box center [180, 94] width 12 height 11
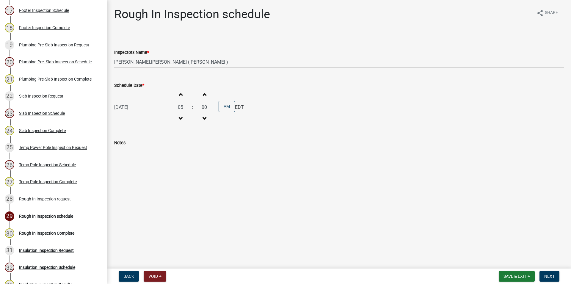
click at [179, 93] on button "Increment hours" at bounding box center [180, 94] width 12 height 11
click at [182, 118] on span "button" at bounding box center [180, 118] width 3 height 5
type input "03"
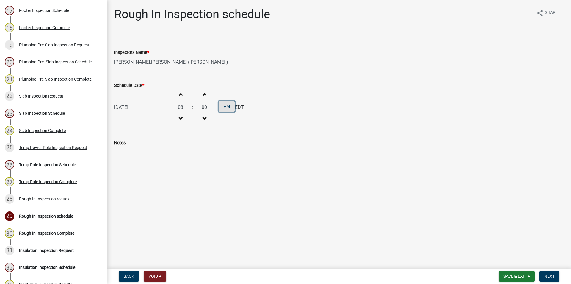
click at [232, 109] on button "AM" at bounding box center [227, 106] width 16 height 11
click at [543, 276] on button "Next" at bounding box center [549, 276] width 20 height 11
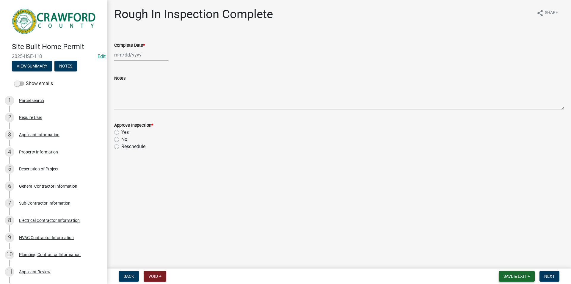
click at [514, 280] on button "Save & Exit" at bounding box center [517, 276] width 36 height 11
click at [518, 260] on button "Save & Exit" at bounding box center [511, 261] width 48 height 14
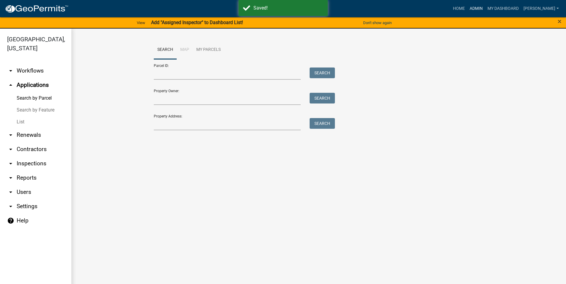
click at [485, 5] on link "Admin" at bounding box center [476, 8] width 18 height 11
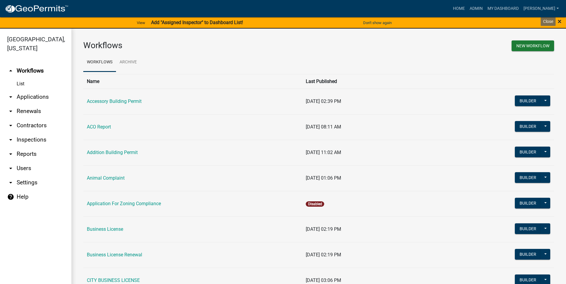
click at [561, 23] on span "×" at bounding box center [560, 21] width 4 height 8
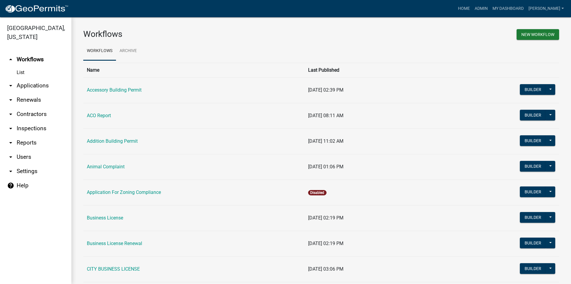
click at [31, 131] on link "arrow_drop_down Inspections" at bounding box center [35, 128] width 71 height 14
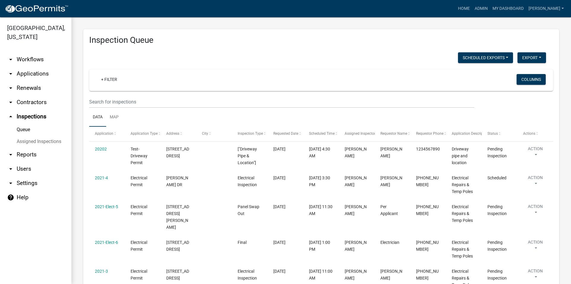
click at [34, 117] on link "arrow_drop_up Inspections" at bounding box center [35, 116] width 71 height 14
click at [33, 106] on link "arrow_drop_down Contractors" at bounding box center [35, 102] width 71 height 14
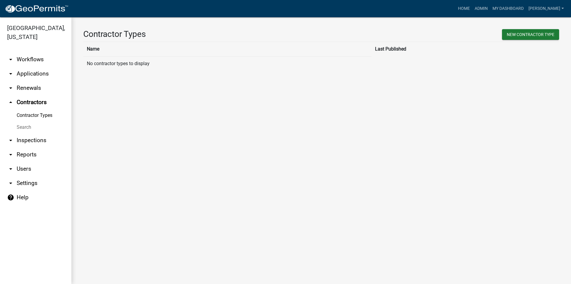
click at [19, 144] on link "arrow_drop_down Inspections" at bounding box center [35, 140] width 71 height 14
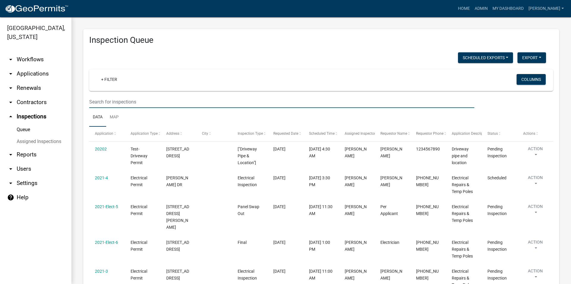
click at [107, 102] on input "text" at bounding box center [281, 102] width 385 height 12
click at [107, 76] on link "+ Filter" at bounding box center [109, 79] width 26 height 11
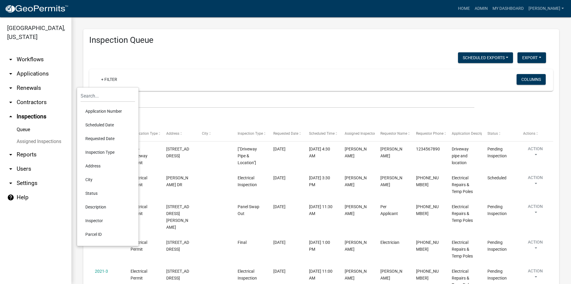
click at [113, 124] on li "Scheduled Date" at bounding box center [108, 125] width 54 height 14
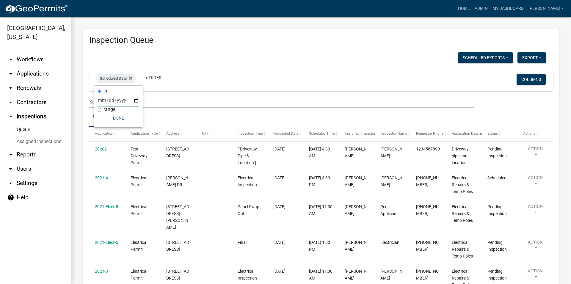
click at [118, 102] on input "date" at bounding box center [119, 100] width 42 height 12
click at [130, 101] on input "date" at bounding box center [119, 100] width 42 height 12
type input "2025-08-20"
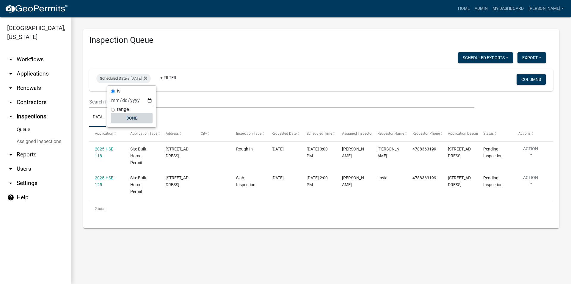
click at [134, 119] on button "Done" at bounding box center [132, 118] width 42 height 11
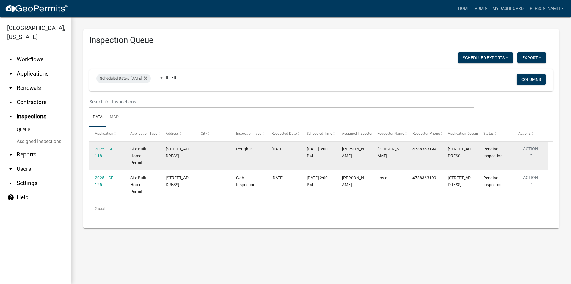
click at [299, 148] on datatable-body-cell "08/12/2025" at bounding box center [283, 156] width 35 height 29
click at [104, 150] on link "2025-HSE-118" at bounding box center [105, 153] width 20 height 12
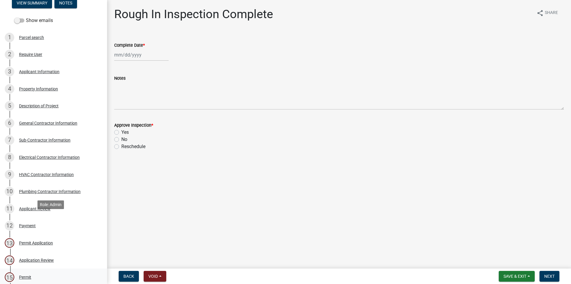
scroll to position [121, 0]
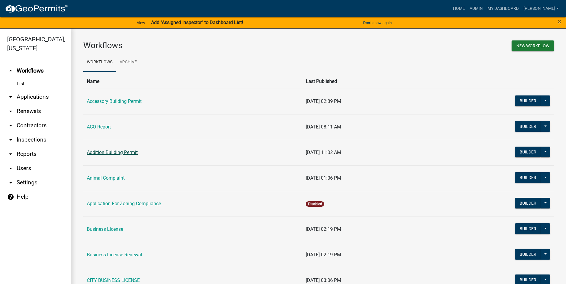
click at [103, 152] on link "Addition Building Permit" at bounding box center [112, 153] width 51 height 6
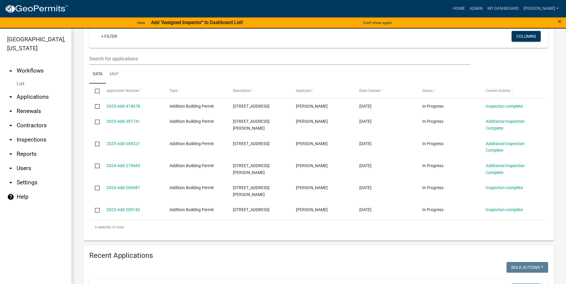
scroll to position [102, 0]
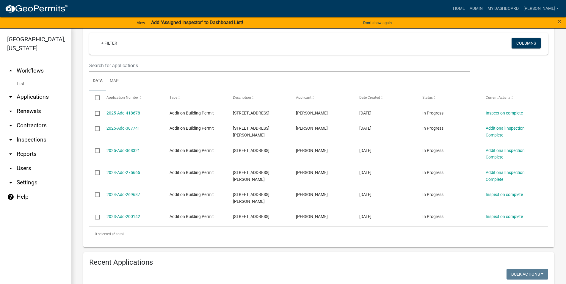
click at [23, 69] on link "arrow_drop_up Workflows" at bounding box center [35, 71] width 71 height 14
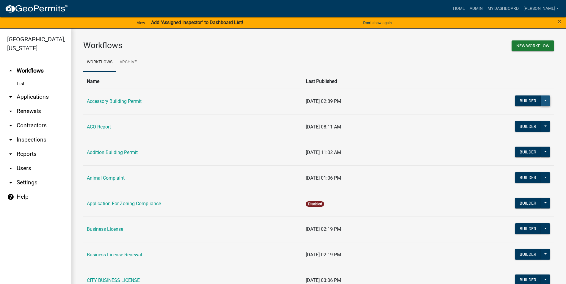
click at [541, 101] on button at bounding box center [546, 100] width 10 height 11
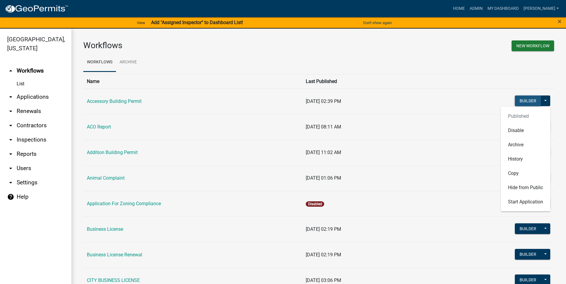
click at [518, 97] on button "Builder" at bounding box center [528, 100] width 26 height 11
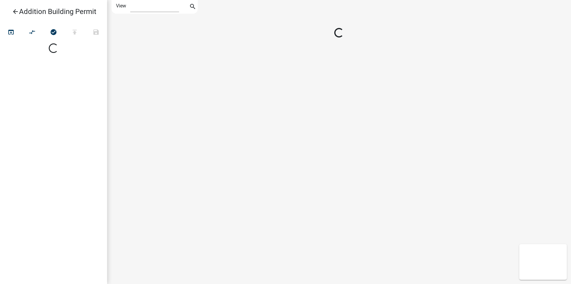
select select "1"
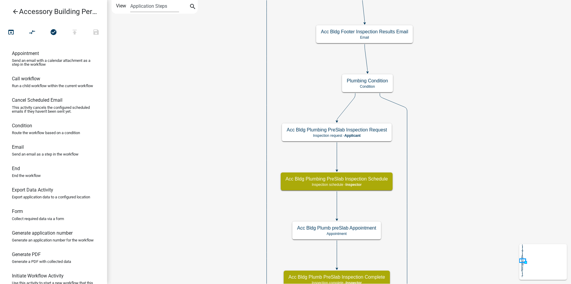
click at [481, 169] on div "Start Start - Applicant Require User Require user Parcel search Parcel search -…" at bounding box center [339, 142] width 464 height 284
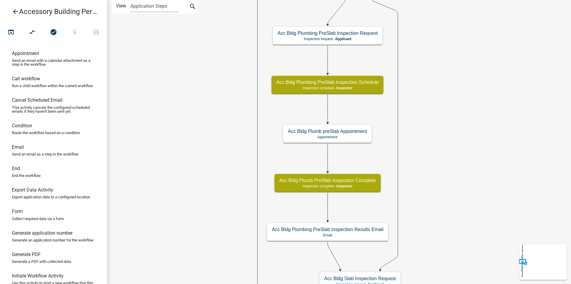
click at [464, 118] on div "Start Start - Applicant Require User Require user Parcel search Parcel search -…" at bounding box center [339, 142] width 464 height 284
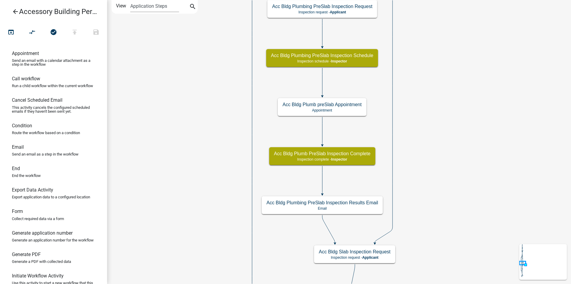
click at [456, 100] on div "Start Start - Applicant Require User Require user Parcel search Parcel search -…" at bounding box center [339, 142] width 464 height 284
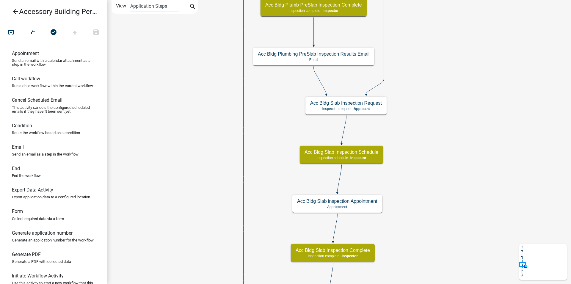
click at [463, 111] on div "Start Start - Applicant Require User Require user Parcel search Parcel search -…" at bounding box center [339, 142] width 464 height 284
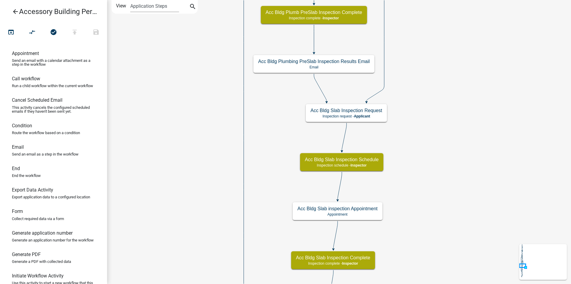
click at [462, 255] on div "Start Start - Applicant Require User Require user Parcel search Parcel search -…" at bounding box center [339, 142] width 464 height 284
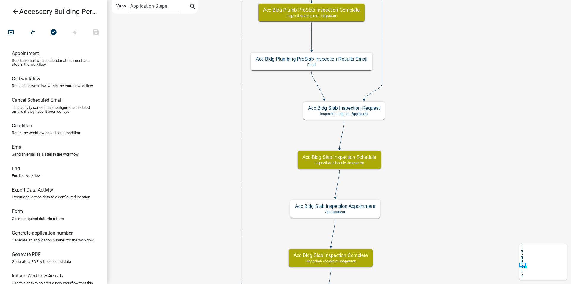
click at [457, 240] on div "Start Start - Applicant Require User Require user Parcel search Parcel search -…" at bounding box center [339, 142] width 464 height 284
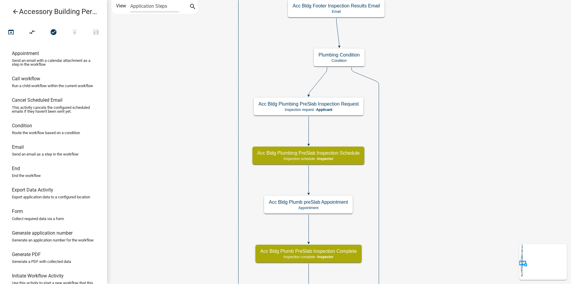
click at [441, 214] on div "Start Start - Applicant Require User Require user Parcel search Parcel search -…" at bounding box center [339, 142] width 464 height 284
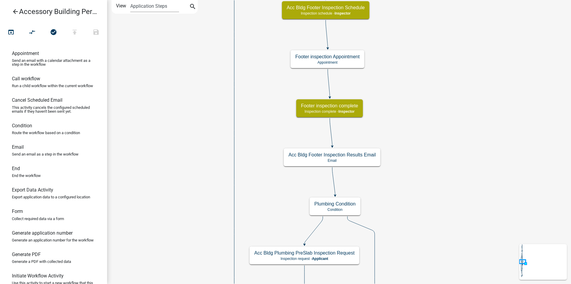
click at [421, 278] on div "Start Start - Applicant Require User Require user Parcel search Parcel search -…" at bounding box center [339, 142] width 464 height 284
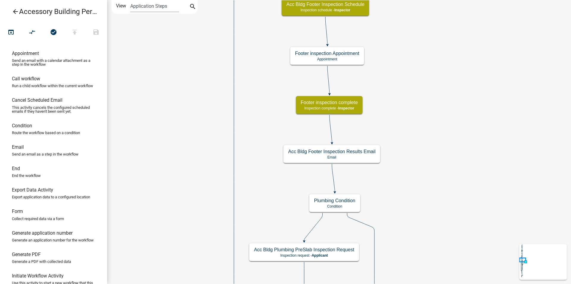
click at [405, 263] on div "Start Start - Applicant Require User Require user Parcel search Parcel search -…" at bounding box center [339, 142] width 464 height 284
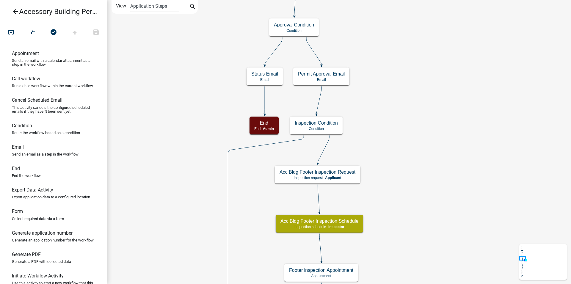
click at [391, 242] on div "Start Start - Applicant Require User Require user Parcel search Parcel search -…" at bounding box center [339, 142] width 464 height 284
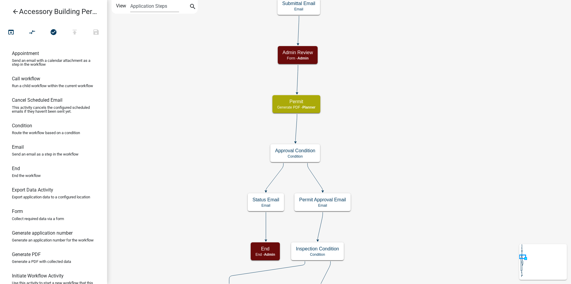
click at [394, 262] on div "Start Start - Applicant Require User Require user Parcel search Parcel search -…" at bounding box center [339, 142] width 464 height 284
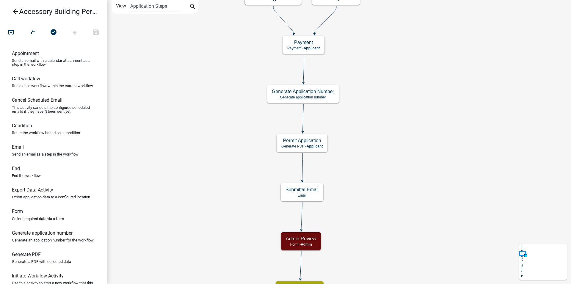
click at [390, 255] on div "Start Start - Applicant Require User Require user Parcel search Parcel search -…" at bounding box center [339, 142] width 464 height 284
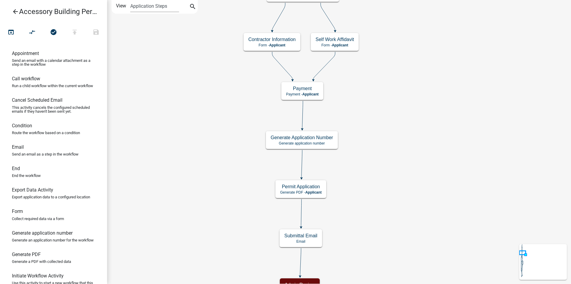
click at [379, 279] on div "Start Start - Applicant Require User Require user Parcel search Parcel search -…" at bounding box center [339, 142] width 464 height 284
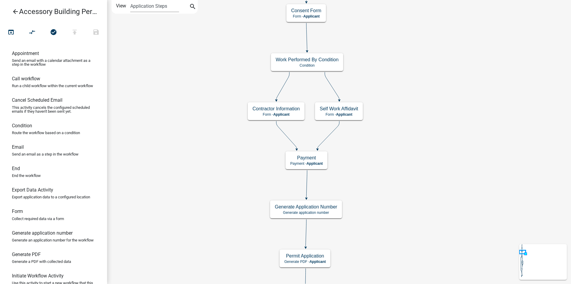
click at [390, 266] on div "Start Start - Applicant Require User Require user Parcel search Parcel search -…" at bounding box center [339, 142] width 464 height 284
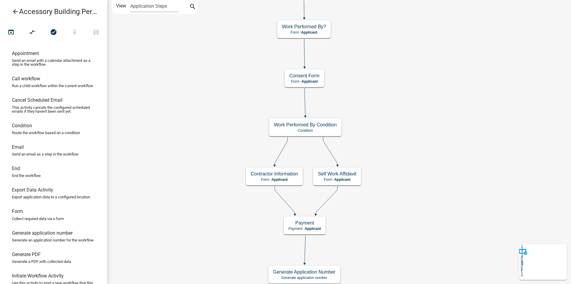
click at [387, 263] on div "Start Start - Applicant Require User Require user Parcel search Parcel search -…" at bounding box center [339, 142] width 464 height 284
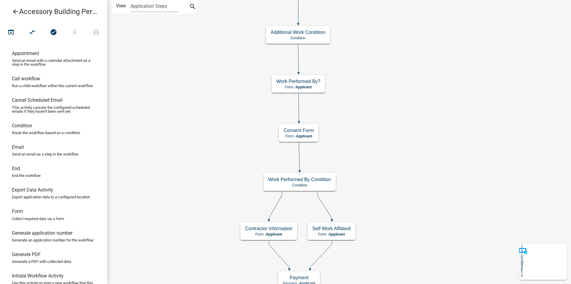
click at [390, 263] on div "Start Start - Applicant Require User Require user Parcel search Parcel search -…" at bounding box center [339, 142] width 464 height 284
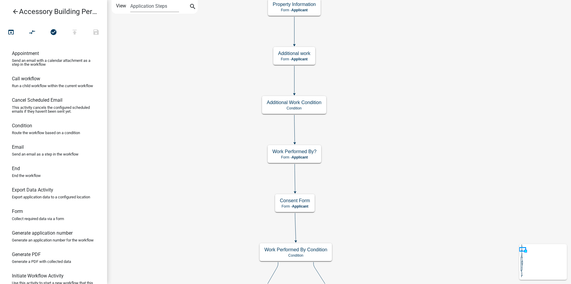
click at [393, 272] on div "Start Start - Applicant Require User Require user Parcel search Parcel search -…" at bounding box center [339, 142] width 464 height 284
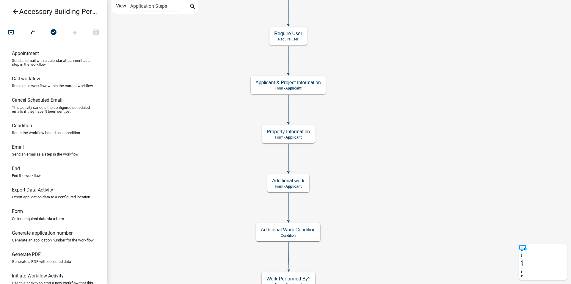
click at [387, 280] on div "Start Start - Applicant Require User Require user Parcel search Parcel search -…" at bounding box center [339, 142] width 464 height 284
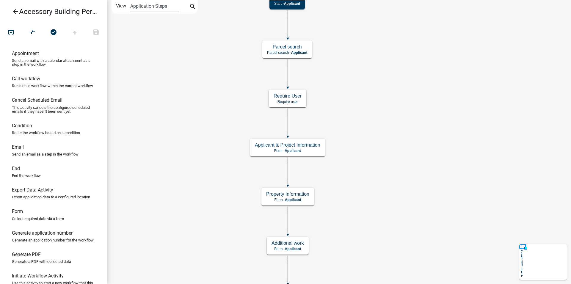
click at [373, 256] on div "Start Start - Applicant Require User Require user Parcel search Parcel search -…" at bounding box center [339, 142] width 464 height 284
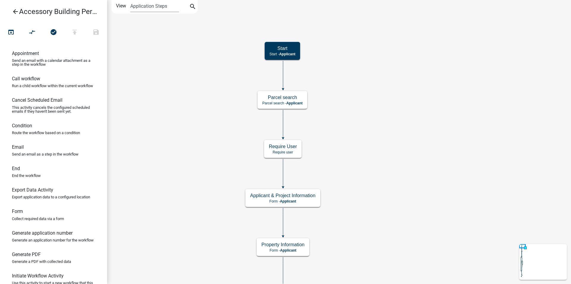
click at [369, 207] on div "Start Start - Applicant Require User Require user Parcel search Parcel search -…" at bounding box center [339, 142] width 464 height 284
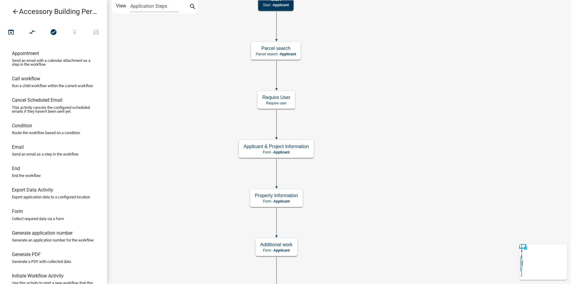
click at [349, 195] on div "Start Start - Applicant Require User Require user Parcel search Parcel search -…" at bounding box center [339, 142] width 464 height 284
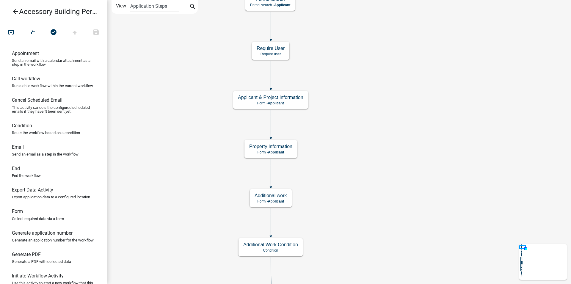
click at [338, 191] on div "Start Start - Applicant Require User Require user Parcel search Parcel search -…" at bounding box center [339, 142] width 464 height 284
click at [329, 182] on div "Start Start - Applicant Require User Require user Parcel search Parcel search -…" at bounding box center [339, 142] width 464 height 284
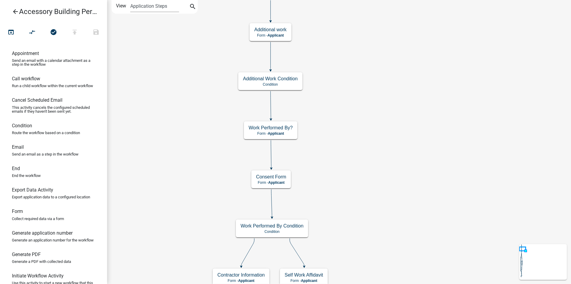
click at [321, 173] on div "Start Start - Applicant Require User Require user Parcel search Parcel search -…" at bounding box center [339, 142] width 464 height 284
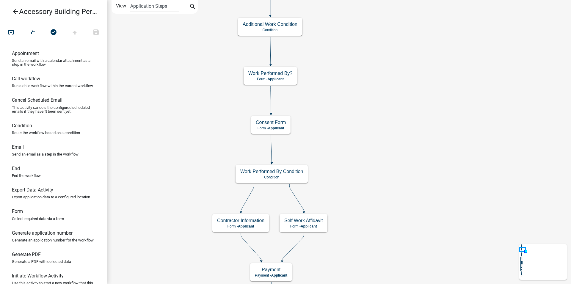
click at [342, 179] on div "Start Start - Applicant Require User Require user Parcel search Parcel search -…" at bounding box center [339, 142] width 464 height 284
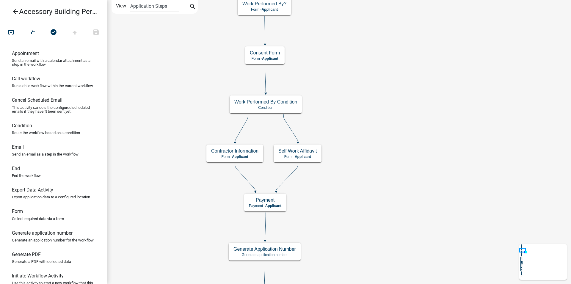
click at [349, 176] on div "Start Start - Applicant Require User Require user Parcel search Parcel search -…" at bounding box center [339, 142] width 464 height 284
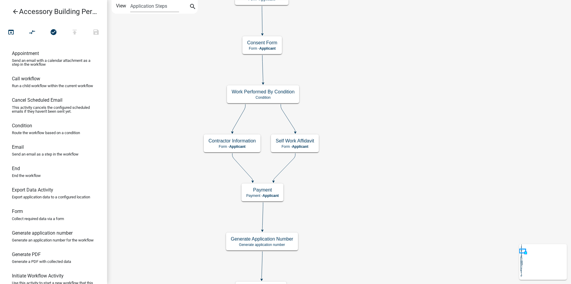
click at [359, 182] on div "Start Start - Applicant Require User Require user Parcel search Parcel search -…" at bounding box center [339, 142] width 464 height 284
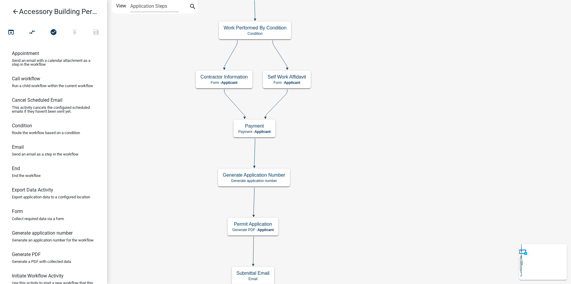
click at [367, 177] on div "Start Start - Applicant Require User Require user Parcel search Parcel search -…" at bounding box center [339, 142] width 464 height 284
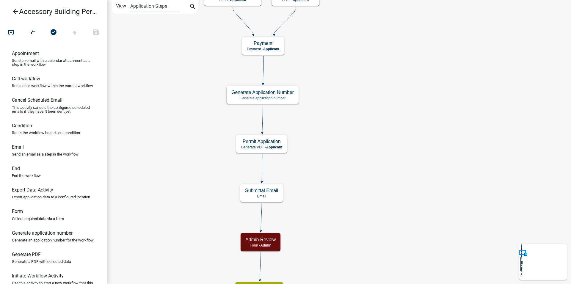
click at [358, 182] on div "Start Start - Applicant Require User Require user Parcel search Parcel search -…" at bounding box center [339, 142] width 464 height 284
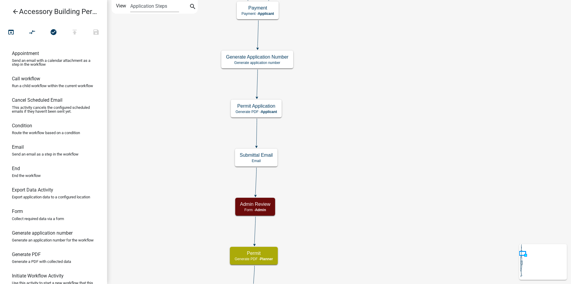
click at [358, 155] on div "Start Start - Applicant Require User Require user Parcel search Parcel search -…" at bounding box center [339, 142] width 464 height 284
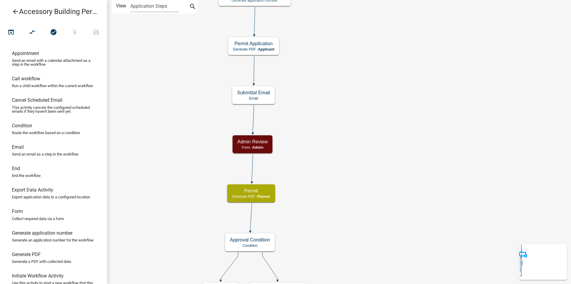
click at [362, 160] on div "Start Start - Applicant Require User Require user Parcel search Parcel search -…" at bounding box center [339, 142] width 464 height 284
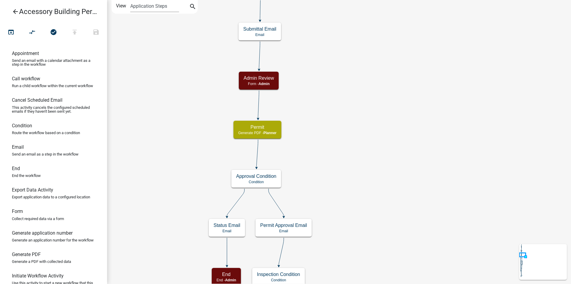
click at [369, 167] on div "Start Start - Applicant Require User Require user Parcel search Parcel search -…" at bounding box center [339, 142] width 464 height 284
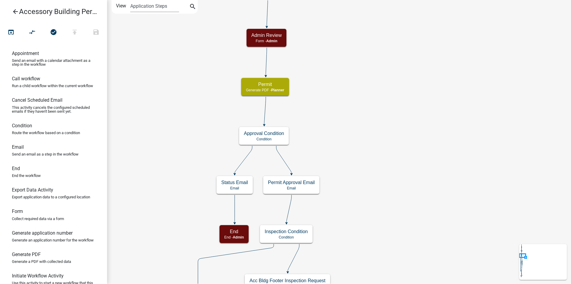
click at [376, 180] on div "Start Start - Applicant Require User Require user Parcel search Parcel search -…" at bounding box center [339, 142] width 464 height 284
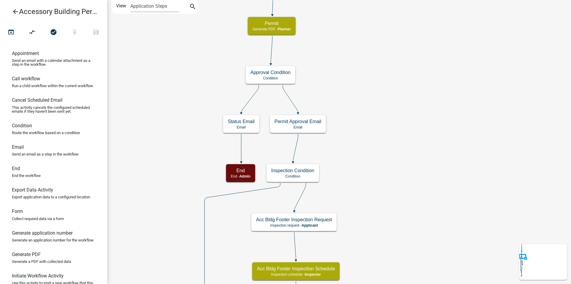
click at [378, 178] on div "Start Start - Applicant Require User Require user Parcel search Parcel search -…" at bounding box center [339, 142] width 464 height 284
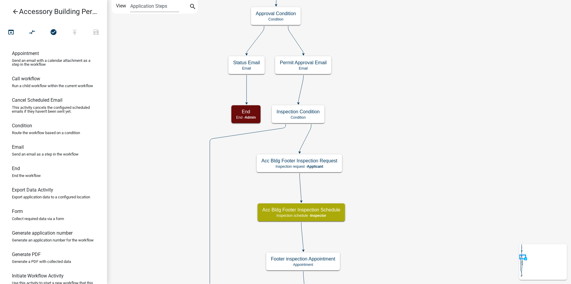
click at [386, 178] on div "Start Start - Applicant Require User Require user Parcel search Parcel search -…" at bounding box center [339, 142] width 464 height 284
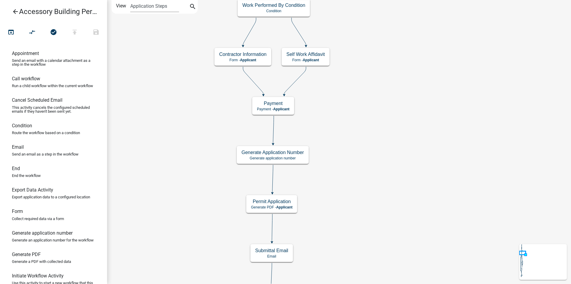
click at [365, 283] on div "Start Start - Applicant Require User Require user Parcel search Parcel search -…" at bounding box center [339, 142] width 464 height 284
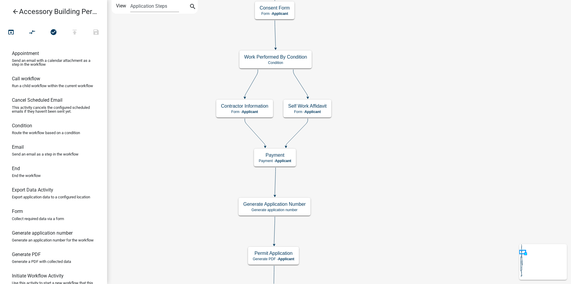
click at [360, 272] on div "Start Start - Applicant Require User Require user Parcel search Parcel search -…" at bounding box center [339, 142] width 464 height 284
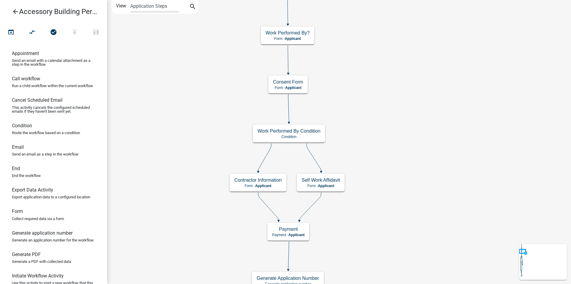
click at [389, 214] on div "Start Start - Applicant Require User Require user Parcel search Parcel search -…" at bounding box center [339, 142] width 464 height 284
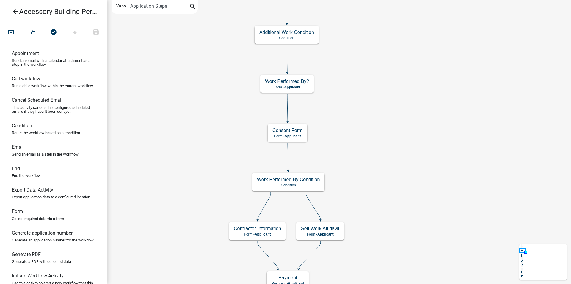
click at [382, 184] on div "Start Start - Applicant Require User Require user Parcel search Parcel search -…" at bounding box center [339, 142] width 464 height 284
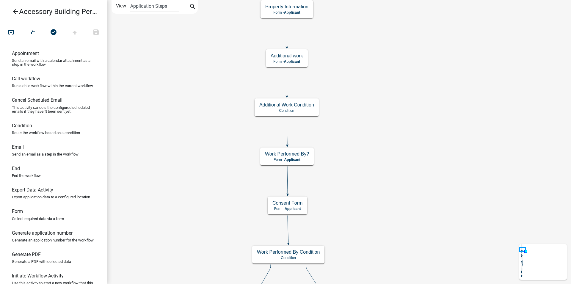
click at [375, 189] on div "Start Start - Applicant Require User Require user Parcel search Parcel search -…" at bounding box center [339, 142] width 464 height 284
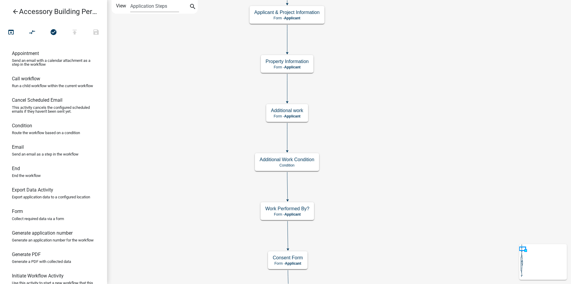
click at [367, 174] on div "Start Start - Applicant Require User Require user Parcel search Parcel search -…" at bounding box center [339, 142] width 464 height 284
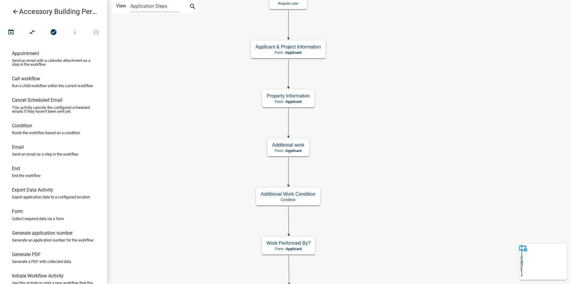
click at [363, 153] on div "Start Start - Applicant Require User Require user Parcel search Parcel search -…" at bounding box center [339, 142] width 464 height 284
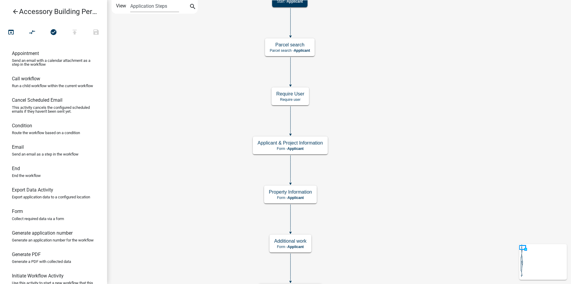
click at [358, 189] on div "Start Start - Applicant Require User Require user Parcel search Parcel search -…" at bounding box center [339, 142] width 464 height 284
click at [316, 147] on g "Applicant & Project Information Form - Applicant" at bounding box center [289, 144] width 75 height 17
click at [307, 194] on g "Property Information Form - Applicant" at bounding box center [289, 193] width 53 height 17
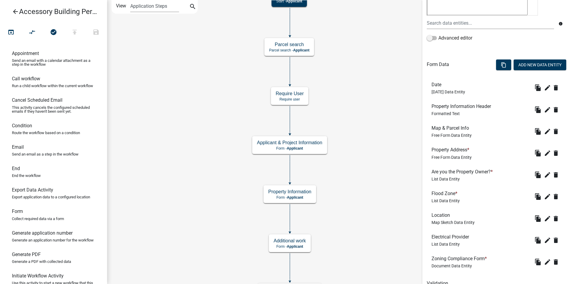
scroll to position [149, 0]
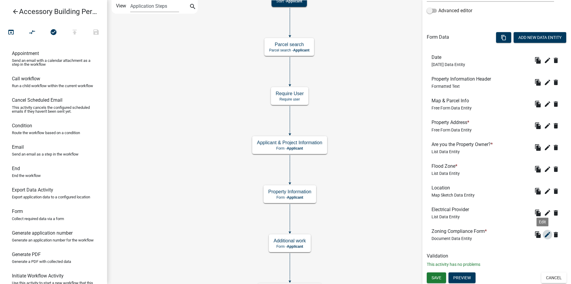
click at [544, 234] on icon "edit" at bounding box center [547, 234] width 7 height 7
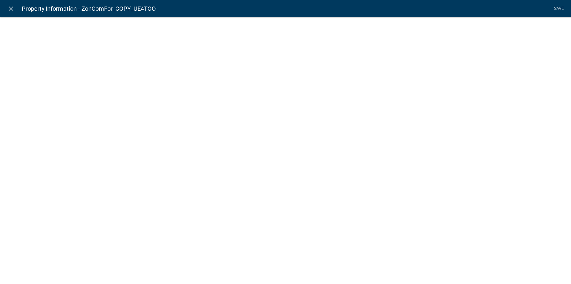
select select "document"
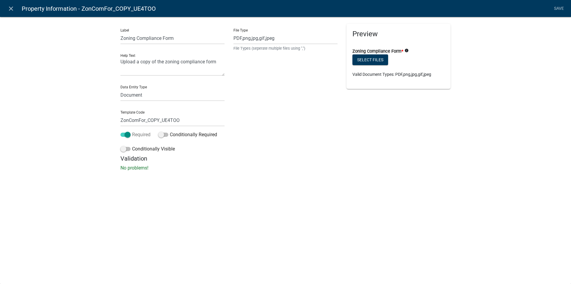
click at [129, 135] on span at bounding box center [125, 135] width 10 height 4
click at [132, 131] on input "Required" at bounding box center [132, 131] width 0 height 0
click at [562, 7] on link "Save" at bounding box center [558, 8] width 15 height 11
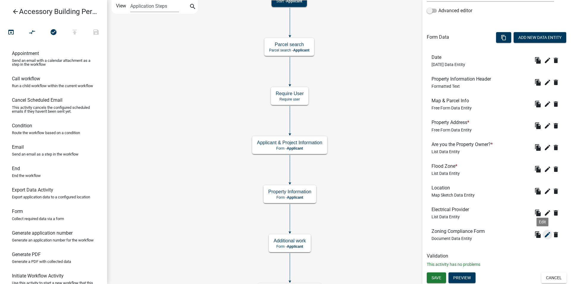
click at [544, 236] on icon "edit" at bounding box center [547, 234] width 7 height 7
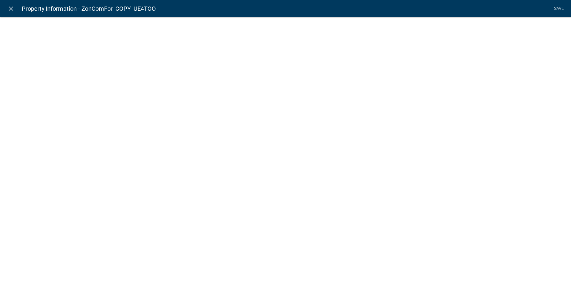
select select "document"
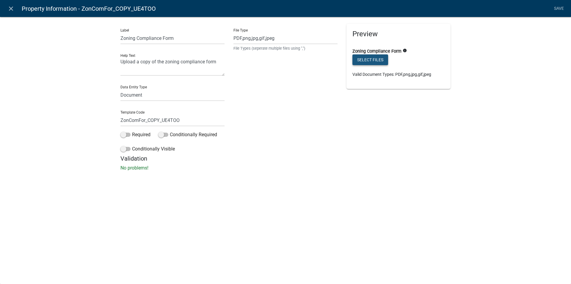
click at [381, 59] on button "Select files" at bounding box center [370, 59] width 36 height 11
click at [555, 5] on link "Save" at bounding box center [558, 8] width 15 height 11
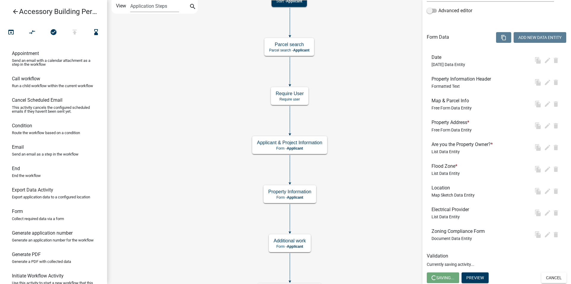
scroll to position [0, 0]
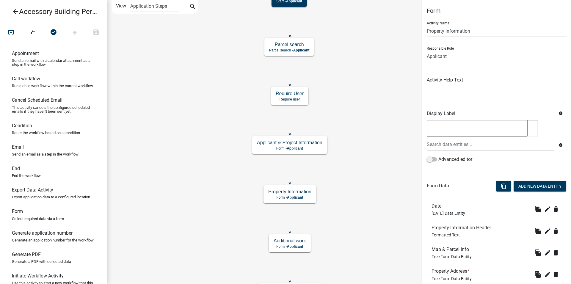
click at [14, 10] on icon "arrow_back" at bounding box center [15, 12] width 7 height 8
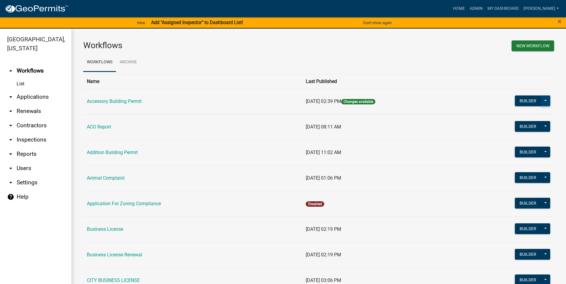
click at [541, 100] on button at bounding box center [546, 100] width 10 height 11
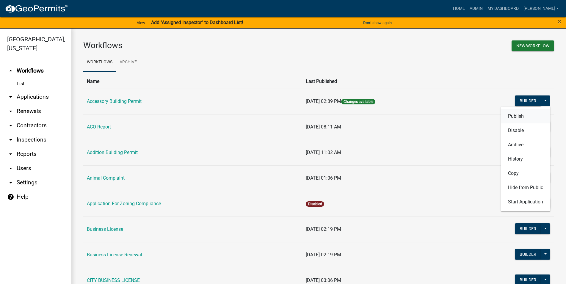
click at [526, 119] on button "Publish" at bounding box center [525, 116] width 49 height 14
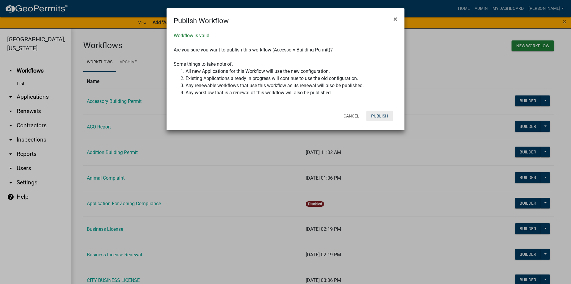
click at [374, 118] on button "Publish" at bounding box center [379, 116] width 26 height 11
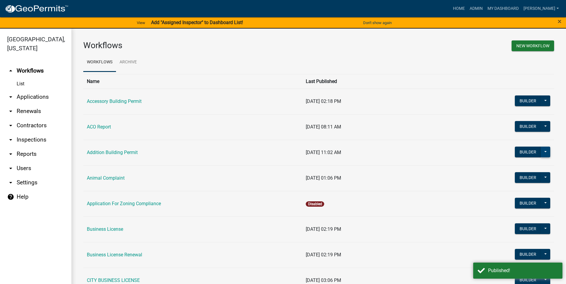
click at [543, 153] on button at bounding box center [546, 152] width 10 height 11
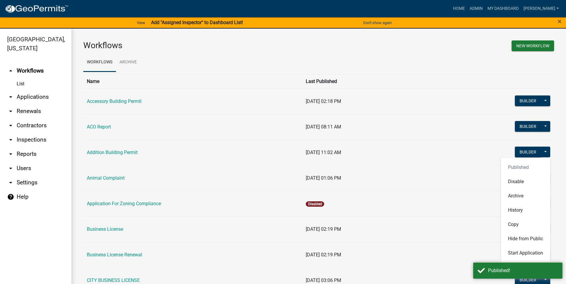
click at [412, 150] on td "08/12/2025, 11:02 AM" at bounding box center [382, 153] width 161 height 26
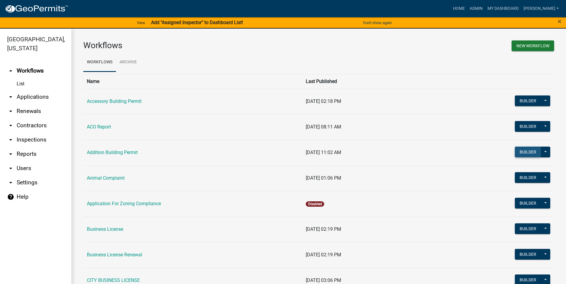
click at [519, 154] on button "Builder" at bounding box center [528, 152] width 26 height 11
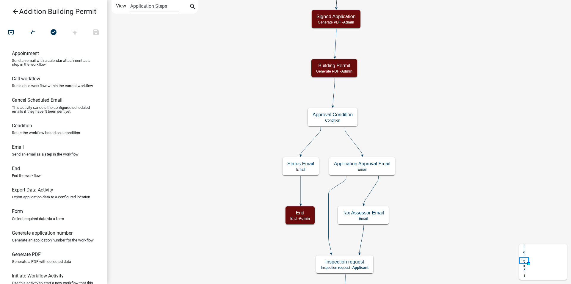
click at [425, 191] on div "Start Start - Applicant Require User Require user Parcel search Parcel search -…" at bounding box center [339, 142] width 464 height 284
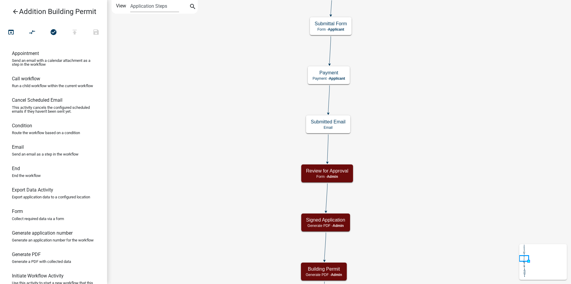
click at [417, 198] on div "Start Start - Applicant Require User Require user Parcel search Parcel search -…" at bounding box center [339, 142] width 464 height 284
click at [404, 193] on div "Start Start - Applicant Require User Require user Parcel search Parcel search -…" at bounding box center [339, 142] width 464 height 284
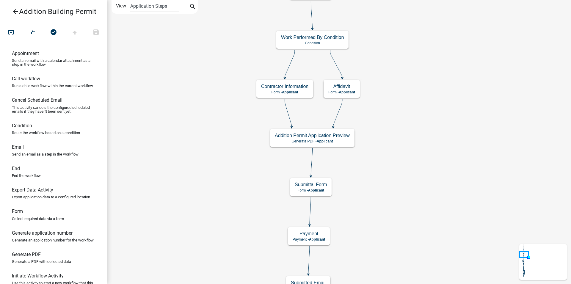
click at [401, 181] on div "Start Start - Applicant Require User Require user Parcel search Parcel search -…" at bounding box center [339, 142] width 464 height 284
click at [406, 218] on div "Start Start - Applicant Require User Require user Parcel search Parcel search -…" at bounding box center [339, 142] width 464 height 284
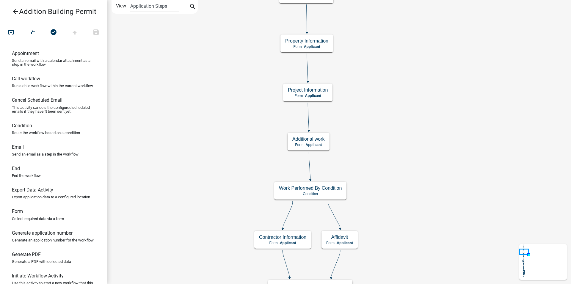
click at [407, 209] on div "Start Start - Applicant Require User Require user Parcel search Parcel search -…" at bounding box center [339, 142] width 464 height 284
click at [392, 202] on div "Start Start - Applicant Require User Require user Parcel search Parcel search -…" at bounding box center [339, 142] width 464 height 284
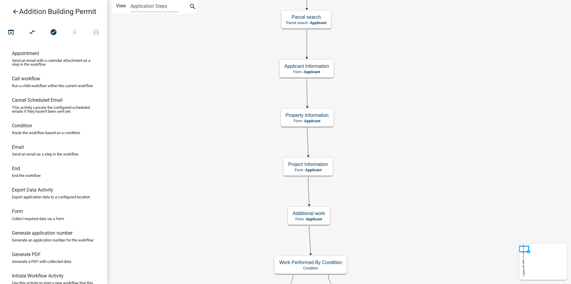
click at [312, 118] on g "Property Information Form - Applicant" at bounding box center [307, 117] width 53 height 17
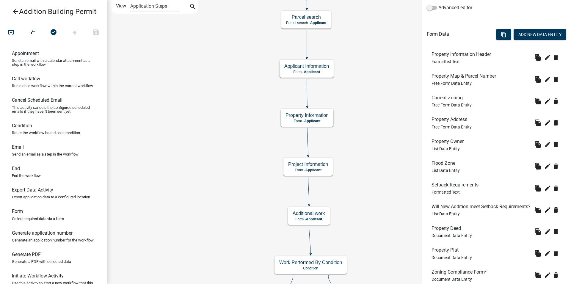
scroll to position [202, 0]
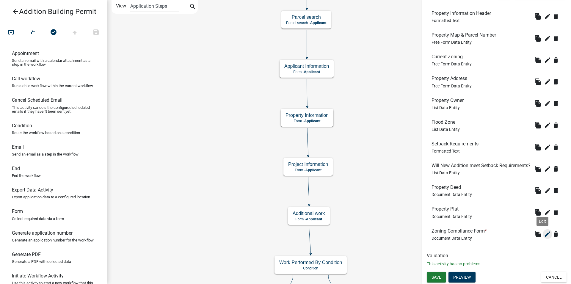
click at [546, 232] on icon "edit" at bounding box center [547, 233] width 7 height 7
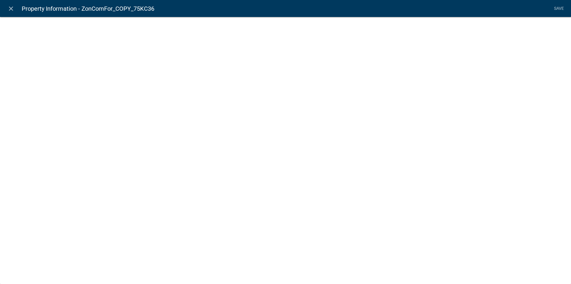
select select "document"
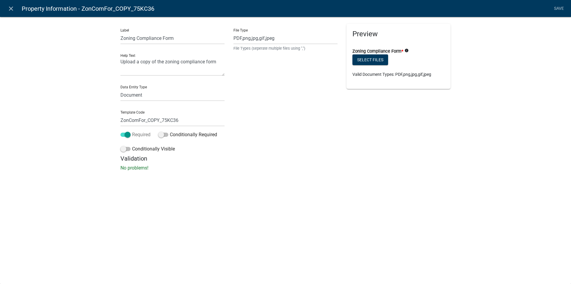
click at [133, 134] on label "Required" at bounding box center [135, 134] width 30 height 7
click at [132, 131] on input "Required" at bounding box center [132, 131] width 0 height 0
click at [560, 5] on link "Save" at bounding box center [558, 8] width 15 height 11
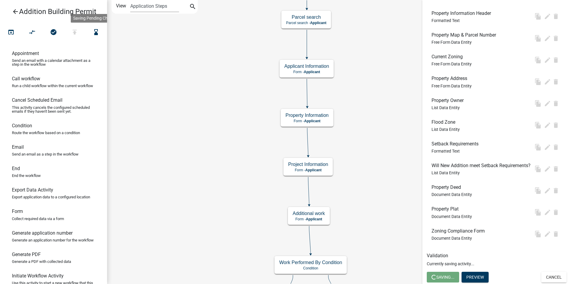
scroll to position [0, 0]
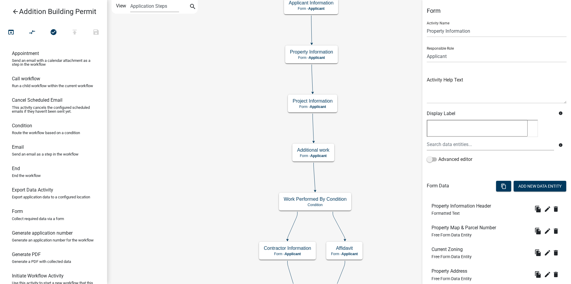
click at [404, 134] on div "Start Start - Applicant Require User Require user Parcel search Parcel search -…" at bounding box center [339, 142] width 464 height 284
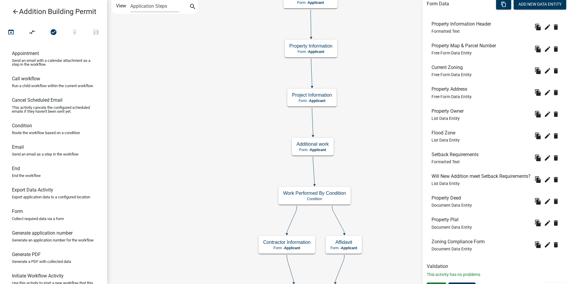
scroll to position [202, 0]
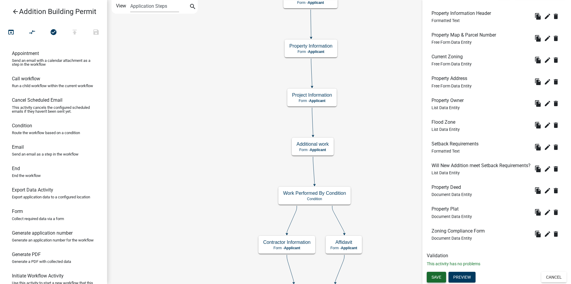
click at [434, 281] on button "Save" at bounding box center [436, 277] width 19 height 11
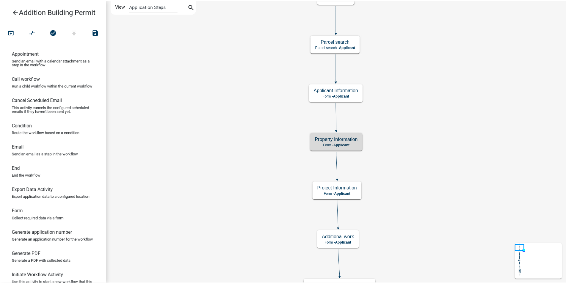
scroll to position [0, 0]
click at [11, 10] on link "arrow_back Addition Building Permit" at bounding box center [51, 12] width 93 height 14
click at [15, 9] on icon "arrow_back" at bounding box center [15, 12] width 7 height 8
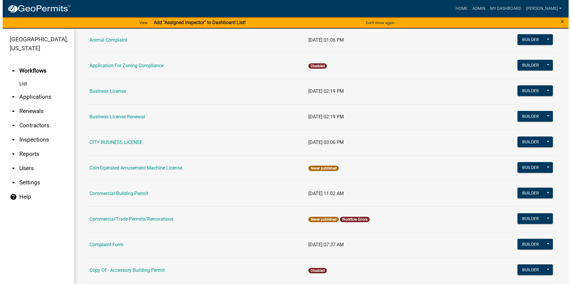
scroll to position [169, 0]
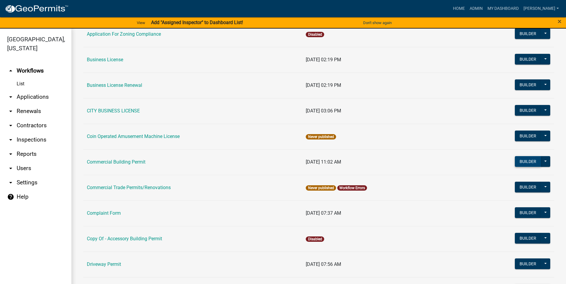
click at [528, 160] on button "Builder" at bounding box center [528, 161] width 26 height 11
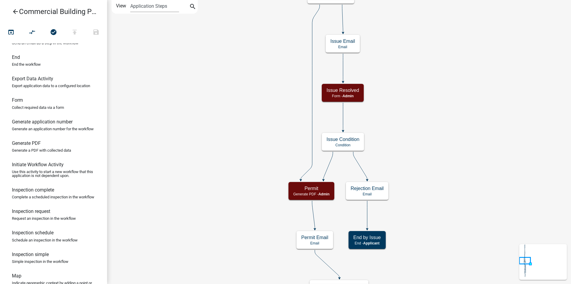
scroll to position [91, 0]
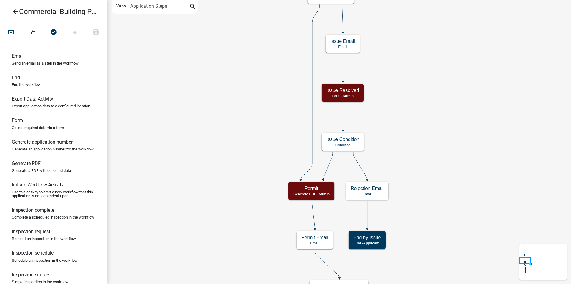
click at [505, 208] on div "Start Start - Applicant Parcel search Parcel search - Applicant Applicant Info …" at bounding box center [339, 142] width 464 height 284
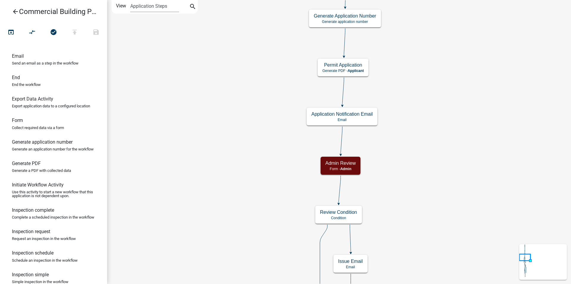
click at [462, 168] on div "Start Start - Applicant Parcel search Parcel search - Applicant Applicant Info …" at bounding box center [339, 142] width 464 height 284
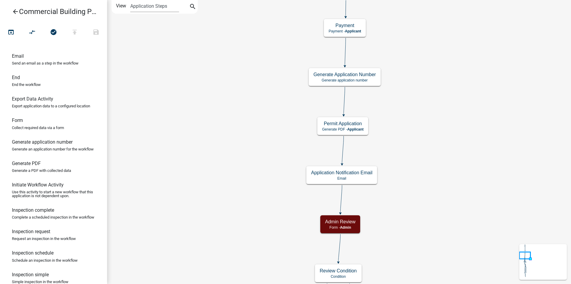
click at [445, 192] on div "Start Start - Applicant Parcel search Parcel search - Applicant Applicant Info …" at bounding box center [339, 142] width 464 height 284
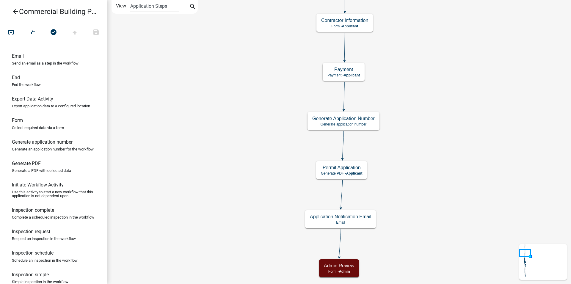
click at [431, 210] on div "Start Start - Applicant Parcel search Parcel search - Applicant Applicant Info …" at bounding box center [339, 142] width 464 height 284
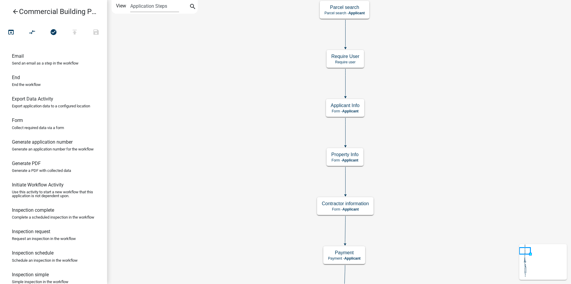
click at [426, 203] on div "Start Start - Applicant Parcel search Parcel search - Applicant Applicant Info …" at bounding box center [339, 142] width 464 height 284
click at [411, 227] on div "Start Start - Applicant Parcel search Parcel search - Applicant Applicant Info …" at bounding box center [339, 142] width 464 height 284
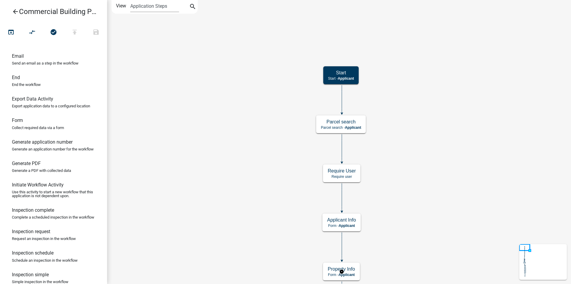
click at [357, 268] on g "Property Info Form - Applicant" at bounding box center [341, 271] width 37 height 17
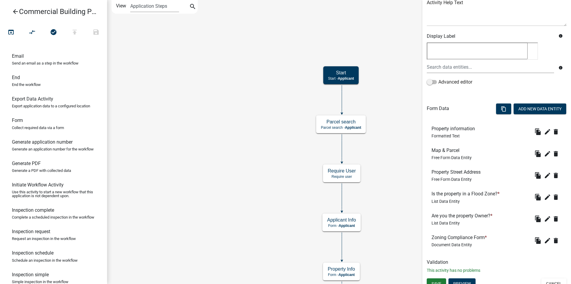
scroll to position [83, 0]
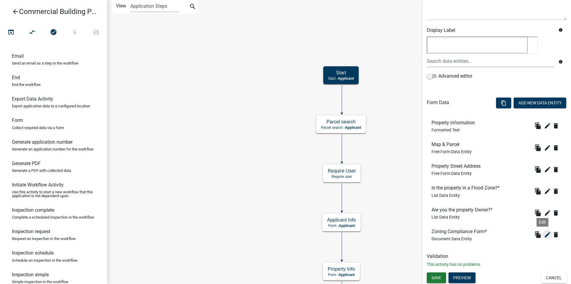
click at [544, 233] on icon "edit" at bounding box center [547, 234] width 7 height 7
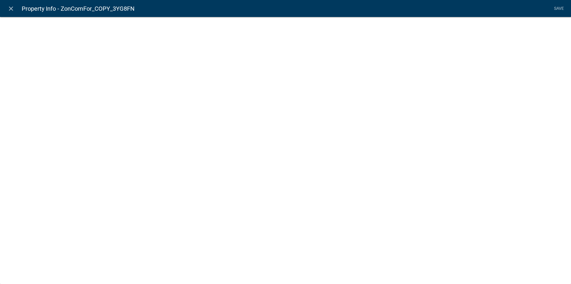
select select "document"
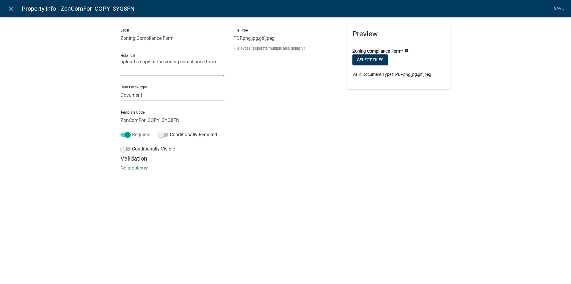
click at [131, 136] on label "Required" at bounding box center [135, 134] width 30 height 7
click at [132, 131] on input "Required" at bounding box center [132, 131] width 0 height 0
click at [555, 13] on link "Save" at bounding box center [558, 8] width 15 height 11
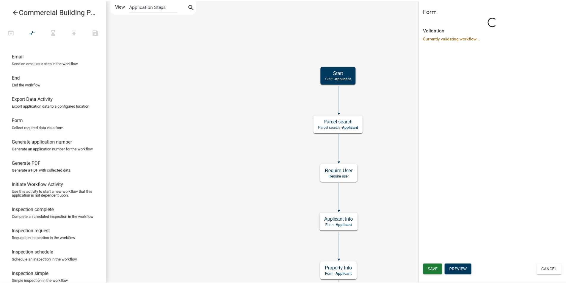
scroll to position [0, 0]
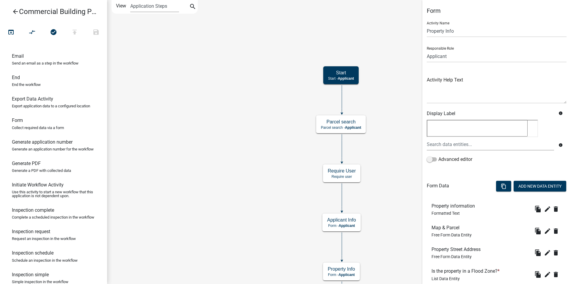
click at [16, 9] on icon "arrow_back" at bounding box center [15, 12] width 7 height 8
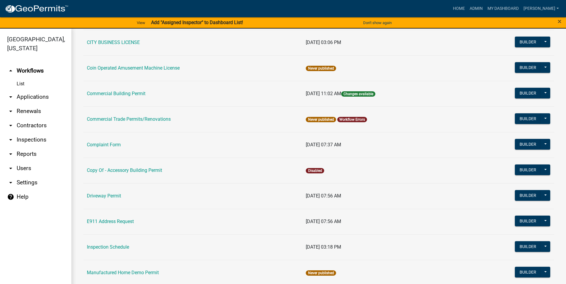
scroll to position [237, 0]
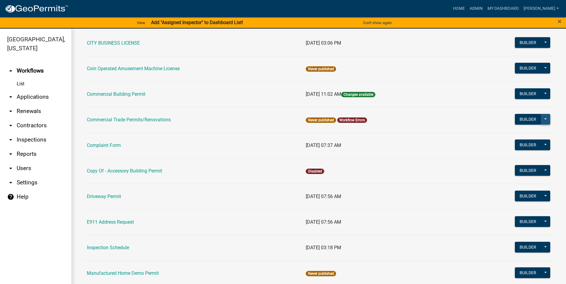
click at [543, 120] on button at bounding box center [546, 119] width 10 height 11
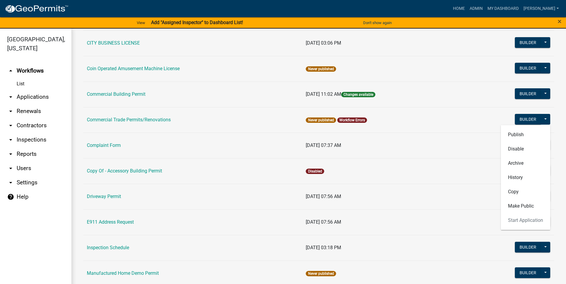
click at [428, 123] on td "Never published Workflow Errors" at bounding box center [382, 120] width 161 height 26
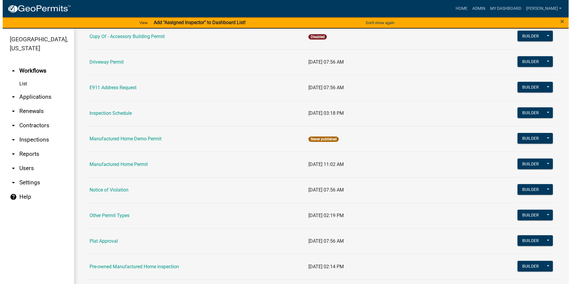
scroll to position [373, 0]
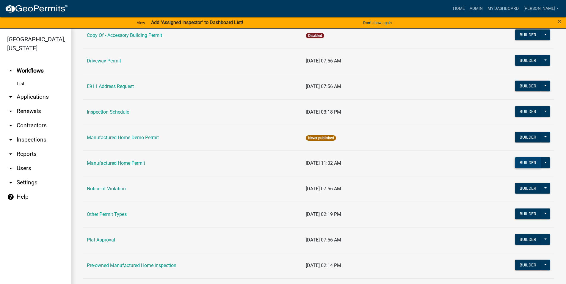
click at [534, 163] on button "Builder" at bounding box center [528, 162] width 26 height 11
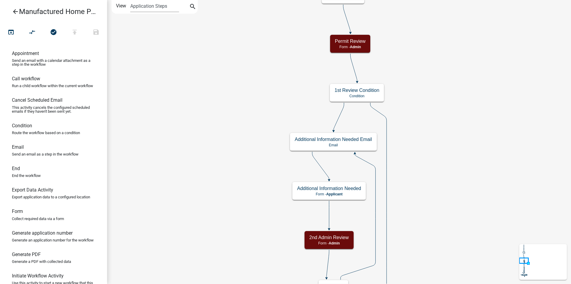
click at [281, 109] on div "Start Start - Applicant Parcel search Parcel search - Applicant Require User Re…" at bounding box center [339, 142] width 464 height 284
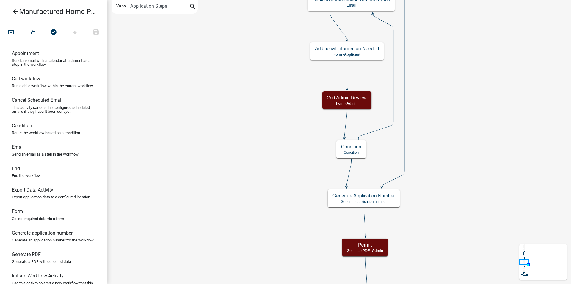
click at [289, 122] on div "Start Start - Applicant Parcel search Parcel search - Applicant Require User Re…" at bounding box center [339, 142] width 464 height 284
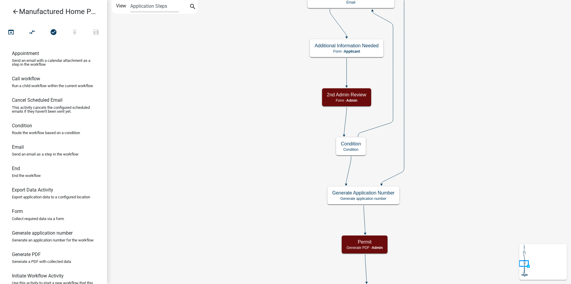
click at [283, 153] on div "Start Start - Applicant Parcel search Parcel search - Applicant Require User Re…" at bounding box center [339, 142] width 464 height 284
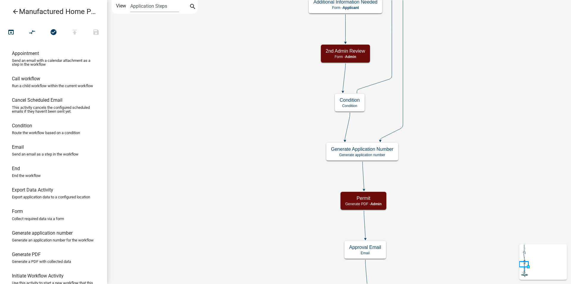
click at [291, 153] on div "Start Start - Applicant Parcel search Parcel search - Applicant Require User Re…" at bounding box center [339, 142] width 464 height 284
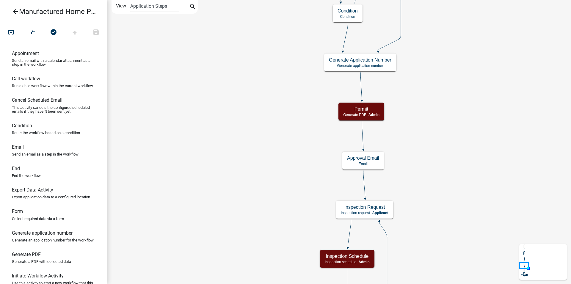
click at [305, 129] on div "Start Start - Applicant Parcel search Parcel search - Applicant Require User Re…" at bounding box center [339, 142] width 464 height 284
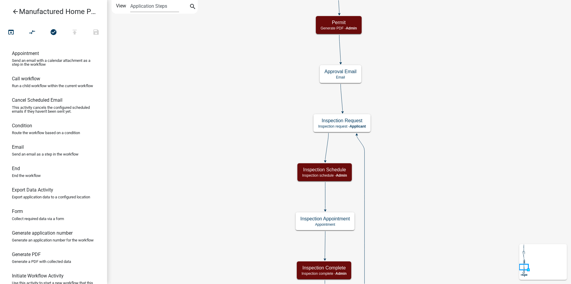
click at [303, 132] on div "Start Start - Applicant Parcel search Parcel search - Applicant Require User Re…" at bounding box center [339, 142] width 464 height 284
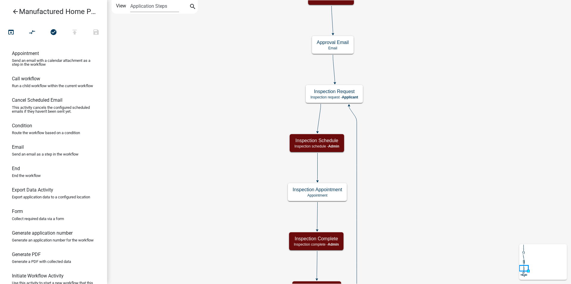
click at [389, 173] on div "Start Start - Applicant Parcel search Parcel search - Applicant Require User Re…" at bounding box center [339, 142] width 464 height 284
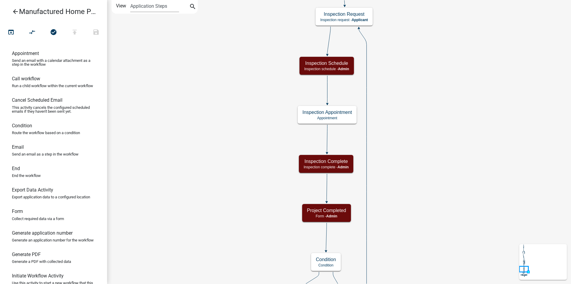
click at [401, 177] on div "Start Start - Applicant Parcel search Parcel search - Applicant Require User Re…" at bounding box center [339, 142] width 464 height 284
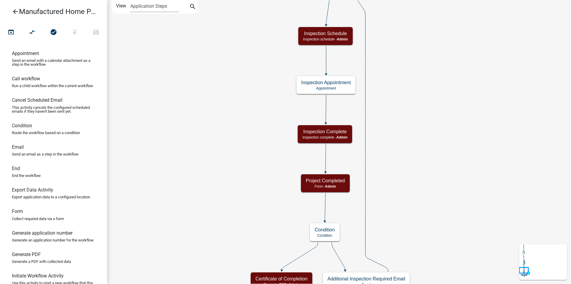
click at [397, 148] on div "Start Start - Applicant Parcel search Parcel search - Applicant Require User Re…" at bounding box center [339, 142] width 464 height 284
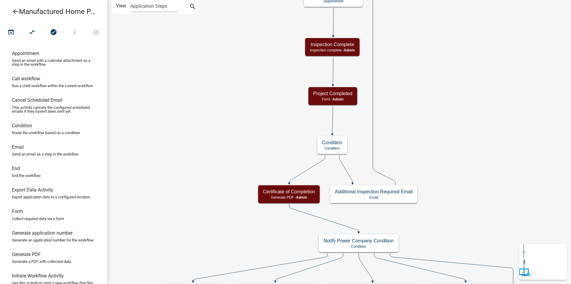
click at [440, 161] on div "Start Start - Applicant Parcel search Parcel search - Applicant Require User Re…" at bounding box center [339, 142] width 464 height 284
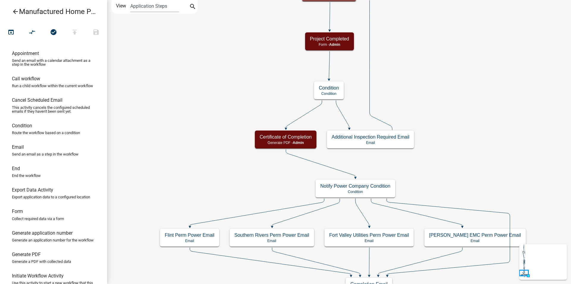
click at [426, 236] on div "Start Start - Applicant Parcel search Parcel search - Applicant Require User Re…" at bounding box center [339, 142] width 464 height 284
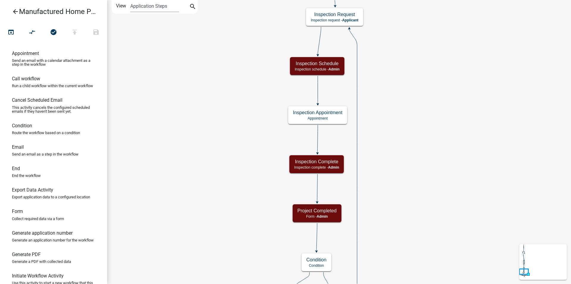
click at [427, 227] on div "Start Start - Applicant Parcel search Parcel search - Applicant Require User Re…" at bounding box center [339, 142] width 464 height 284
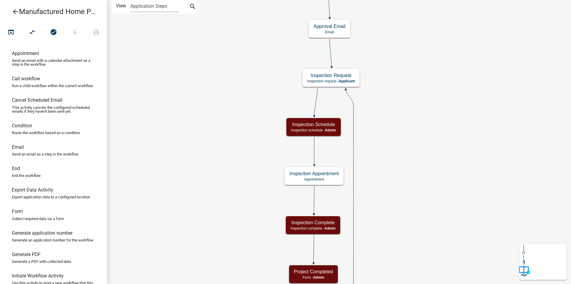
click at [411, 210] on div "Start Start - Applicant Parcel search Parcel search - Applicant Require User Re…" at bounding box center [339, 142] width 464 height 284
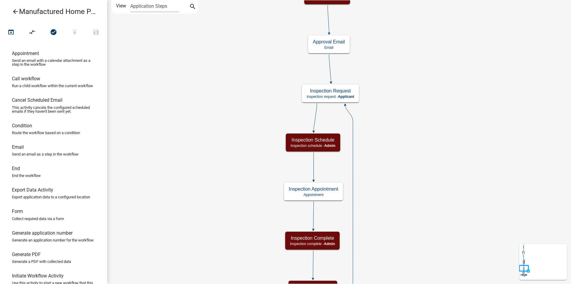
click at [407, 269] on div "Start Start - Applicant Parcel search Parcel search - Applicant Require User Re…" at bounding box center [339, 142] width 464 height 284
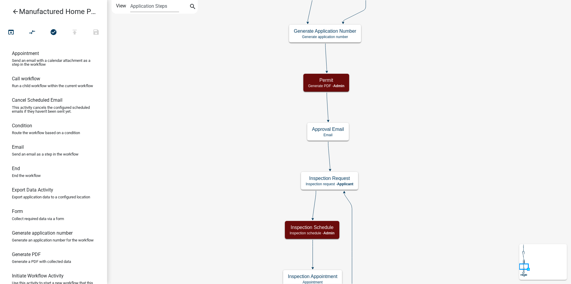
click at [413, 249] on div "Start Start - Applicant Parcel search Parcel search - Applicant Require User Re…" at bounding box center [339, 142] width 464 height 284
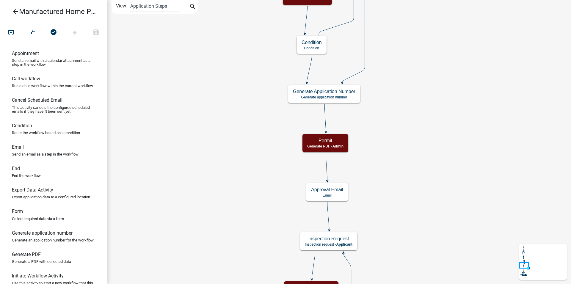
click at [400, 269] on div "Start Start - Applicant Parcel search Parcel search - Applicant Require User Re…" at bounding box center [339, 142] width 464 height 284
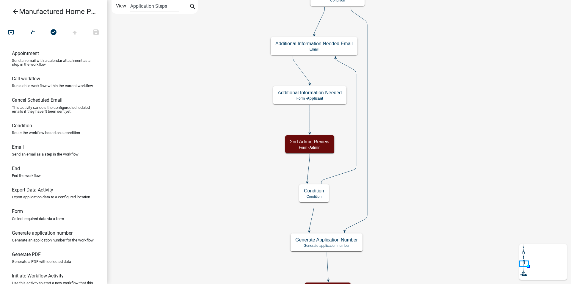
click at [398, 264] on div "Start Start - Applicant Parcel search Parcel search - Applicant Require User Re…" at bounding box center [339, 142] width 464 height 284
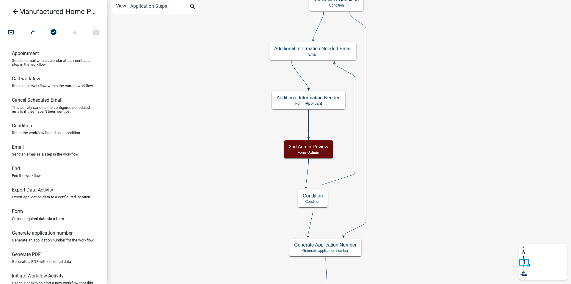
click at [398, 274] on div "Start Start - Applicant Parcel search Parcel search - Applicant Require User Re…" at bounding box center [339, 142] width 464 height 284
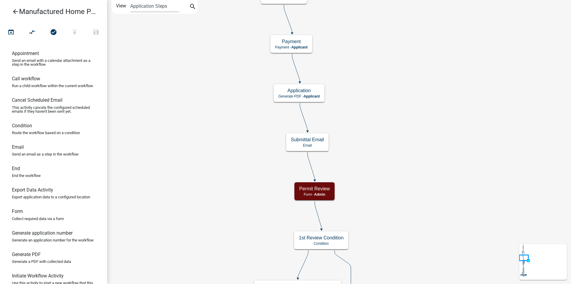
click at [384, 256] on div "Start Start - Applicant Parcel search Parcel search - Applicant Require User Re…" at bounding box center [339, 142] width 464 height 284
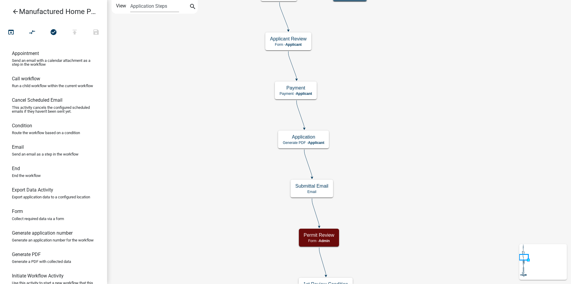
click at [348, 93] on div "Start Start - Applicant Parcel search Parcel search - Applicant Require User Re…" at bounding box center [339, 142] width 464 height 284
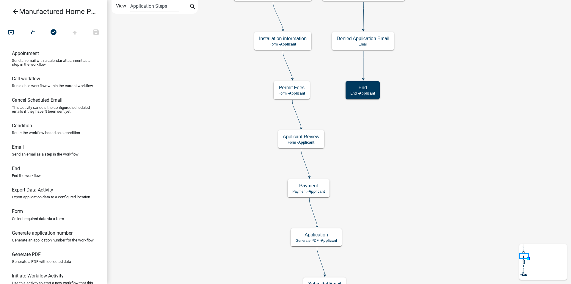
click at [340, 152] on div "Start Start - Applicant Parcel search Parcel search - Applicant Require User Re…" at bounding box center [339, 142] width 464 height 284
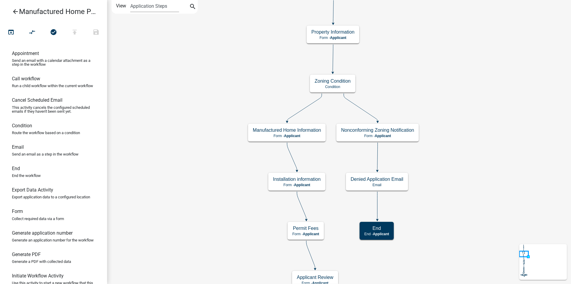
click at [335, 151] on div "Start Start - Applicant Parcel search Parcel search - Applicant Require User Re…" at bounding box center [339, 142] width 464 height 284
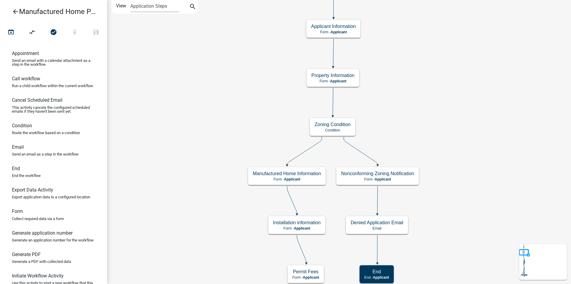
click at [379, 113] on div "Start Start - Applicant Parcel search Parcel search - Applicant Require User Re…" at bounding box center [339, 142] width 464 height 284
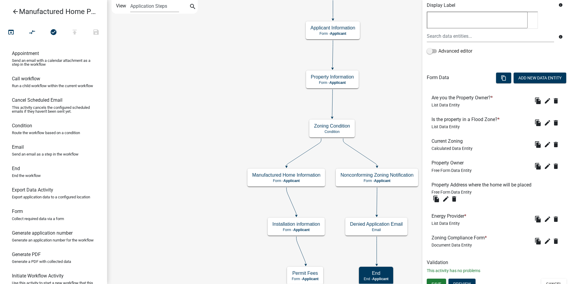
scroll to position [114, 0]
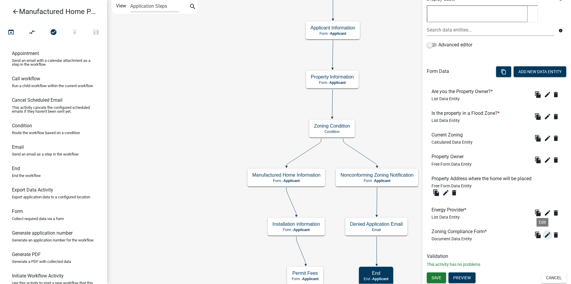
click at [545, 237] on icon "edit" at bounding box center [547, 234] width 7 height 7
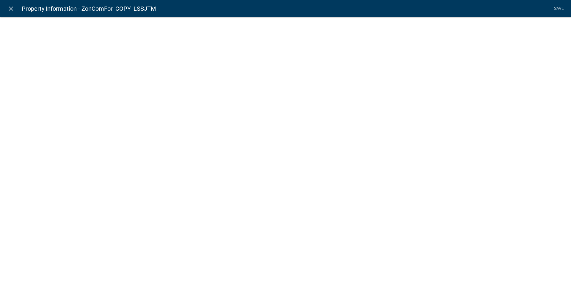
select select "document"
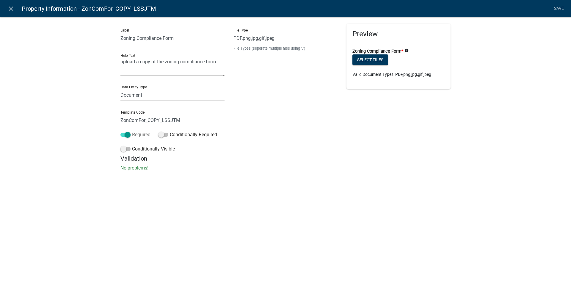
click at [131, 137] on label "Required" at bounding box center [135, 134] width 30 height 7
click at [132, 131] on input "Required" at bounding box center [132, 131] width 0 height 0
click at [557, 7] on link "Save" at bounding box center [558, 8] width 15 height 11
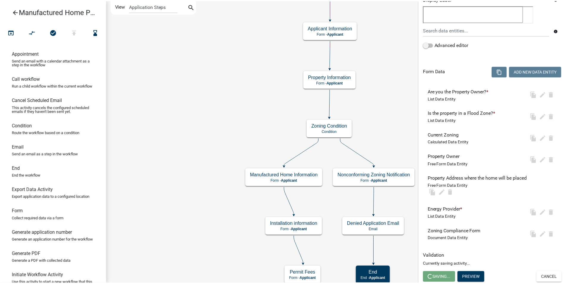
scroll to position [0, 0]
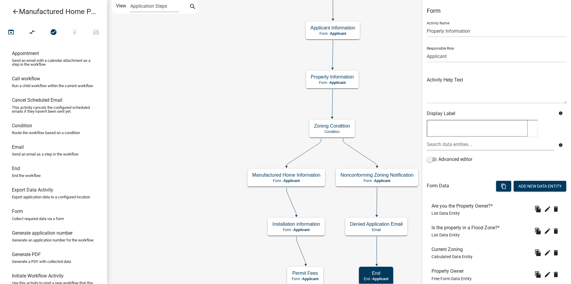
click at [20, 12] on link "arrow_back Manufactured Home Permit" at bounding box center [51, 12] width 93 height 14
click at [13, 11] on icon "arrow_back" at bounding box center [15, 12] width 7 height 8
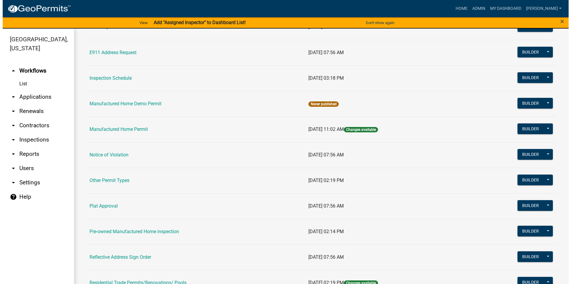
scroll to position [475, 0]
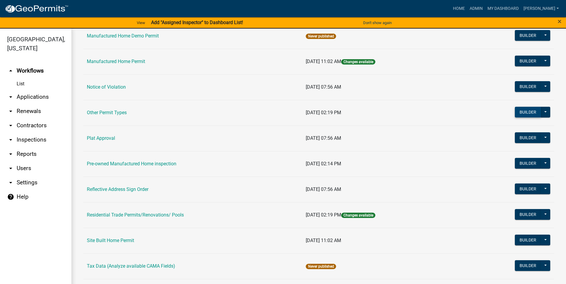
click at [523, 114] on button "Builder" at bounding box center [528, 112] width 26 height 11
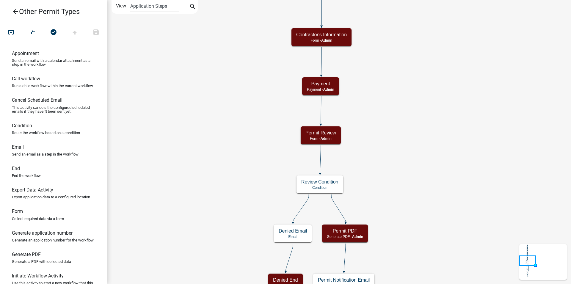
click at [293, 198] on div "Start Start - Admin Parcel search Parcel search - Admin Require User Require us…" at bounding box center [339, 142] width 464 height 284
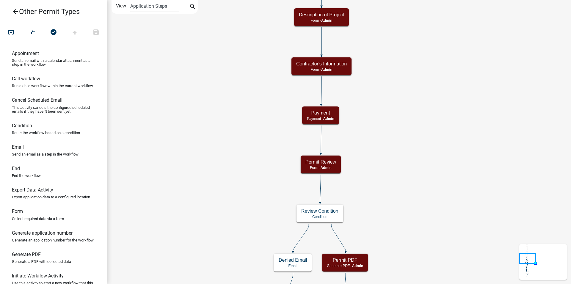
click at [280, 200] on div "Start Start - Admin Parcel search Parcel search - Admin Require User Require us…" at bounding box center [339, 142] width 464 height 284
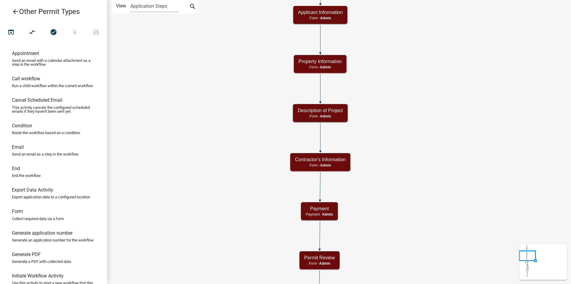
click at [291, 214] on div "Start Start - Admin Parcel search Parcel search - Admin Require User Require us…" at bounding box center [339, 142] width 464 height 284
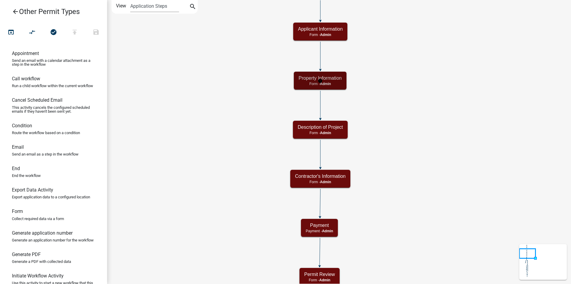
click at [313, 80] on g "Property Information Form - Admin" at bounding box center [320, 80] width 53 height 17
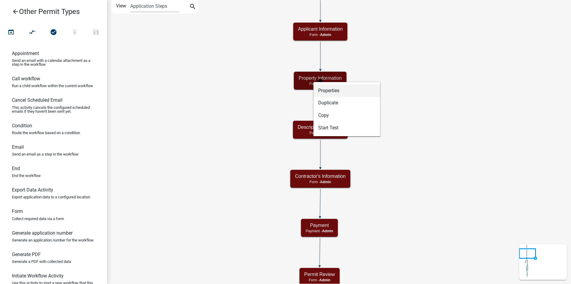
select select "A5A2EDD3-D5F0-4059-AEA5-44F7AF435AAD"
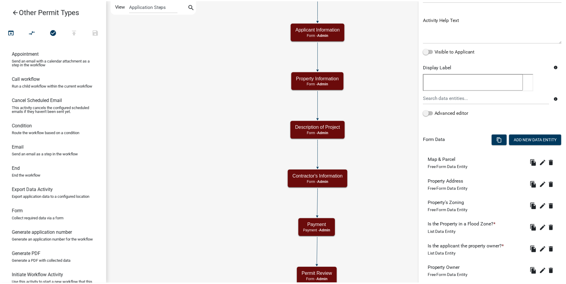
scroll to position [163, 0]
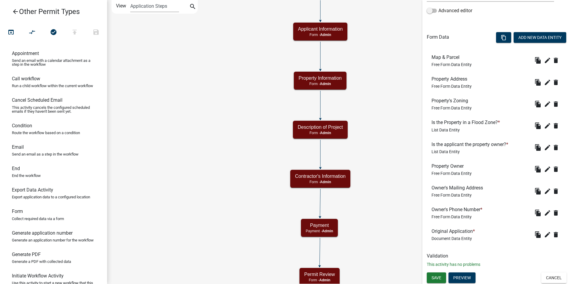
click at [13, 8] on icon "arrow_back" at bounding box center [15, 12] width 7 height 8
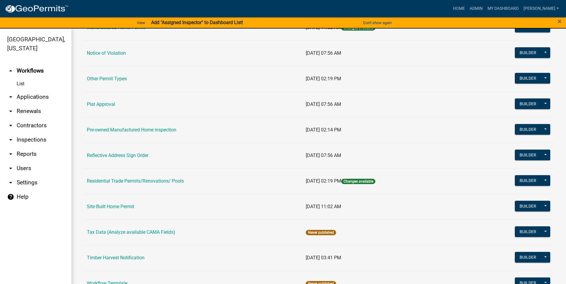
scroll to position [530, 0]
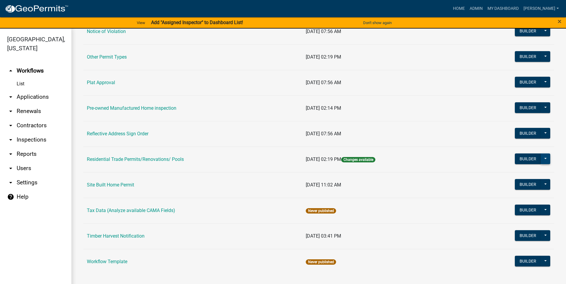
click at [545, 158] on button at bounding box center [546, 158] width 10 height 11
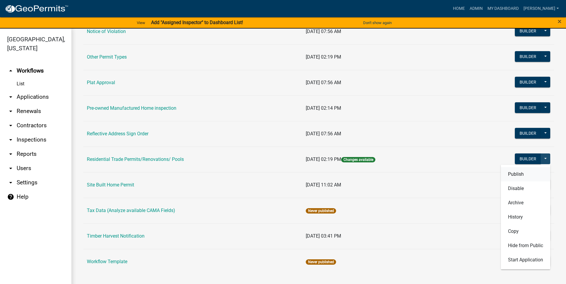
click at [530, 175] on button "Publish" at bounding box center [525, 174] width 49 height 14
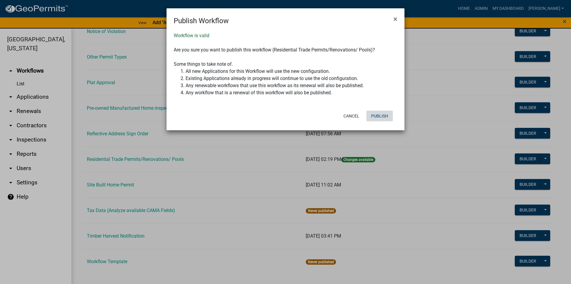
click at [378, 114] on button "Publish" at bounding box center [379, 116] width 26 height 11
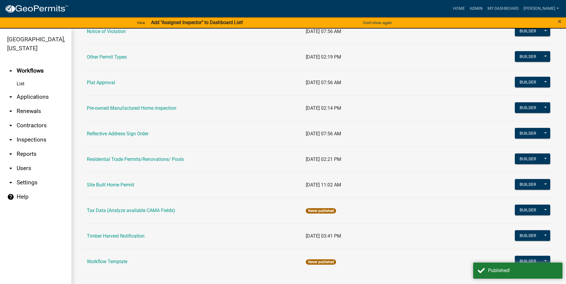
drag, startPoint x: 425, startPoint y: 95, endPoint x: 430, endPoint y: 117, distance: 23.1
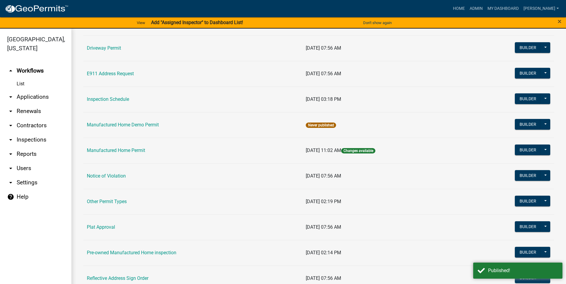
scroll to position [327, 0]
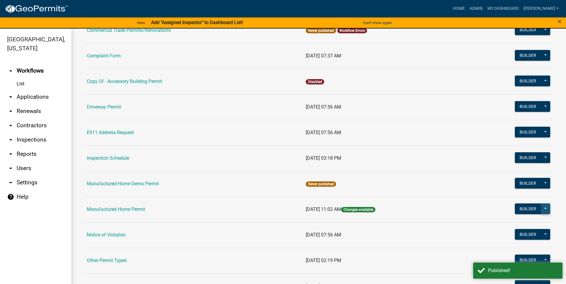
click at [544, 208] on button at bounding box center [546, 208] width 10 height 11
click at [525, 220] on button "Publish" at bounding box center [525, 224] width 49 height 14
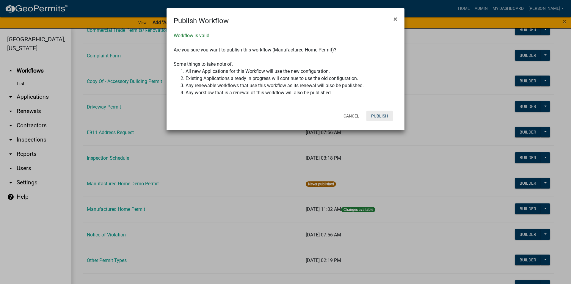
click at [373, 114] on button "Publish" at bounding box center [379, 116] width 26 height 11
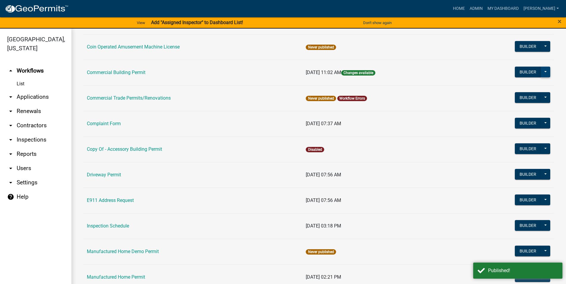
scroll to position [191, 0]
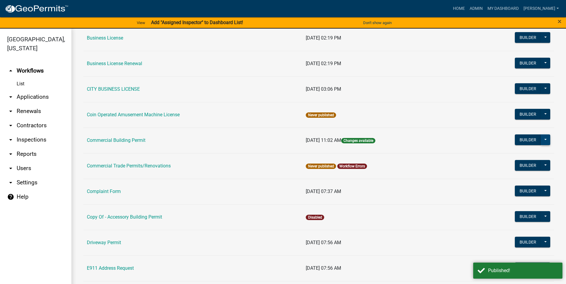
click at [543, 142] on button at bounding box center [546, 139] width 10 height 11
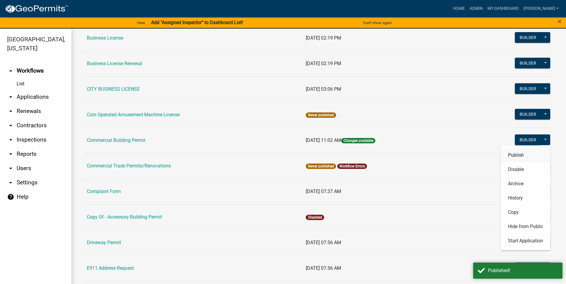
click at [511, 156] on button "Publish" at bounding box center [525, 155] width 49 height 14
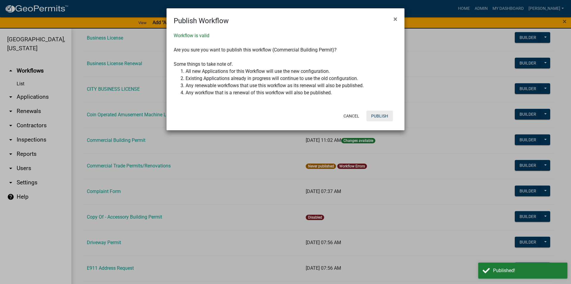
click at [376, 114] on button "Publish" at bounding box center [379, 116] width 26 height 11
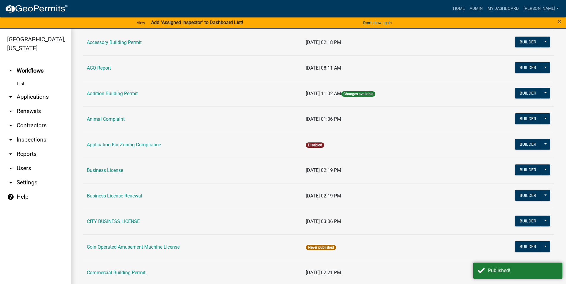
scroll to position [56, 0]
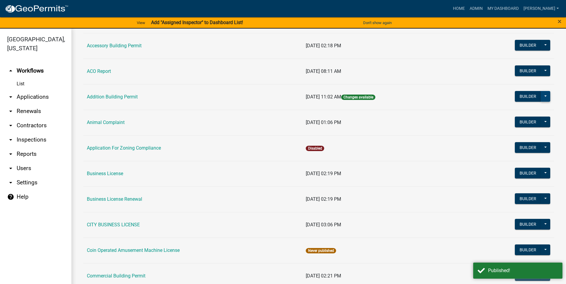
click at [543, 94] on button at bounding box center [546, 96] width 10 height 11
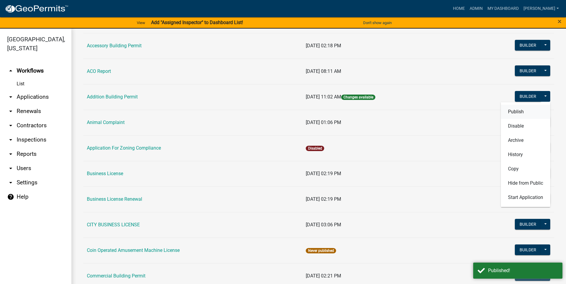
click at [510, 112] on button "Publish" at bounding box center [525, 112] width 49 height 14
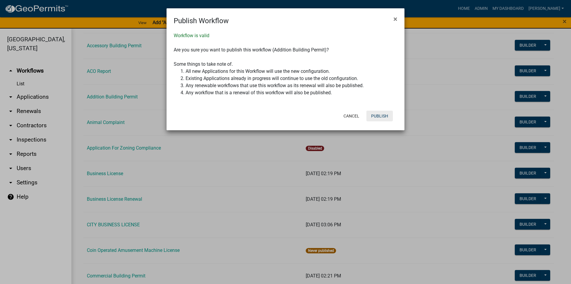
click at [377, 117] on button "Publish" at bounding box center [379, 116] width 26 height 11
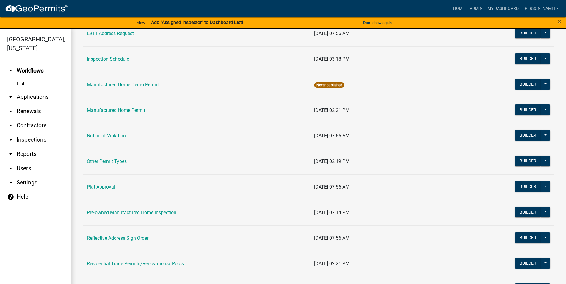
scroll to position [441, 0]
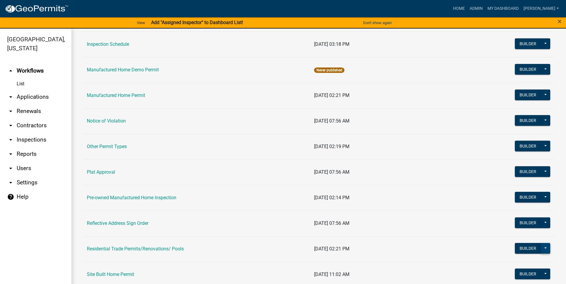
click at [541, 246] on button at bounding box center [546, 248] width 10 height 11
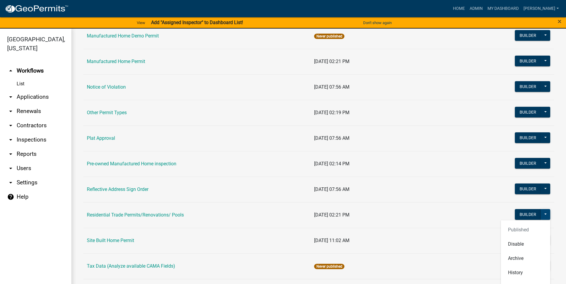
scroll to position [530, 0]
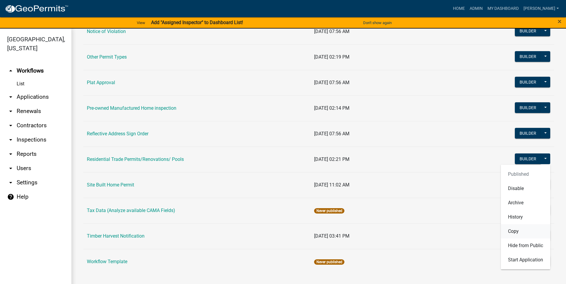
click at [519, 229] on button "Copy" at bounding box center [525, 231] width 49 height 14
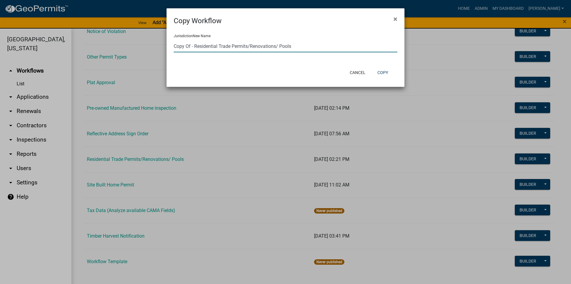
drag, startPoint x: 218, startPoint y: 44, endPoint x: 166, endPoint y: 47, distance: 52.2
click at [174, 47] on input "Copy Of - Residential Trade Permits/Renovations/ Pools" at bounding box center [286, 46] width 224 height 12
drag, startPoint x: 280, startPoint y: 47, endPoint x: 258, endPoint y: 44, distance: 22.2
click at [258, 44] on input "Commercial Trade Permits/Renovations/ Pools" at bounding box center [286, 46] width 224 height 12
type input "Commercial Trade Permits/Renovations"
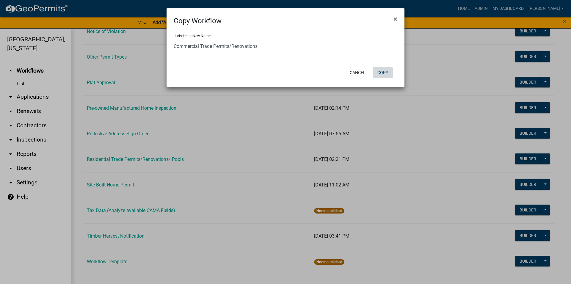
click at [380, 70] on button "Copy" at bounding box center [383, 72] width 20 height 11
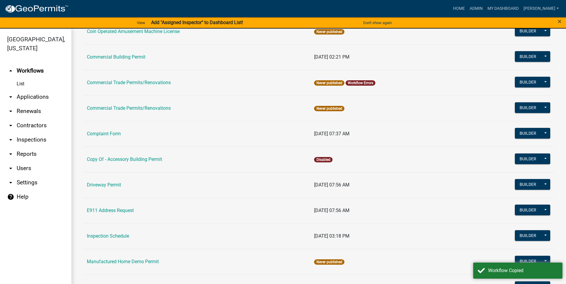
scroll to position [259, 0]
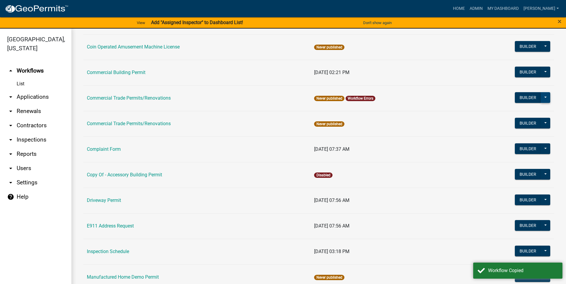
click at [541, 97] on button at bounding box center [546, 97] width 10 height 11
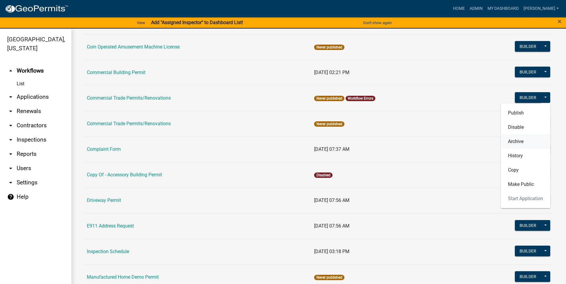
click at [524, 143] on button "Archive" at bounding box center [525, 141] width 49 height 14
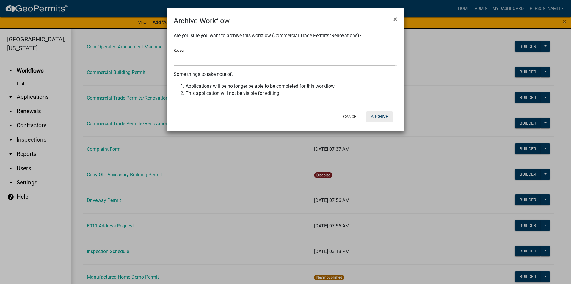
click at [373, 117] on button "Archive" at bounding box center [379, 116] width 27 height 11
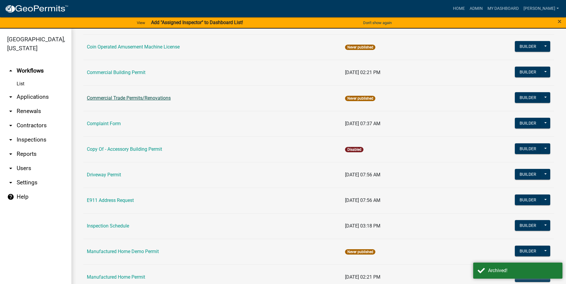
click at [152, 96] on link "Commercial Trade Permits/Renovations" at bounding box center [129, 98] width 84 height 6
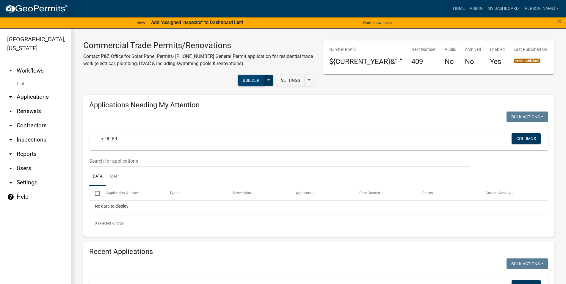
click at [250, 83] on button "Builder" at bounding box center [251, 80] width 26 height 11
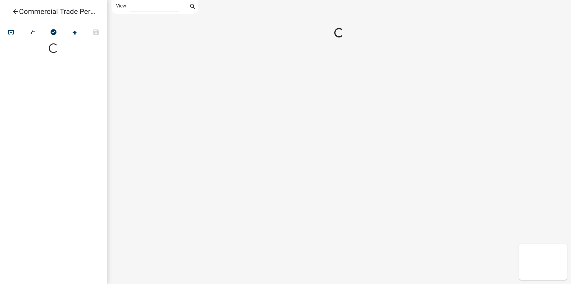
select select "1"
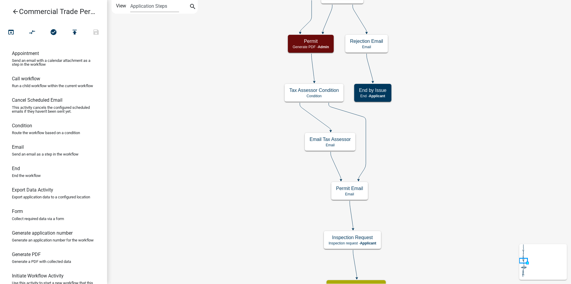
click at [427, 106] on div "Start Start - Applicant Parcel search Parcel search - Applicant Applicant Info …" at bounding box center [339, 142] width 464 height 284
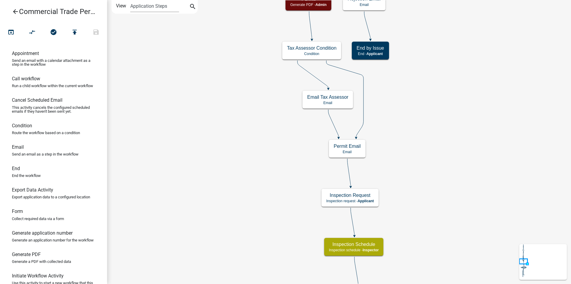
click at [436, 79] on div "Start Start - Applicant Parcel search Parcel search - Applicant Applicant Info …" at bounding box center [339, 142] width 464 height 284
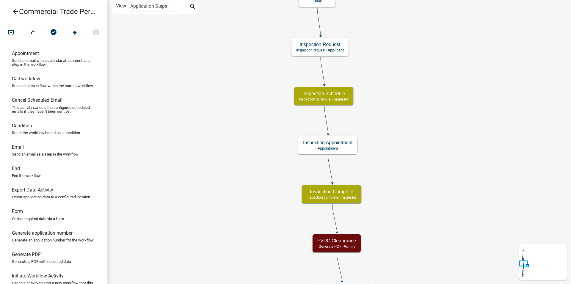
click at [445, 101] on div "Start Start - Applicant Parcel search Parcel search - Applicant Applicant Info …" at bounding box center [339, 142] width 464 height 284
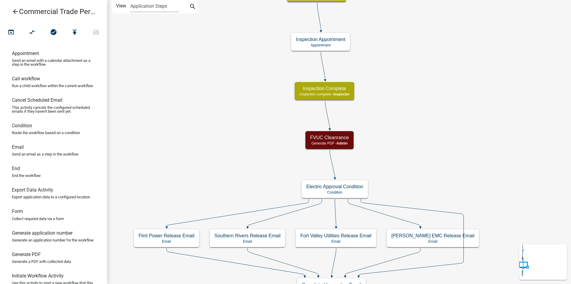
click at [443, 103] on div "Start Start - Applicant Parcel search Parcel search - Applicant Applicant Info …" at bounding box center [339, 142] width 464 height 284
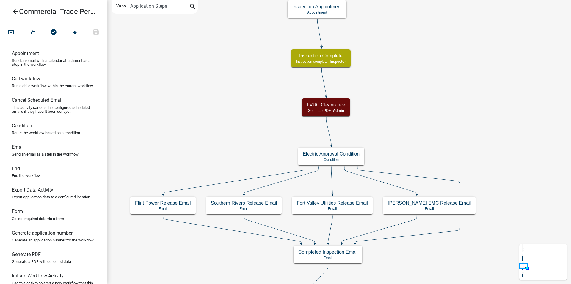
click at [433, 105] on div "Start Start - Applicant Parcel search Parcel search - Applicant Applicant Info …" at bounding box center [339, 142] width 464 height 284
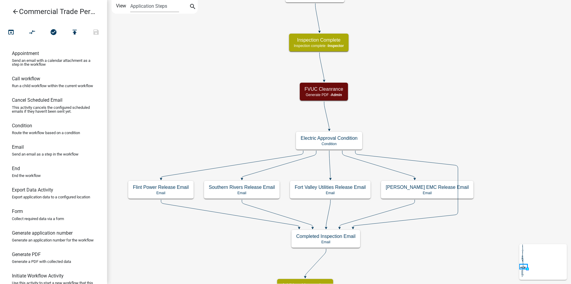
click at [442, 150] on div "Start Start - Applicant Parcel search Parcel search - Applicant Applicant Info …" at bounding box center [339, 142] width 464 height 284
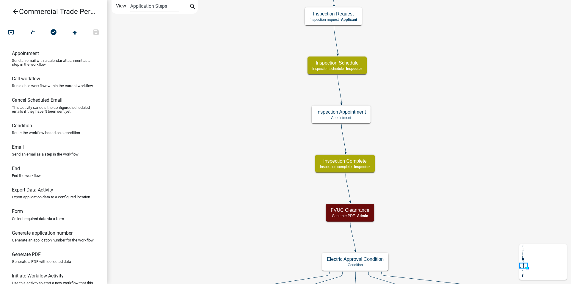
click at [441, 176] on div "Start Start - Applicant Parcel search Parcel search - Applicant Applicant Info …" at bounding box center [339, 142] width 464 height 284
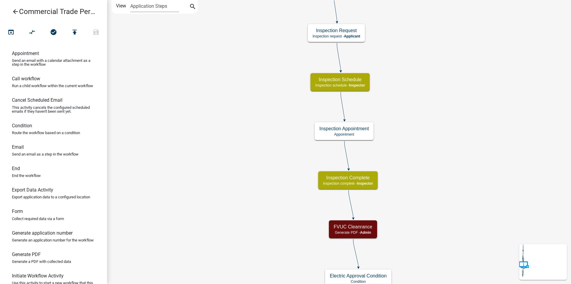
click at [436, 182] on div "Start Start - Applicant Parcel search Parcel search - Applicant Applicant Info …" at bounding box center [339, 142] width 464 height 284
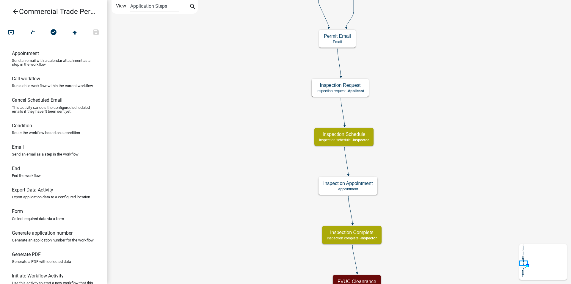
click at [429, 194] on div "Start Start - Applicant Parcel search Parcel search - Applicant Applicant Info …" at bounding box center [339, 142] width 464 height 284
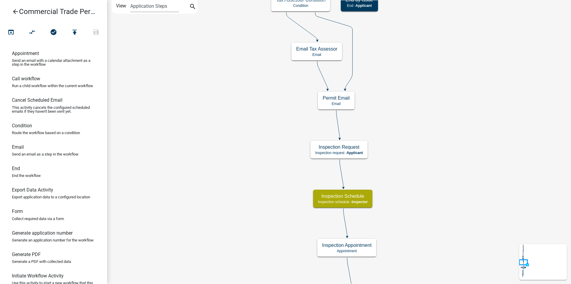
click at [435, 211] on div "Start Start - Applicant Parcel search Parcel search - Applicant Applicant Info …" at bounding box center [339, 142] width 464 height 284
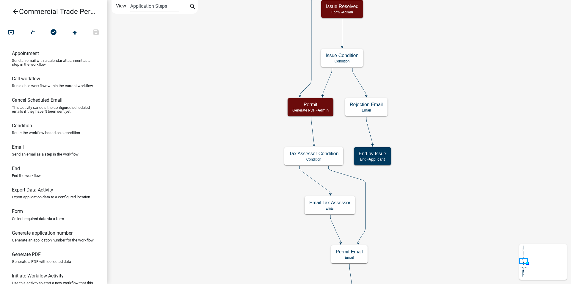
click at [426, 233] on div "Start Start - Applicant Parcel search Parcel search - Applicant Applicant Info …" at bounding box center [339, 142] width 464 height 284
click at [428, 239] on div "Start Start - Applicant Parcel search Parcel search - Applicant Applicant Info …" at bounding box center [339, 142] width 464 height 284
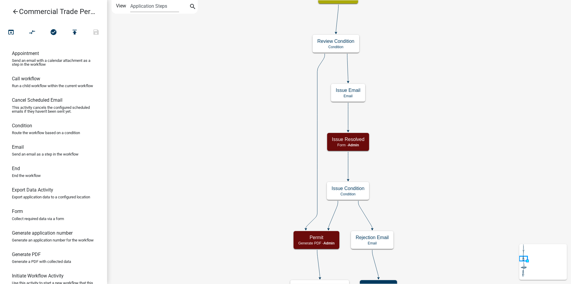
click at [434, 255] on div "Start Start - Applicant Parcel search Parcel search - Applicant Applicant Info …" at bounding box center [339, 142] width 464 height 284
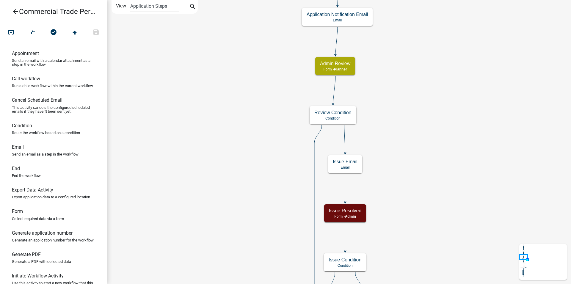
click at [403, 128] on div "Start Start - Applicant Parcel search Parcel search - Applicant Applicant Info …" at bounding box center [339, 142] width 464 height 284
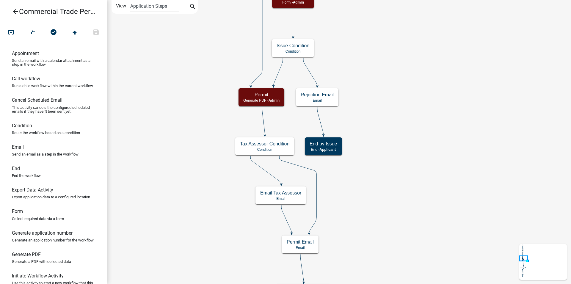
click at [396, 83] on div "Start Start - Applicant Parcel search Parcel search - Applicant Applicant Info …" at bounding box center [339, 142] width 464 height 284
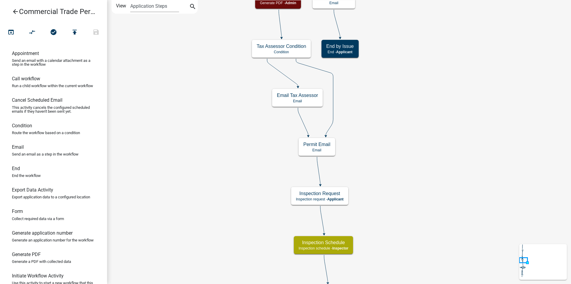
click at [471, 234] on div "Start Start - Applicant Parcel search Parcel search - Applicant Applicant Info …" at bounding box center [339, 142] width 464 height 284
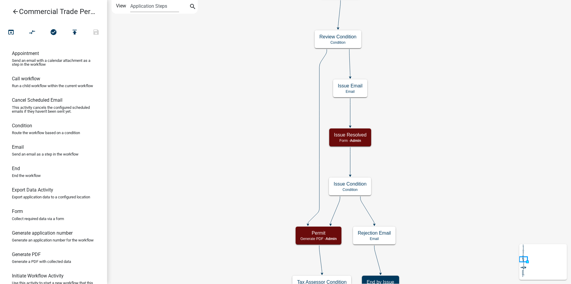
click at [460, 244] on div "Start Start - Applicant Parcel search Parcel search - Applicant Applicant Info …" at bounding box center [339, 142] width 464 height 284
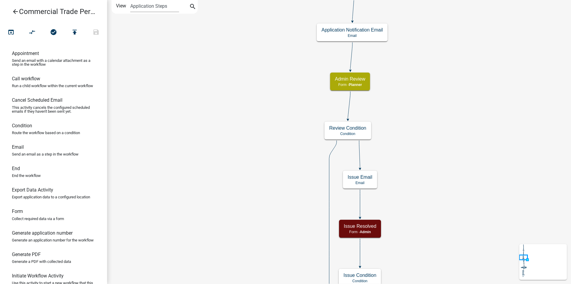
click at [453, 216] on div "Start Start - Applicant Parcel search Parcel search - Applicant Applicant Info …" at bounding box center [339, 142] width 464 height 284
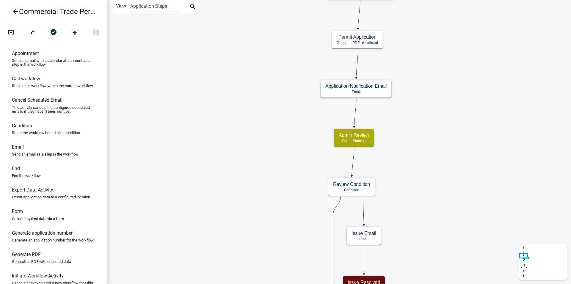
click at [437, 194] on div "Start Start - Applicant Parcel search Parcel search - Applicant Applicant Info …" at bounding box center [339, 142] width 464 height 284
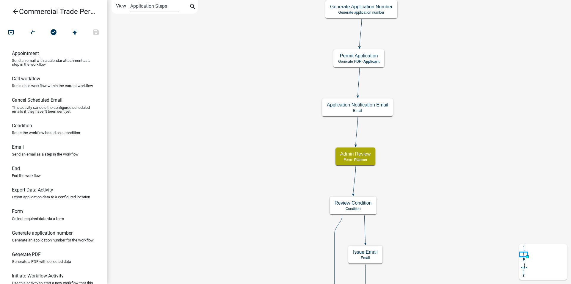
click at [432, 199] on div "Start Start - Applicant Parcel search Parcel search - Applicant Applicant Info …" at bounding box center [339, 142] width 464 height 284
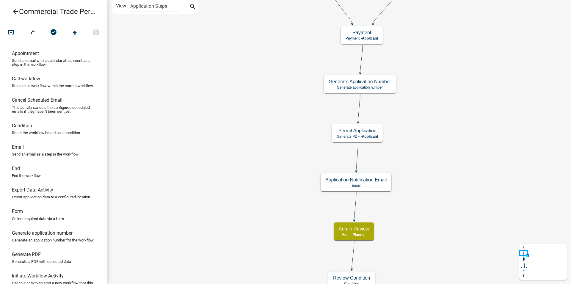
click at [421, 210] on div "Start Start - Applicant Parcel search Parcel search - Applicant Applicant Info …" at bounding box center [339, 142] width 464 height 284
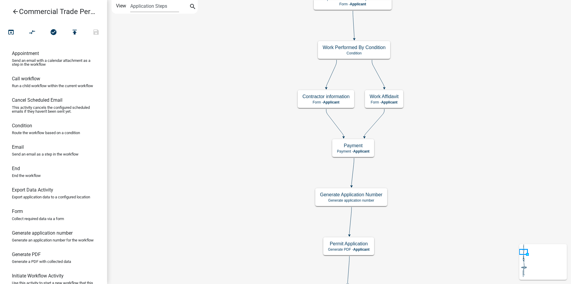
click at [410, 201] on div "Start Start - Applicant Parcel search Parcel search - Applicant Applicant Info …" at bounding box center [339, 142] width 464 height 284
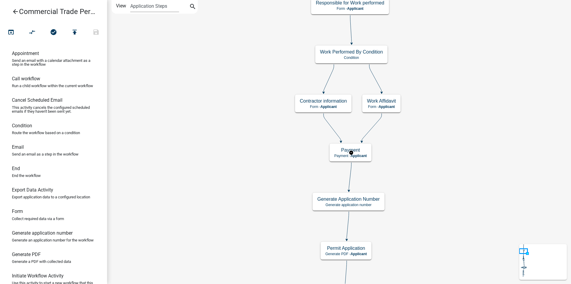
click at [362, 153] on g "Payment Payment - Applicant" at bounding box center [350, 152] width 43 height 17
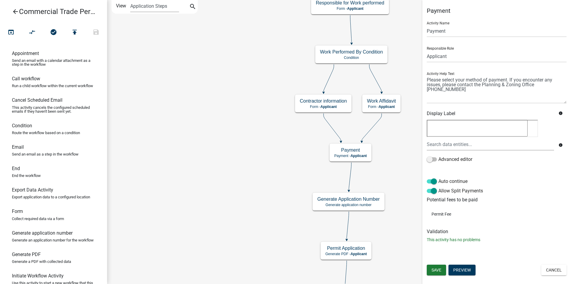
click at [445, 213] on li "Permit Fee" at bounding box center [497, 214] width 140 height 14
click at [455, 200] on h6 "Potential fees to be paid" at bounding box center [497, 200] width 140 height 6
click at [465, 267] on button "Preview" at bounding box center [461, 270] width 27 height 11
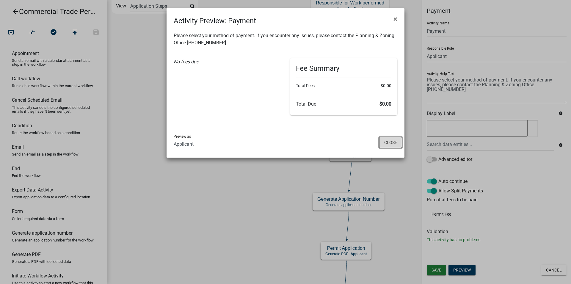
click at [385, 141] on button "Close" at bounding box center [390, 142] width 23 height 11
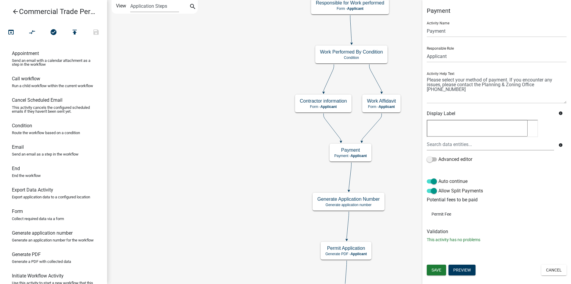
click at [402, 172] on div "Start Start - Applicant Parcel search Parcel search - Applicant Applicant Info …" at bounding box center [339, 142] width 464 height 284
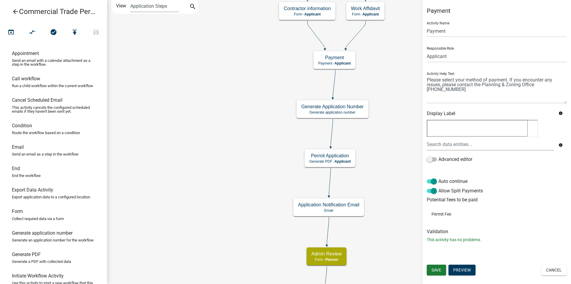
click at [395, 172] on div "Start Start - Applicant Parcel search Parcel search - Applicant Applicant Info …" at bounding box center [339, 142] width 464 height 284
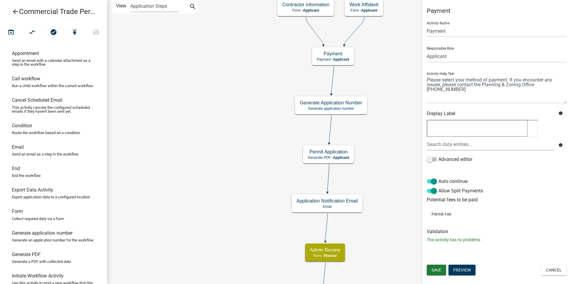
click at [393, 165] on div "Start Start - Applicant Parcel search Parcel search - Applicant Applicant Info …" at bounding box center [339, 142] width 464 height 284
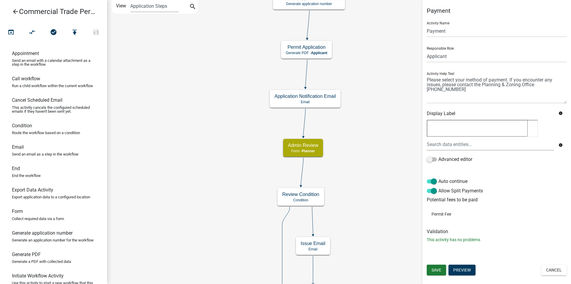
click at [392, 163] on div "Start Start - Applicant Parcel search Parcel search - Applicant Applicant Info …" at bounding box center [339, 142] width 464 height 284
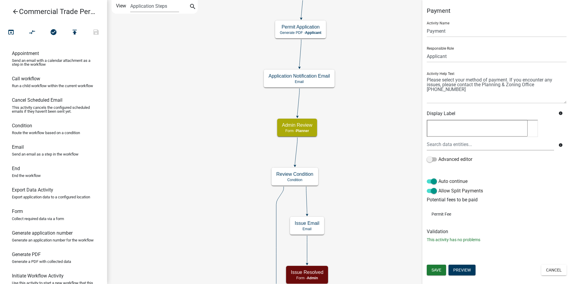
click at [384, 157] on div "Start Start - Applicant Parcel search Parcel search - Applicant Applicant Info …" at bounding box center [339, 142] width 464 height 284
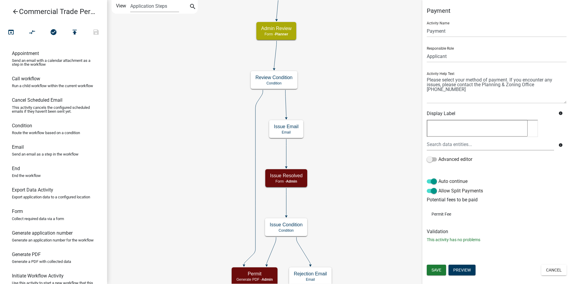
click at [388, 170] on div "Start Start - Applicant Parcel search Parcel search - Applicant Applicant Info …" at bounding box center [339, 142] width 464 height 284
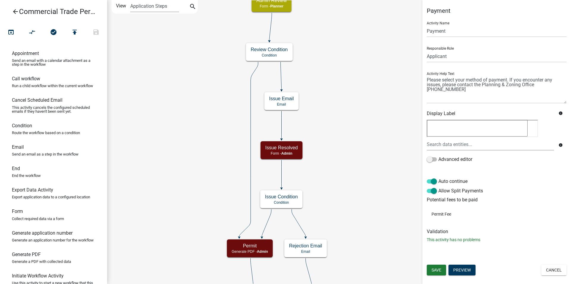
click at [361, 169] on div "Start Start - Applicant Parcel search Parcel search - Applicant Applicant Info …" at bounding box center [339, 142] width 464 height 284
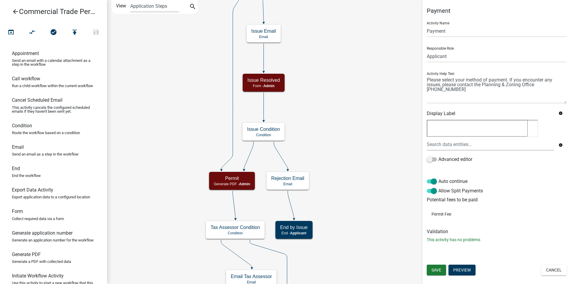
click at [358, 130] on div "Start Start - Applicant Parcel search Parcel search - Applicant Applicant Info …" at bounding box center [339, 142] width 464 height 284
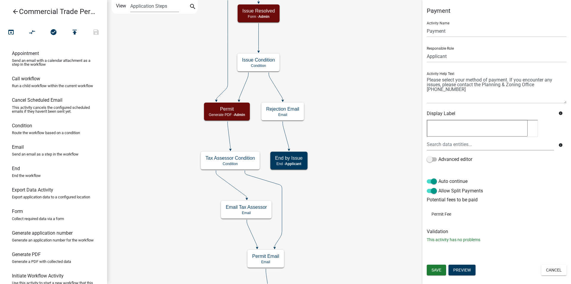
click at [381, 139] on div "Start Start - Applicant Parcel search Parcel search - Applicant Applicant Info …" at bounding box center [339, 142] width 464 height 284
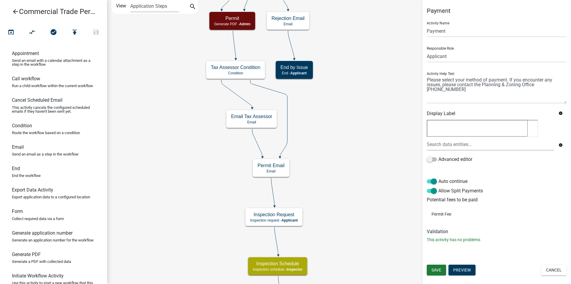
click at [395, 134] on div "Start Start - Applicant Parcel search Parcel search - Applicant Applicant Info …" at bounding box center [339, 142] width 464 height 284
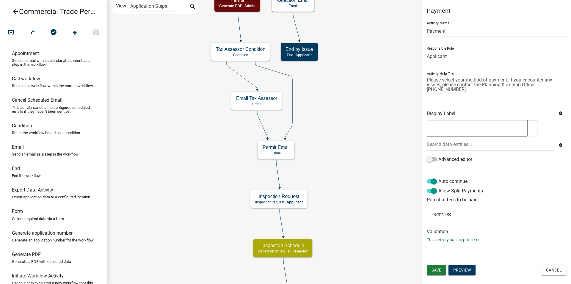
click at [387, 134] on div "Start Start - Applicant Parcel search Parcel search - Applicant Applicant Info …" at bounding box center [339, 142] width 464 height 284
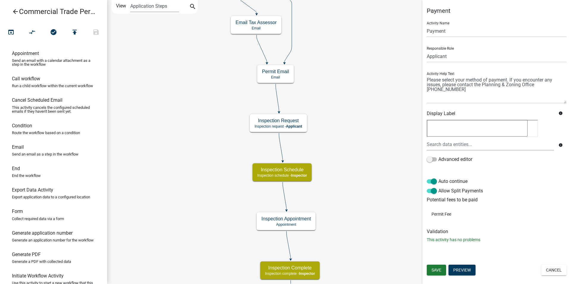
click at [372, 127] on div "Start Start - Applicant Parcel search Parcel search - Applicant Applicant Info …" at bounding box center [339, 142] width 464 height 284
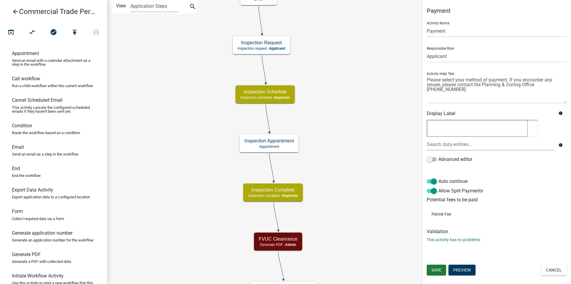
click at [354, 128] on div "Start Start - Applicant Parcel search Parcel search - Applicant Applicant Info …" at bounding box center [339, 142] width 464 height 284
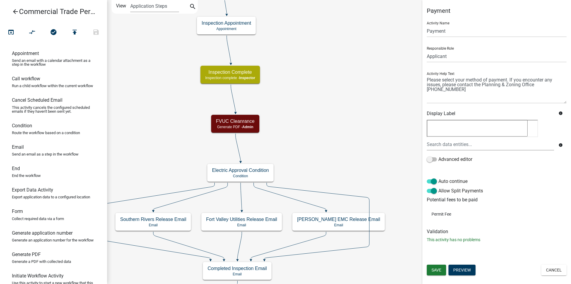
click at [351, 136] on div "Start Start - Applicant Parcel search Parcel search - Applicant Applicant Info …" at bounding box center [339, 142] width 464 height 284
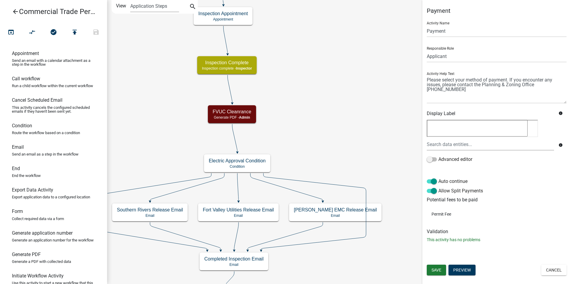
click at [353, 145] on div "Start Start - Applicant Parcel search Parcel search - Applicant Applicant Info …" at bounding box center [339, 142] width 464 height 284
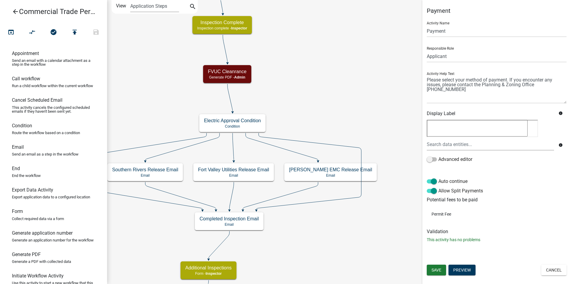
click at [389, 159] on div "Start Start - Applicant Parcel search Parcel search - Applicant Applicant Info …" at bounding box center [339, 142] width 464 height 284
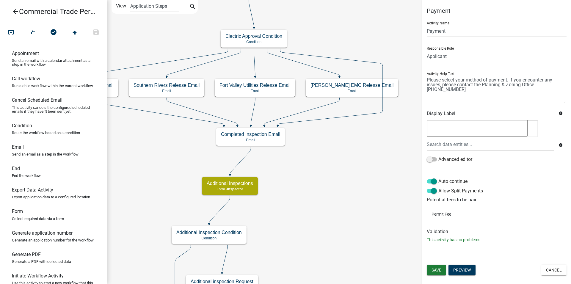
click at [391, 145] on div "Start Start - Applicant Parcel search Parcel search - Applicant Applicant Info …" at bounding box center [339, 142] width 464 height 284
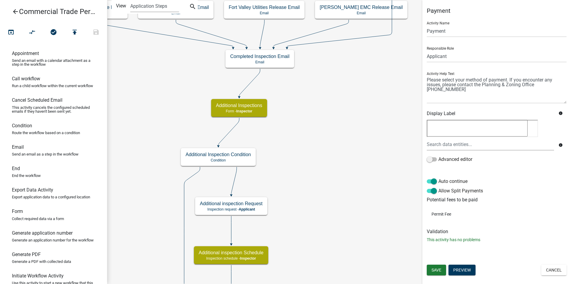
click at [388, 150] on div "Start Start - Applicant Parcel search Parcel search - Applicant Applicant Info …" at bounding box center [339, 142] width 464 height 284
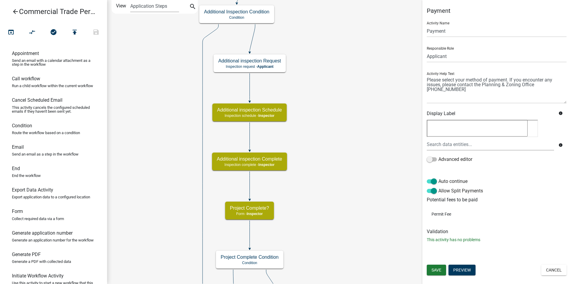
click at [381, 149] on div "Start Start - Applicant Parcel search Parcel search - Applicant Applicant Info …" at bounding box center [339, 142] width 464 height 284
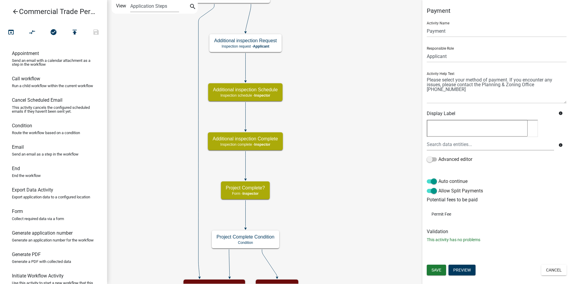
click at [373, 136] on div "Start Start - Applicant Parcel search Parcel search - Applicant Applicant Info …" at bounding box center [339, 142] width 464 height 284
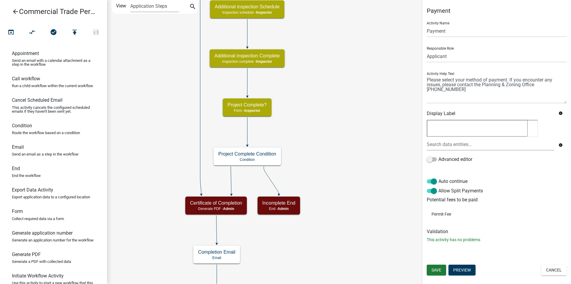
click at [374, 157] on div "Start Start - Applicant Parcel search Parcel search - Applicant Applicant Info …" at bounding box center [339, 142] width 464 height 284
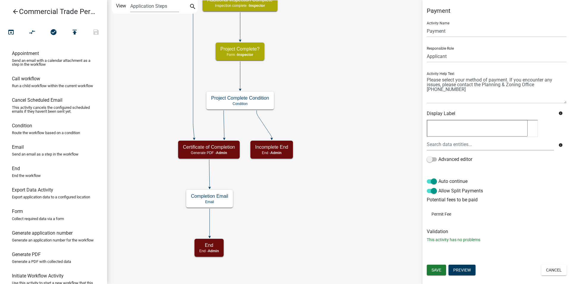
click at [371, 208] on div "Start Start - Applicant Parcel search Parcel search - Applicant Applicant Info …" at bounding box center [339, 142] width 464 height 284
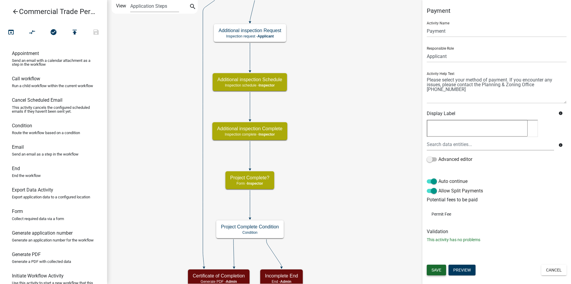
click at [431, 271] on button "Save" at bounding box center [436, 270] width 19 height 11
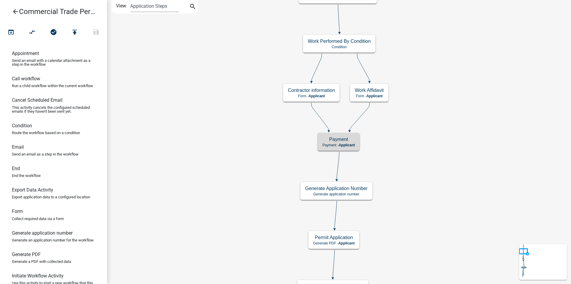
click at [8, 15] on link "arrow_back Commercial Trade Permits/Renovations" at bounding box center [51, 12] width 93 height 14
click at [11, 7] on link "arrow_back Commercial Trade Permits/Renovations" at bounding box center [51, 12] width 93 height 14
click at [13, 13] on icon "arrow_back" at bounding box center [15, 12] width 7 height 8
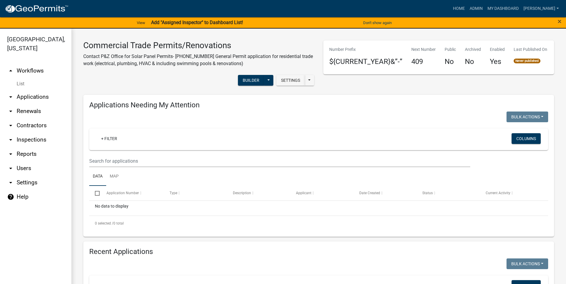
click at [34, 100] on link "arrow_drop_down Applications" at bounding box center [35, 97] width 71 height 14
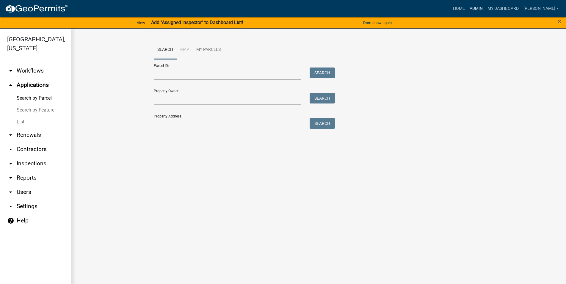
click at [485, 4] on link "Admin" at bounding box center [476, 8] width 18 height 11
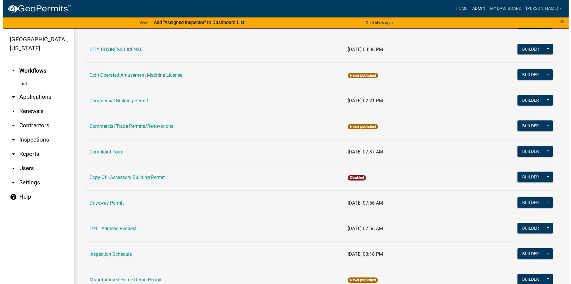
scroll to position [225, 0]
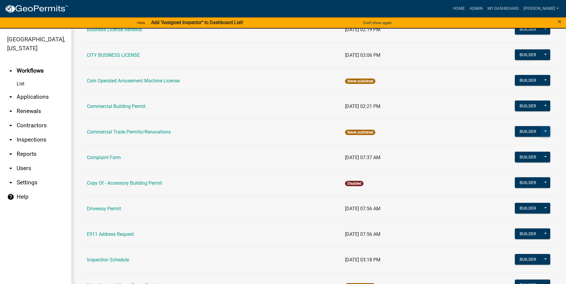
click at [542, 133] on button at bounding box center [546, 131] width 10 height 11
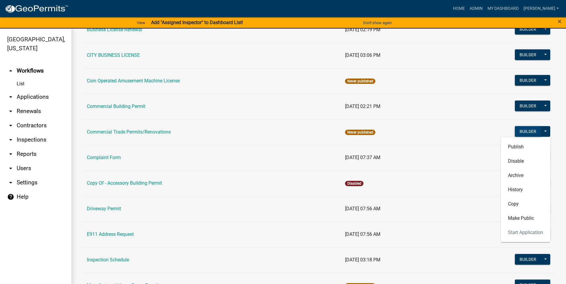
click at [525, 130] on button "Builder" at bounding box center [528, 131] width 26 height 11
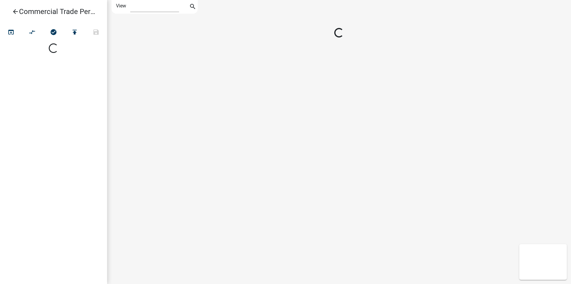
select select "1"
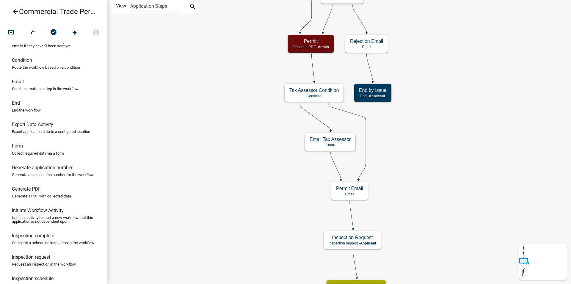
scroll to position [61, 0]
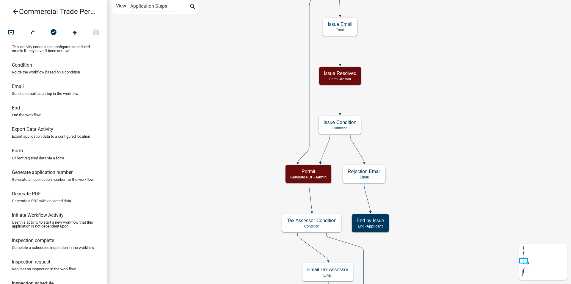
click at [495, 280] on div "Start Start - Applicant Parcel search Parcel search - Applicant Applicant Info …" at bounding box center [339, 142] width 464 height 284
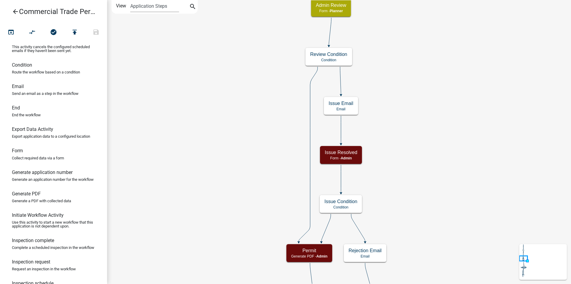
click at [453, 235] on div "Start Start - Applicant Parcel search Parcel search - Applicant Applicant Info …" at bounding box center [339, 142] width 464 height 284
click at [434, 209] on div "Start Start - Applicant Parcel search Parcel search - Applicant Applicant Info …" at bounding box center [339, 142] width 464 height 284
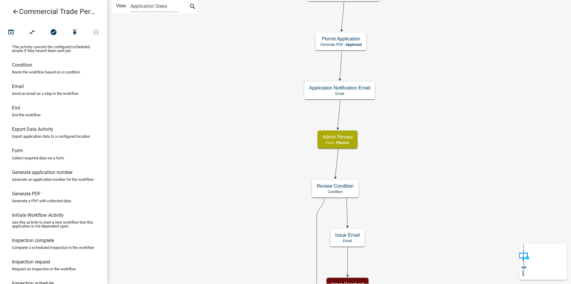
click at [427, 187] on div "Start Start - Applicant Parcel search Parcel search - Applicant Applicant Info …" at bounding box center [339, 142] width 464 height 284
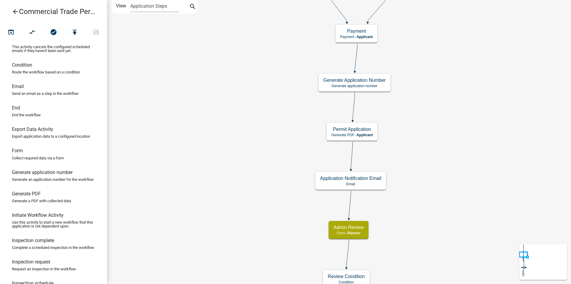
click at [433, 192] on div "Start Start - Applicant Parcel search Parcel search - Applicant Applicant Info …" at bounding box center [339, 142] width 464 height 284
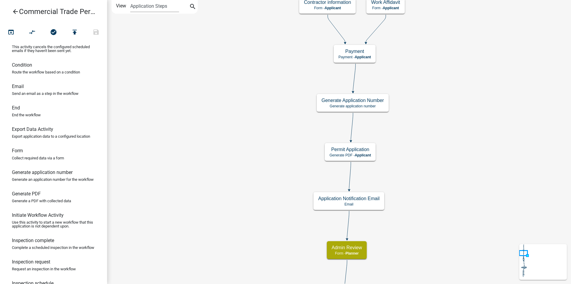
click at [431, 150] on div "Start Start - Applicant Parcel search Parcel search - Applicant Applicant Info …" at bounding box center [339, 142] width 464 height 284
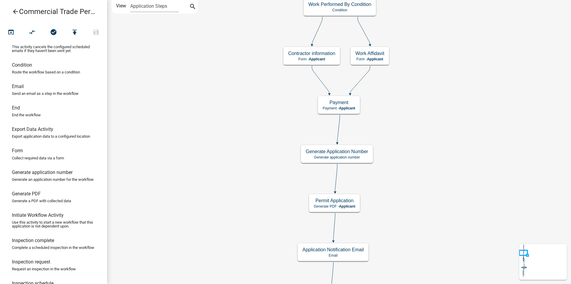
click at [409, 179] on div "Start Start - Applicant Parcel search Parcel search - Applicant Applicant Info …" at bounding box center [339, 142] width 464 height 284
click at [402, 190] on div "Start Start - Applicant Parcel search Parcel search - Applicant Applicant Info …" at bounding box center [339, 142] width 464 height 284
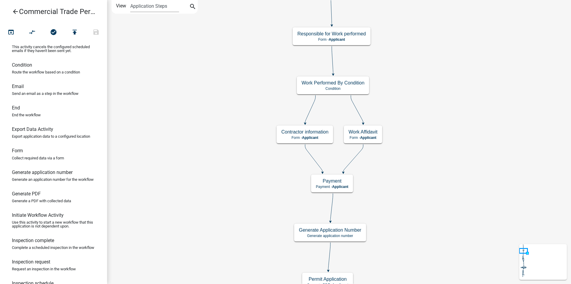
click at [409, 160] on div "Start Start - Applicant Parcel search Parcel search - Applicant Applicant Info …" at bounding box center [339, 142] width 464 height 284
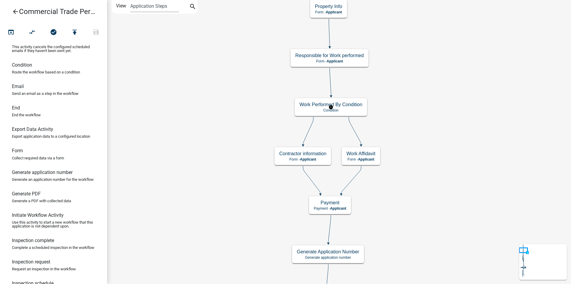
click at [365, 113] on g "Work Performed By Condition Condition" at bounding box center [331, 106] width 72 height 17
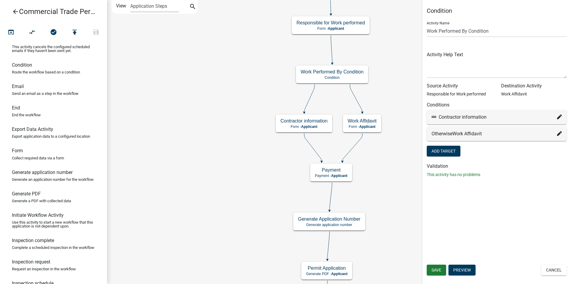
click at [384, 141] on div "Start Start - Applicant Parcel search Parcel search - Applicant Applicant Info …" at bounding box center [339, 142] width 464 height 284
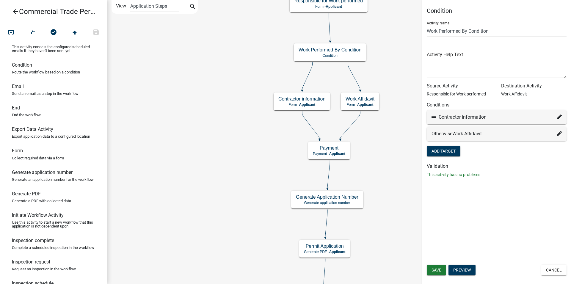
click at [377, 137] on div "Start Start - Applicant Parcel search Parcel search - Applicant Applicant Info …" at bounding box center [339, 142] width 464 height 284
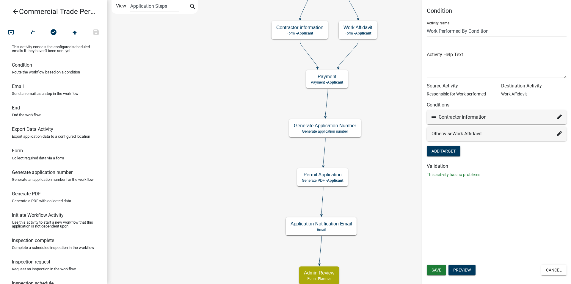
click at [376, 140] on div "Start Start - Applicant Parcel search Parcel search - Applicant Applicant Info …" at bounding box center [339, 142] width 464 height 284
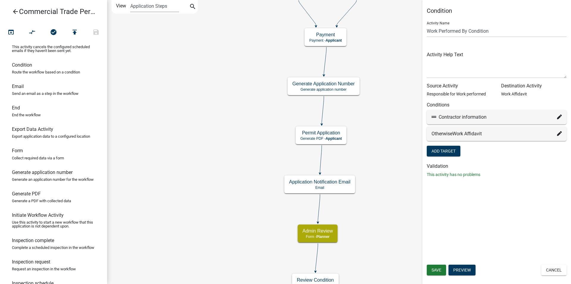
click at [374, 145] on div "Start Start - Applicant Parcel search Parcel search - Applicant Applicant Info …" at bounding box center [339, 142] width 464 height 284
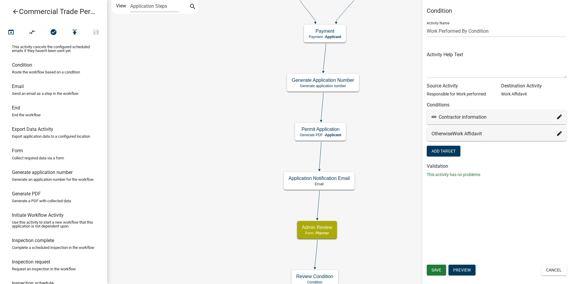
click at [375, 128] on div "Start Start - Applicant Parcel search Parcel search - Applicant Applicant Info …" at bounding box center [339, 142] width 464 height 284
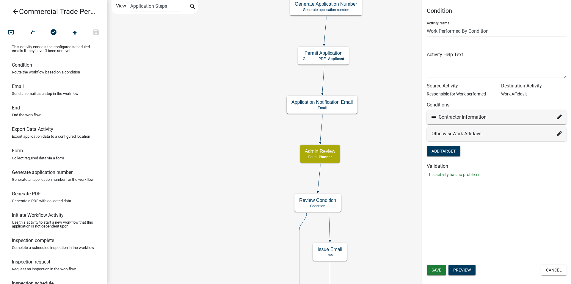
click at [376, 112] on div "Start Start - Applicant Parcel search Parcel search - Applicant Applicant Info …" at bounding box center [339, 142] width 464 height 284
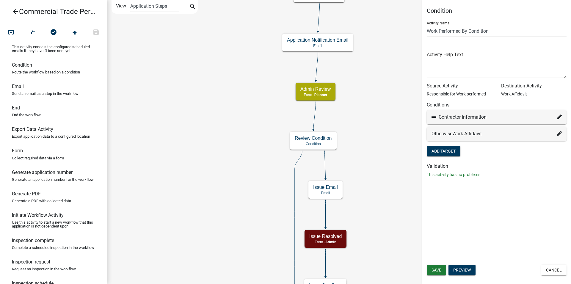
click at [370, 103] on div "Start Start - Applicant Parcel search Parcel search - Applicant Applicant Info …" at bounding box center [339, 142] width 464 height 284
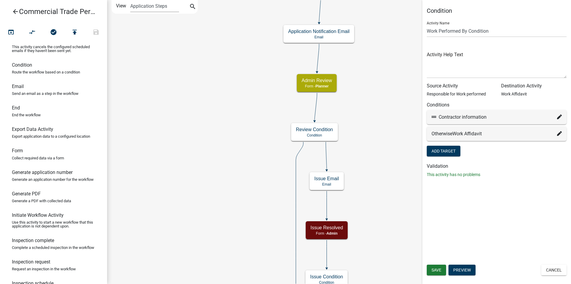
click at [365, 121] on div "Start Start - Applicant Parcel search Parcel search - Applicant Applicant Info …" at bounding box center [339, 142] width 464 height 284
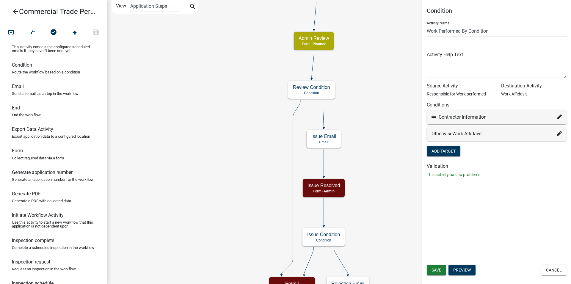
click at [365, 122] on div "Start Start - Applicant Parcel search Parcel search - Applicant Applicant Info …" at bounding box center [339, 142] width 464 height 284
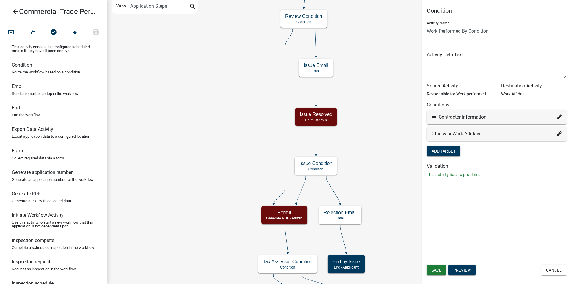
click at [371, 120] on div "Start Start - Applicant Parcel search Parcel search - Applicant Applicant Info …" at bounding box center [339, 142] width 464 height 284
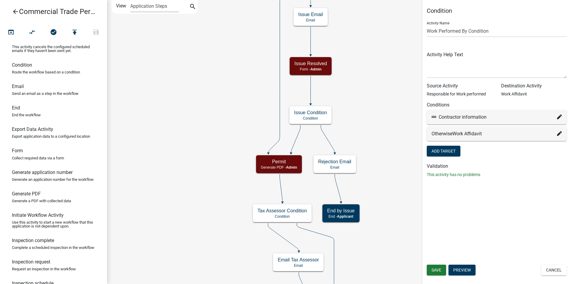
click at [368, 114] on div "Start Start - Applicant Parcel search Parcel search - Applicant Applicant Info …" at bounding box center [339, 142] width 464 height 284
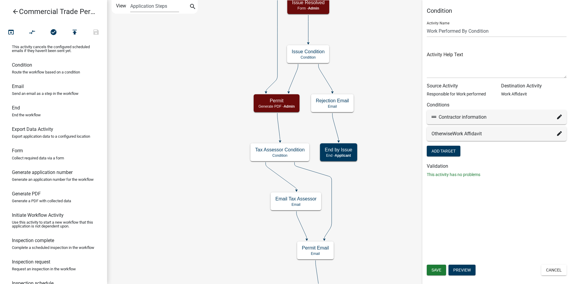
click at [375, 139] on div "Start Start - Applicant Parcel search Parcel search - Applicant Applicant Info …" at bounding box center [339, 142] width 464 height 284
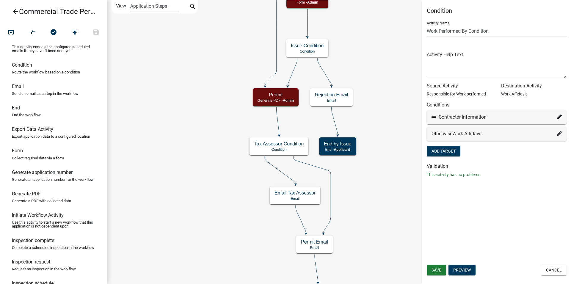
click at [374, 154] on div "Start Start - Applicant Parcel search Parcel search - Applicant Applicant Info …" at bounding box center [339, 142] width 464 height 284
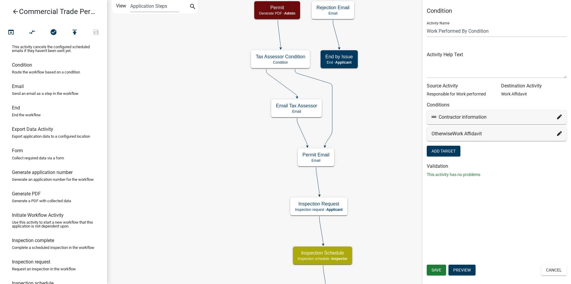
click at [370, 152] on div "Start Start - Applicant Parcel search Parcel search - Applicant Applicant Info …" at bounding box center [339, 142] width 464 height 284
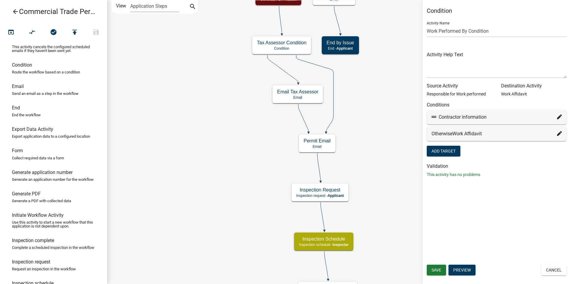
click at [370, 141] on div "Start Start - Applicant Parcel search Parcel search - Applicant Applicant Info …" at bounding box center [339, 142] width 464 height 284
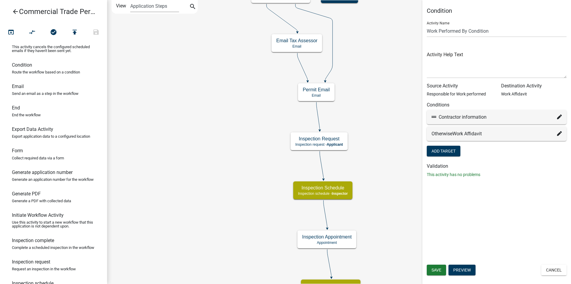
click at [369, 272] on div "Start Start - Applicant Parcel search Parcel search - Applicant Applicant Info …" at bounding box center [339, 142] width 464 height 284
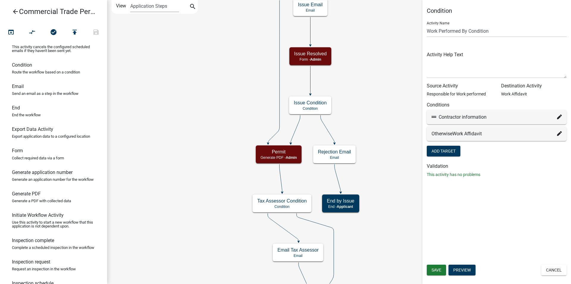
click at [370, 232] on div "Start Start - Applicant Parcel search Parcel search - Applicant Applicant Info …" at bounding box center [339, 142] width 464 height 284
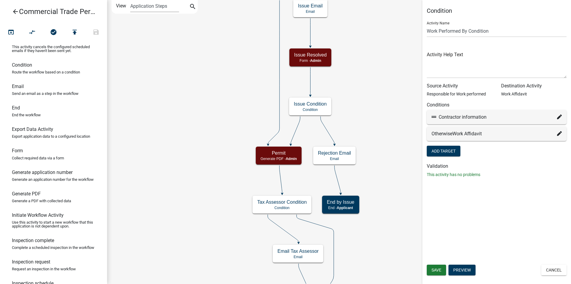
click at [364, 238] on div "Start Start - Applicant Parcel search Parcel search - Applicant Applicant Info …" at bounding box center [339, 142] width 464 height 284
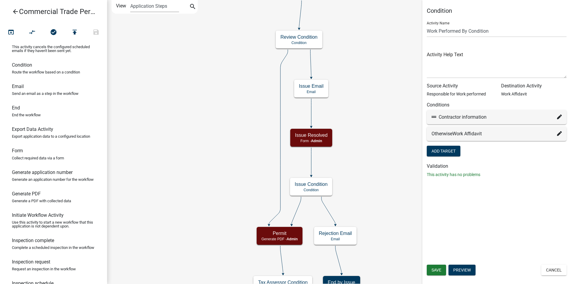
click at [366, 259] on div "Start Start - Applicant Parcel search Parcel search - Applicant Applicant Info …" at bounding box center [339, 142] width 464 height 284
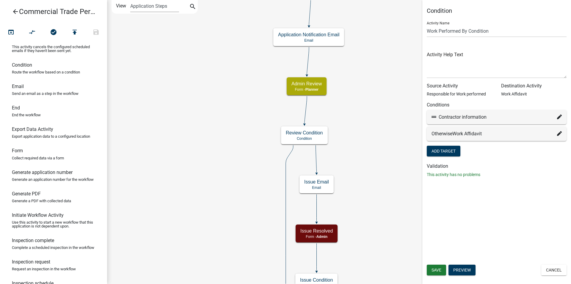
click at [369, 244] on div "Start Start - Applicant Parcel search Parcel search - Applicant Applicant Info …" at bounding box center [339, 142] width 464 height 284
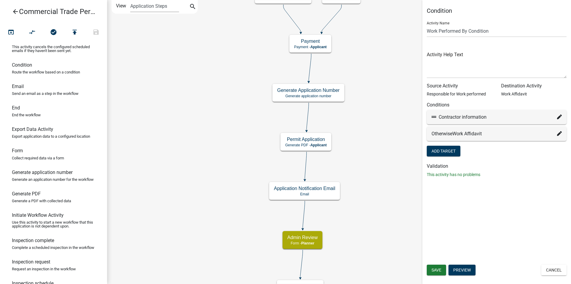
click at [356, 261] on div "Start Start - Applicant Parcel search Parcel search - Applicant Applicant Info …" at bounding box center [339, 142] width 464 height 284
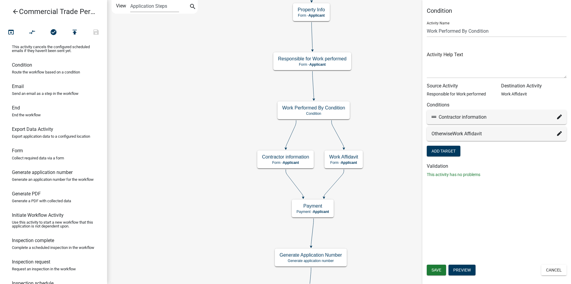
click at [362, 246] on div "Start Start - Applicant Parcel search Parcel search - Applicant Applicant Info …" at bounding box center [339, 142] width 464 height 284
click at [369, 242] on div "Start Start - Applicant Parcel search Parcel search - Applicant Applicant Info …" at bounding box center [339, 142] width 464 height 284
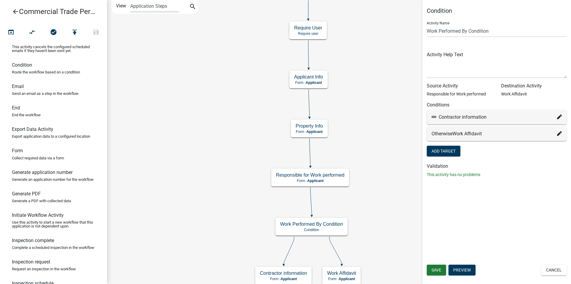
click at [365, 234] on div "Start Start - Applicant Parcel search Parcel search - Applicant Applicant Info …" at bounding box center [339, 142] width 464 height 284
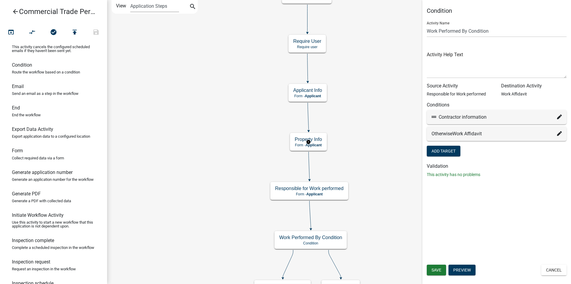
click at [318, 145] on g "Property Info Form - Applicant" at bounding box center [308, 141] width 37 height 17
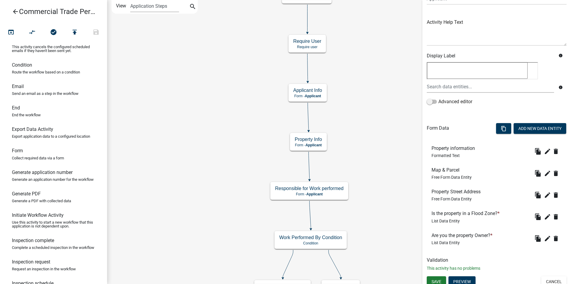
scroll to position [62, 0]
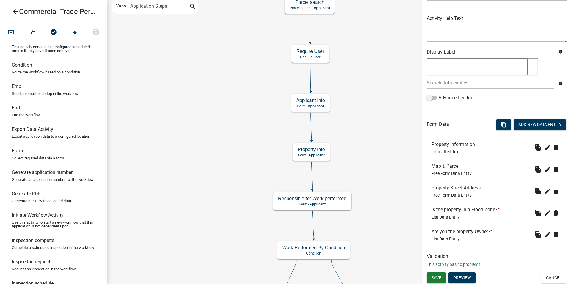
click at [345, 194] on div "Start Start - Applicant Parcel search Parcel search - Applicant Applicant Info …" at bounding box center [339, 142] width 464 height 284
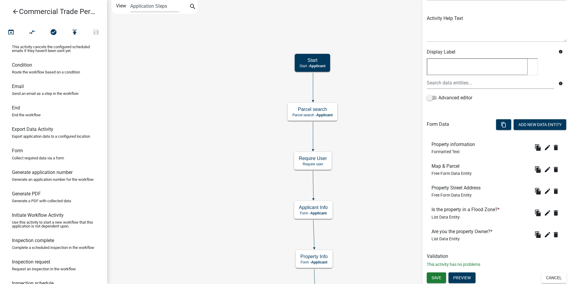
click at [347, 172] on div "Start Start - Applicant Parcel search Parcel search - Applicant Applicant Info …" at bounding box center [339, 142] width 464 height 284
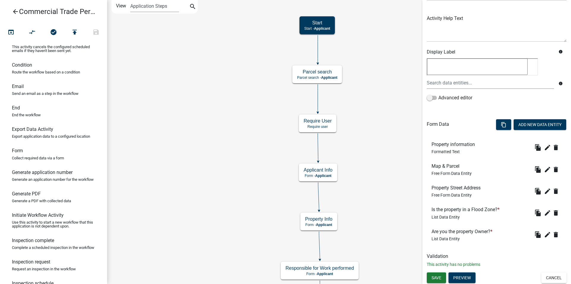
click at [351, 155] on div "Start Start - Applicant Parcel search Parcel search - Applicant Applicant Info …" at bounding box center [339, 142] width 464 height 284
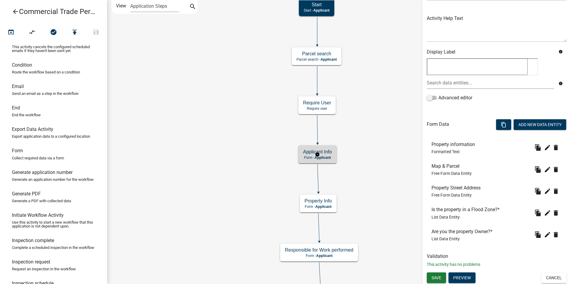
click at [311, 153] on g "Applicant Info Form - Applicant" at bounding box center [317, 153] width 38 height 17
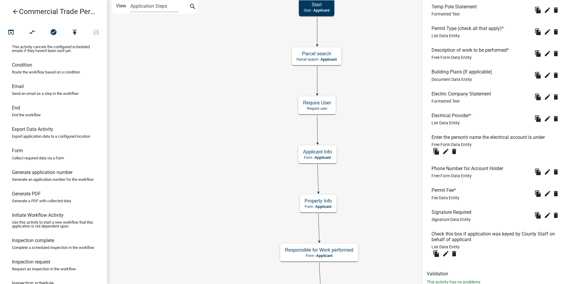
scroll to position [334, 0]
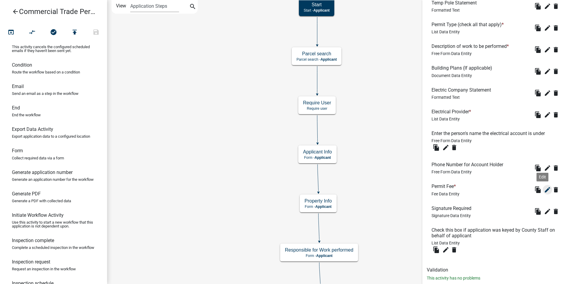
click at [544, 189] on icon "edit" at bounding box center [547, 189] width 7 height 7
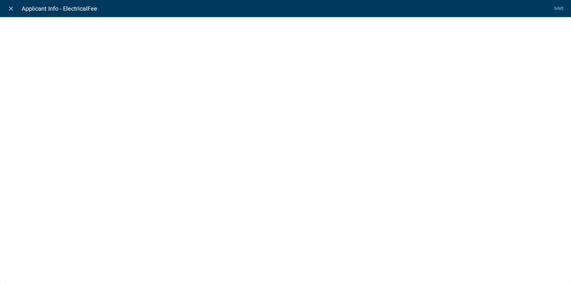
select select "fee"
select select "PermitType"
select select "692611ec-7f07-453f-afeb-783ddf195341"
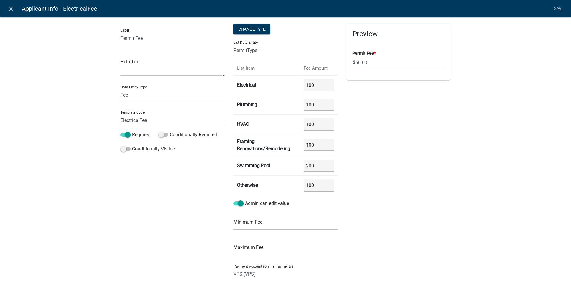
click at [10, 10] on icon "close" at bounding box center [10, 8] width 7 height 7
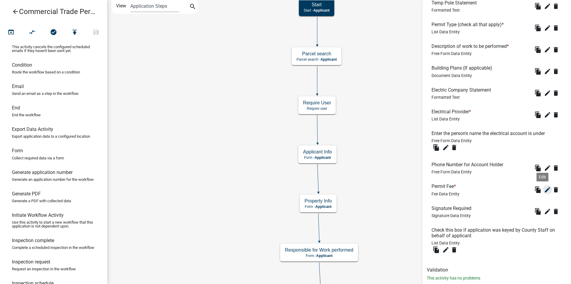
click at [544, 191] on icon "edit" at bounding box center [547, 189] width 7 height 7
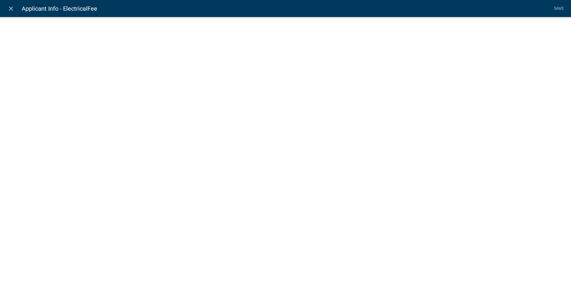
select select "fee"
select select "PermitType"
select select "692611ec-7f07-453f-afeb-783ddf195341"
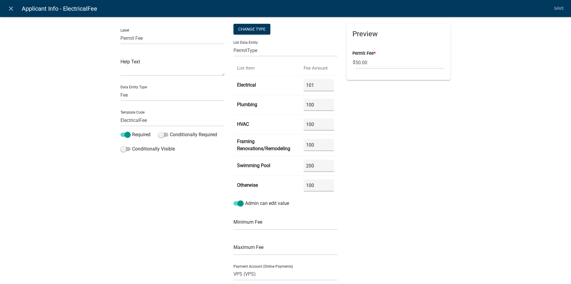
click at [325, 84] on input "101" at bounding box center [319, 85] width 30 height 12
click at [325, 84] on input "102" at bounding box center [319, 85] width 30 height 12
click at [325, 84] on input "103" at bounding box center [319, 85] width 30 height 12
click at [325, 84] on input "104" at bounding box center [319, 85] width 30 height 12
click at [325, 84] on input "105" at bounding box center [319, 85] width 30 height 12
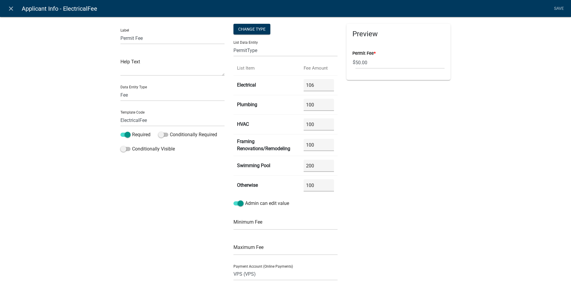
click at [325, 84] on input "106" at bounding box center [319, 85] width 30 height 12
click at [325, 84] on input "107" at bounding box center [319, 85] width 30 height 12
click at [325, 84] on input "108" at bounding box center [319, 85] width 30 height 12
click at [325, 84] on input "176" at bounding box center [319, 85] width 30 height 12
click at [325, 84] on input "187" at bounding box center [319, 85] width 30 height 12
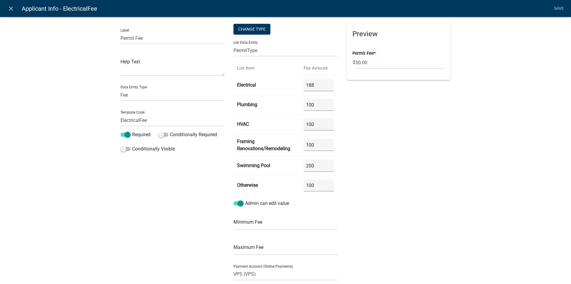
click at [325, 84] on input "188" at bounding box center [319, 85] width 30 height 12
click at [325, 84] on input "189" at bounding box center [319, 85] width 30 height 12
click at [325, 84] on input "190" at bounding box center [319, 85] width 30 height 12
click at [325, 84] on input "191" at bounding box center [319, 85] width 30 height 12
click at [325, 84] on input "192" at bounding box center [319, 85] width 30 height 12
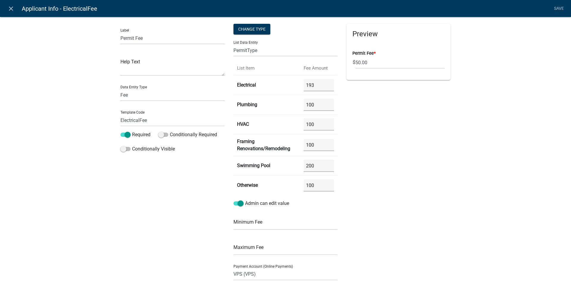
click at [325, 84] on input "193" at bounding box center [319, 85] width 30 height 12
click at [325, 84] on input "194" at bounding box center [319, 85] width 30 height 12
click at [325, 84] on input "203" at bounding box center [319, 85] width 30 height 12
click at [325, 87] on input "202" at bounding box center [319, 85] width 30 height 12
click at [325, 87] on input "201" at bounding box center [319, 85] width 30 height 12
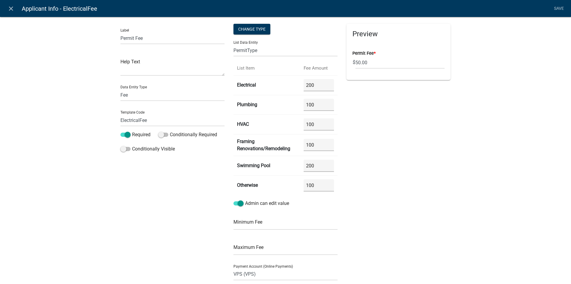
type input "200"
click at [325, 87] on input "200" at bounding box center [319, 85] width 30 height 12
click at [328, 105] on input "94" at bounding box center [319, 105] width 30 height 12
click at [328, 103] on input "168" at bounding box center [319, 105] width 30 height 12
click at [328, 103] on input "169" at bounding box center [319, 105] width 30 height 12
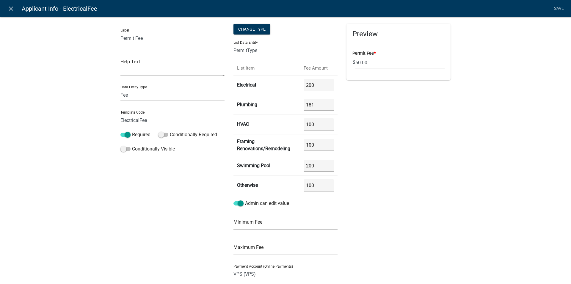
click at [328, 103] on input "181" at bounding box center [319, 105] width 30 height 12
click at [328, 103] on input "182" at bounding box center [319, 105] width 30 height 12
click at [328, 103] on input "183" at bounding box center [319, 105] width 30 height 12
click at [328, 103] on input "192" at bounding box center [319, 105] width 30 height 12
click at [328, 103] on input "193" at bounding box center [319, 105] width 30 height 12
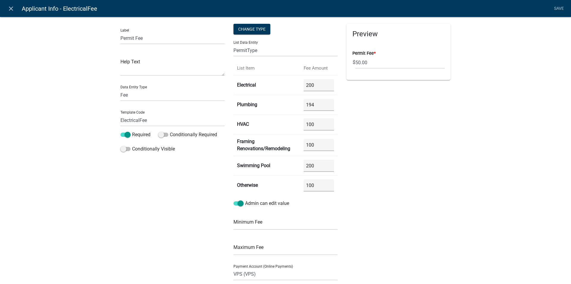
click at [328, 103] on input "194" at bounding box center [319, 105] width 30 height 12
click at [328, 103] on input "195" at bounding box center [319, 105] width 30 height 12
click at [328, 103] on input "196" at bounding box center [319, 105] width 30 height 12
click at [328, 103] on input "197" at bounding box center [319, 105] width 30 height 12
click at [328, 103] on input "198" at bounding box center [319, 105] width 30 height 12
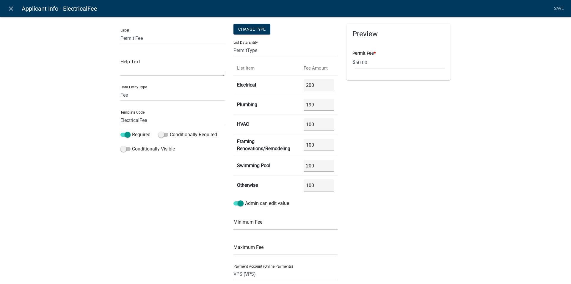
click at [328, 103] on input "199" at bounding box center [319, 105] width 30 height 12
type input "200"
click at [328, 103] on input "200" at bounding box center [319, 105] width 30 height 12
click at [326, 123] on input "104" at bounding box center [319, 124] width 30 height 12
click at [324, 124] on input "142" at bounding box center [319, 124] width 30 height 12
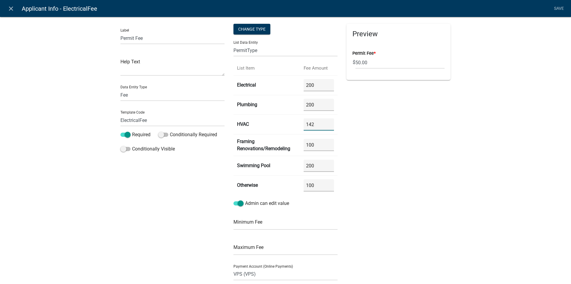
click at [327, 122] on input "142" at bounding box center [319, 124] width 30 height 12
click at [327, 123] on input "185" at bounding box center [319, 124] width 30 height 12
click at [327, 123] on input "186" at bounding box center [319, 124] width 30 height 12
click at [327, 123] on input "187" at bounding box center [319, 124] width 30 height 12
click at [327, 123] on input "188" at bounding box center [319, 124] width 30 height 12
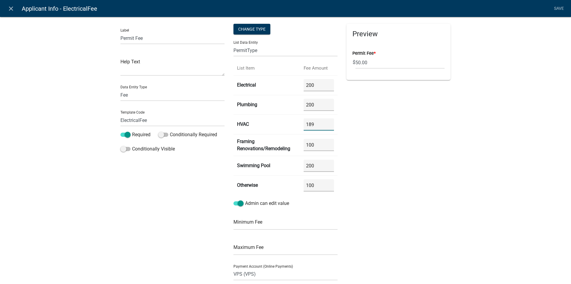
click at [327, 123] on input "189" at bounding box center [319, 124] width 30 height 12
click at [327, 123] on input "190" at bounding box center [319, 124] width 30 height 12
click at [327, 123] on input "191" at bounding box center [319, 124] width 30 height 12
click at [327, 123] on input "192" at bounding box center [319, 124] width 30 height 12
click at [327, 123] on input "193" at bounding box center [319, 124] width 30 height 12
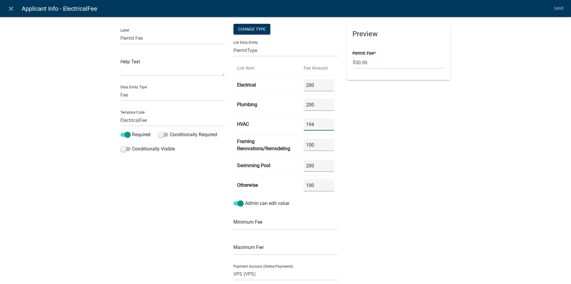
click at [327, 123] on input "194" at bounding box center [319, 124] width 30 height 12
click at [327, 123] on input "195" at bounding box center [319, 124] width 30 height 12
click at [327, 123] on input "196" at bounding box center [319, 124] width 30 height 12
click at [327, 123] on input "197" at bounding box center [319, 124] width 30 height 12
click at [327, 123] on input "198" at bounding box center [319, 124] width 30 height 12
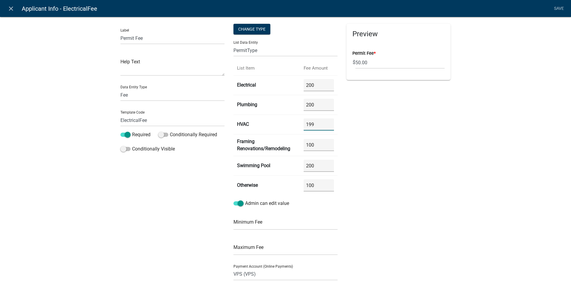
click at [327, 123] on input "199" at bounding box center [319, 124] width 30 height 12
click at [327, 123] on input "202" at bounding box center [319, 124] width 30 height 12
click at [325, 127] on input "201" at bounding box center [319, 124] width 30 height 12
type input "200"
click at [325, 127] on input "200" at bounding box center [319, 124] width 30 height 12
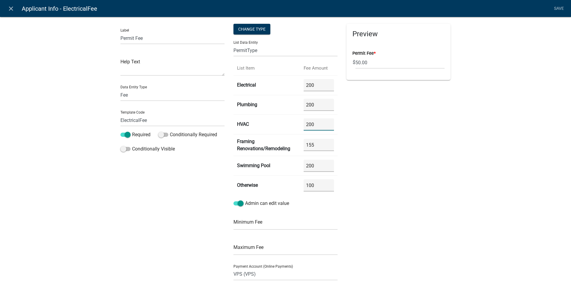
click at [329, 143] on Renovations\/Remodeling "155" at bounding box center [319, 145] width 30 height 12
click at [329, 143] on Renovations\/Remodeling "174" at bounding box center [319, 145] width 30 height 12
click at [329, 143] on Renovations\/Remodeling "175" at bounding box center [319, 145] width 30 height 12
click at [329, 143] on Renovations\/Remodeling "176" at bounding box center [319, 145] width 30 height 12
click at [329, 143] on Renovations\/Remodeling "177" at bounding box center [319, 145] width 30 height 12
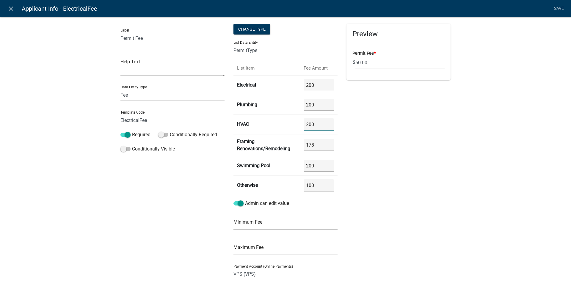
click at [329, 143] on Renovations\/Remodeling "178" at bounding box center [319, 145] width 30 height 12
click at [329, 143] on Renovations\/Remodeling "179" at bounding box center [319, 145] width 30 height 12
click at [329, 143] on Renovations\/Remodeling "180" at bounding box center [319, 145] width 30 height 12
click at [329, 143] on Renovations\/Remodeling "181" at bounding box center [319, 145] width 30 height 12
click at [329, 143] on Renovations\/Remodeling "182" at bounding box center [319, 145] width 30 height 12
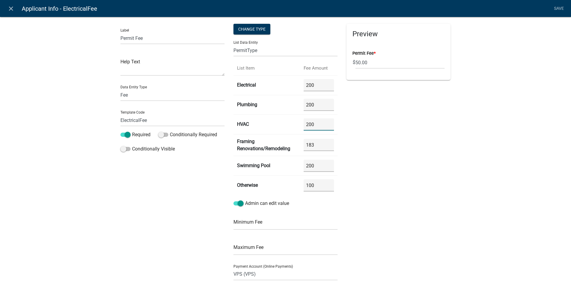
click at [329, 143] on Renovations\/Remodeling "183" at bounding box center [319, 145] width 30 height 12
click at [329, 143] on Renovations\/Remodeling "192" at bounding box center [319, 145] width 30 height 12
click at [329, 143] on Renovations\/Remodeling "193" at bounding box center [319, 145] width 30 height 12
click at [329, 143] on Renovations\/Remodeling "194" at bounding box center [319, 145] width 30 height 12
click at [329, 143] on Renovations\/Remodeling "195" at bounding box center [319, 145] width 30 height 12
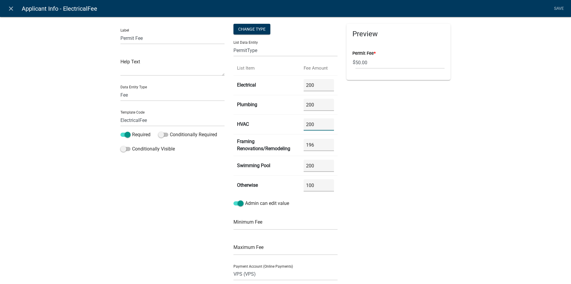
click at [329, 143] on Renovations\/Remodeling "196" at bounding box center [319, 145] width 30 height 12
type Renovations\/Remodeling "200"
click at [329, 143] on Renovations\/Remodeling "200" at bounding box center [319, 145] width 30 height 12
click at [327, 183] on input "104" at bounding box center [319, 185] width 30 height 12
click at [327, 183] on input "107" at bounding box center [319, 185] width 30 height 12
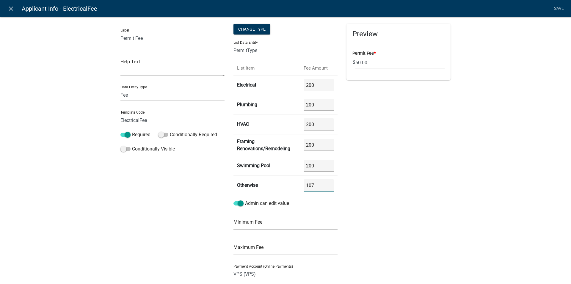
click at [326, 183] on input "107" at bounding box center [319, 185] width 30 height 12
click at [326, 183] on input "119" at bounding box center [319, 185] width 30 height 12
click at [327, 183] on input "135" at bounding box center [319, 185] width 30 height 12
click at [328, 185] on input "150" at bounding box center [319, 185] width 30 height 12
click at [368, 64] on input "50.00" at bounding box center [399, 62] width 89 height 12
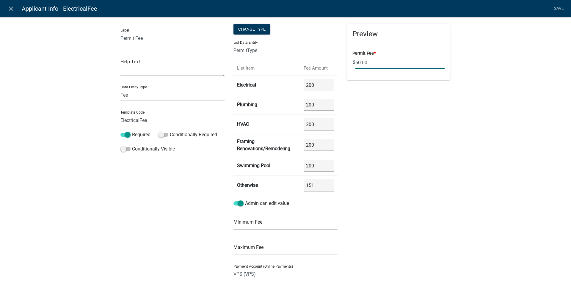
click at [326, 184] on input "151" at bounding box center [319, 185] width 30 height 12
click at [326, 184] on input "152" at bounding box center [319, 185] width 30 height 12
click at [326, 184] on input "153" at bounding box center [319, 185] width 30 height 12
click at [326, 184] on input "154" at bounding box center [319, 185] width 30 height 12
click at [327, 184] on input "197" at bounding box center [319, 185] width 30 height 12
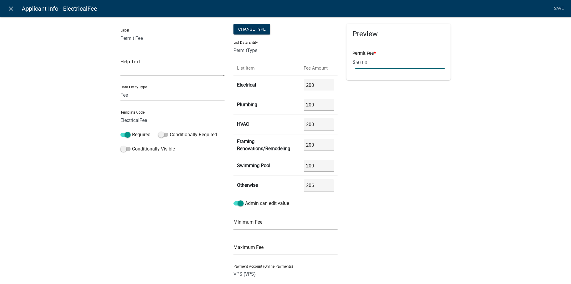
click at [327, 184] on input "206" at bounding box center [319, 185] width 30 height 12
click at [327, 189] on input "206" at bounding box center [319, 185] width 30 height 12
click at [327, 186] on input "205" at bounding box center [319, 185] width 30 height 12
click at [327, 186] on input "204" at bounding box center [319, 185] width 30 height 12
click at [327, 186] on input "203" at bounding box center [319, 185] width 30 height 12
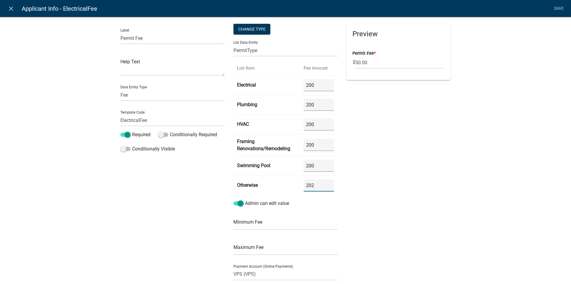
click at [327, 186] on input "202" at bounding box center [319, 185] width 30 height 12
click at [327, 186] on input "201" at bounding box center [319, 185] width 30 height 12
type input "200"
click at [327, 186] on input "200" at bounding box center [319, 185] width 30 height 12
click at [376, 60] on input "50.00" at bounding box center [399, 62] width 89 height 12
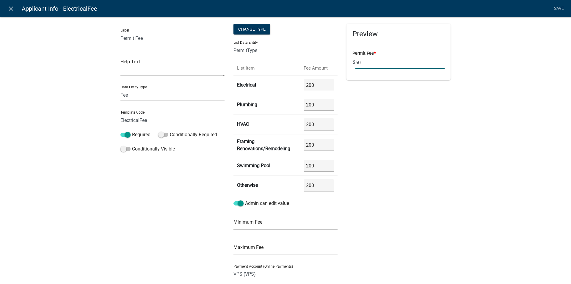
type input "5"
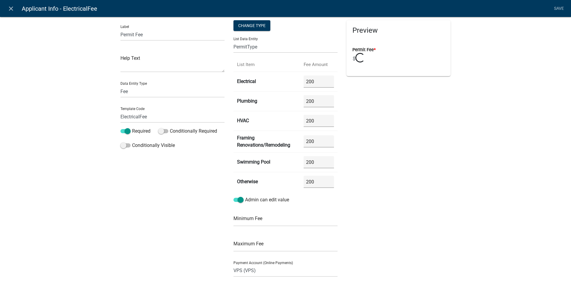
scroll to position [0, 0]
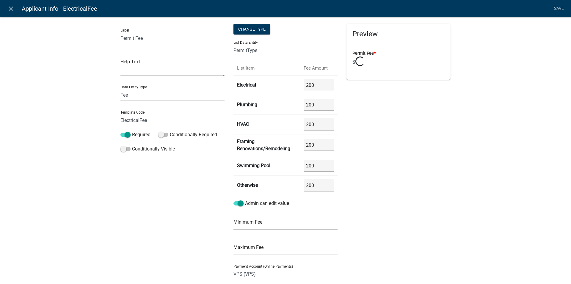
click at [398, 183] on div "Preview Permit Fee * $ Loading..." at bounding box center [398, 177] width 113 height 306
click at [562, 7] on link "Save" at bounding box center [558, 8] width 15 height 11
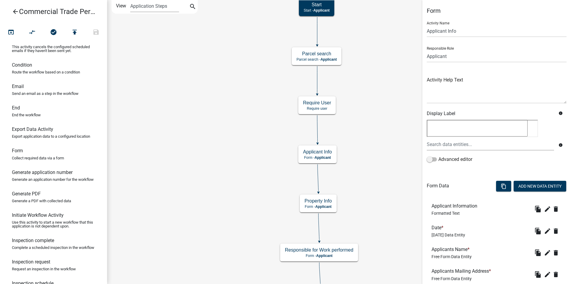
click at [16, 11] on icon "arrow_back" at bounding box center [15, 12] width 7 height 8
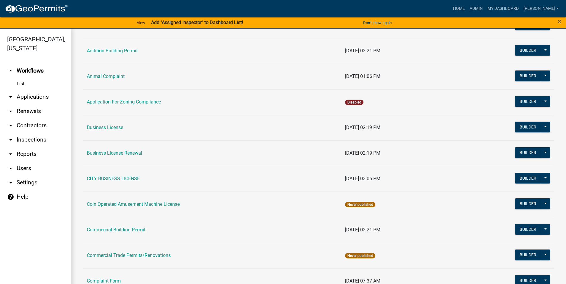
scroll to position [169, 0]
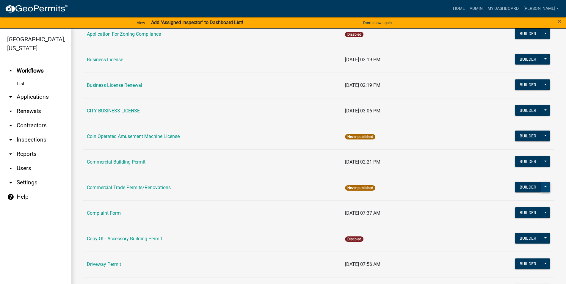
click at [542, 188] on button at bounding box center [546, 187] width 10 height 11
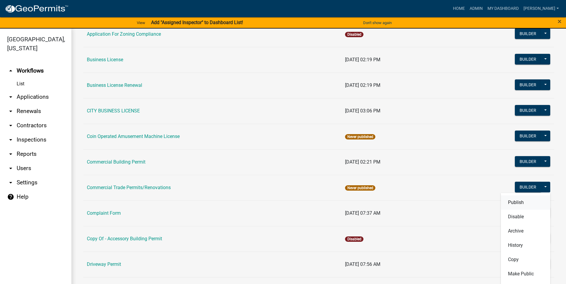
click at [529, 199] on button "Publish" at bounding box center [525, 202] width 49 height 14
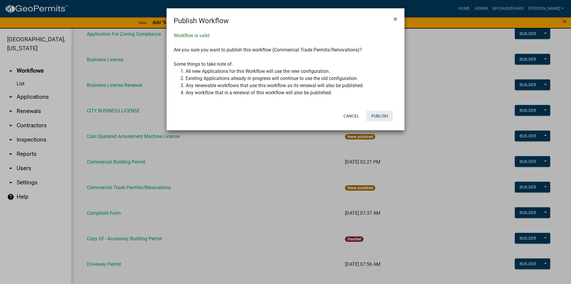
click at [371, 115] on button "Publish" at bounding box center [379, 116] width 26 height 11
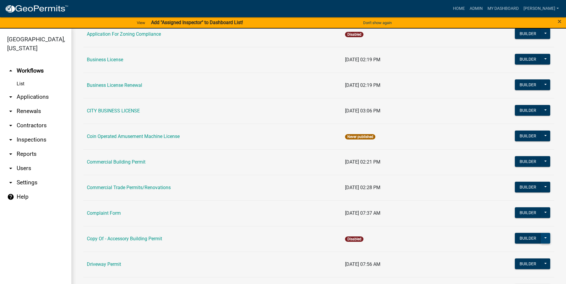
click at [541, 240] on button at bounding box center [546, 238] width 10 height 11
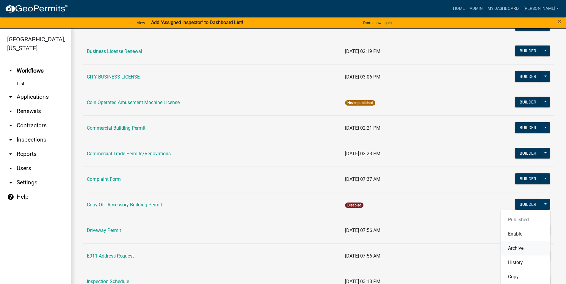
click at [521, 245] on button "Archive" at bounding box center [525, 248] width 49 height 14
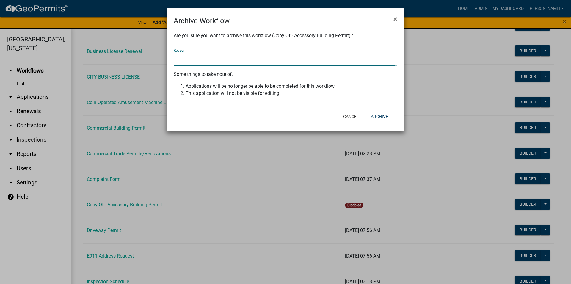
click at [282, 59] on textarea "Reason" at bounding box center [286, 59] width 224 height 14
type textarea "u"
type textarea "not needed"
click at [383, 119] on button "Archive" at bounding box center [379, 116] width 27 height 11
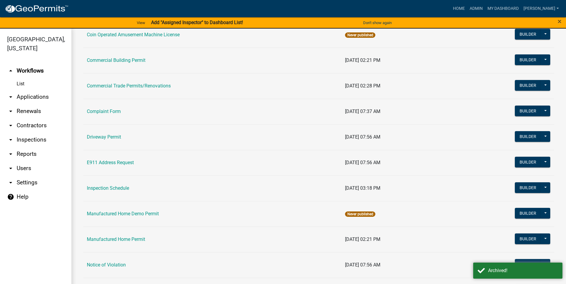
scroll to position [136, 0]
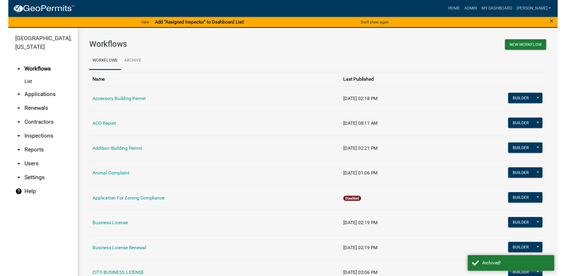
scroll to position [136, 0]
